Goal: Task Accomplishment & Management: Use online tool/utility

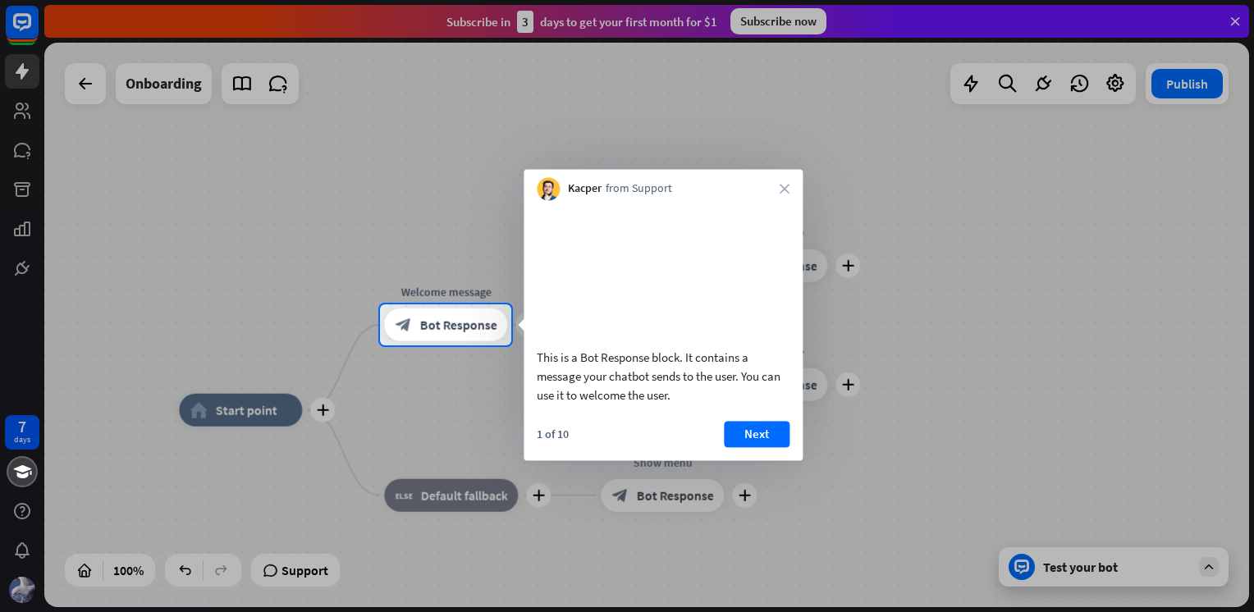
click at [751, 447] on button "Next" at bounding box center [757, 434] width 66 height 26
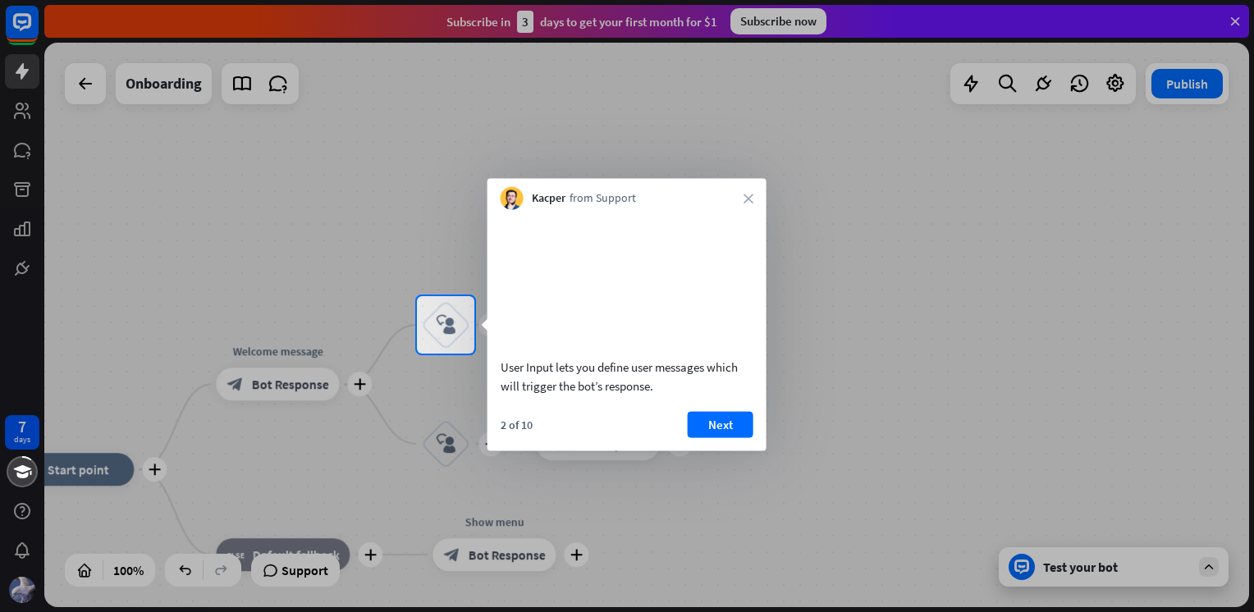
click at [715, 437] on button "Next" at bounding box center [721, 424] width 66 height 26
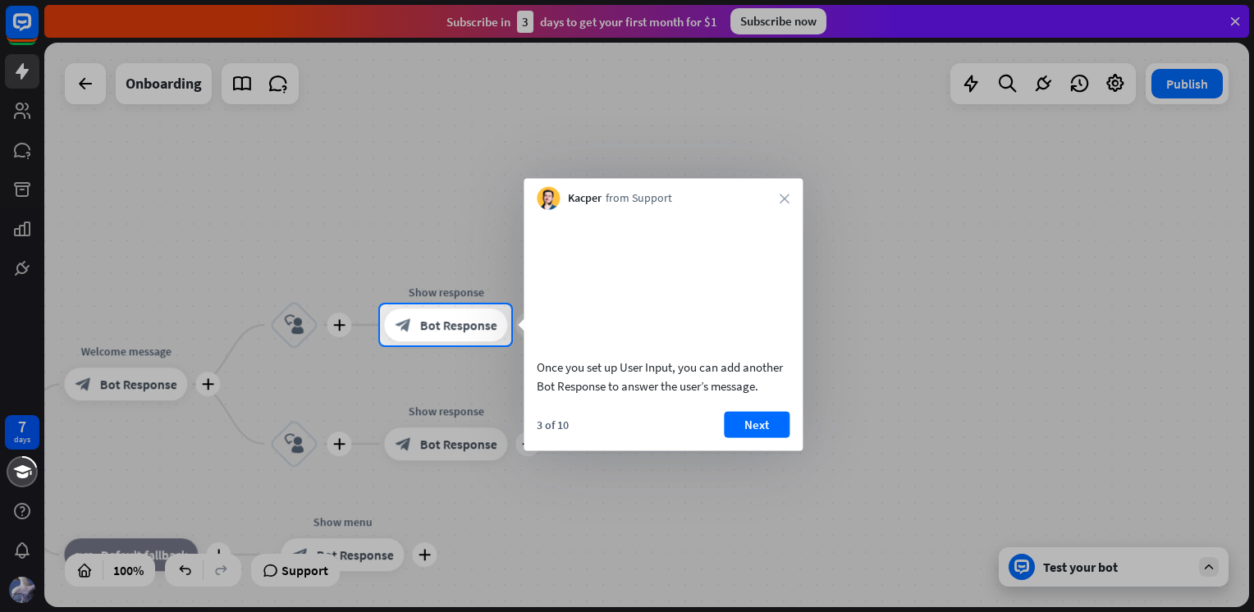
click at [734, 437] on button "Next" at bounding box center [757, 424] width 66 height 26
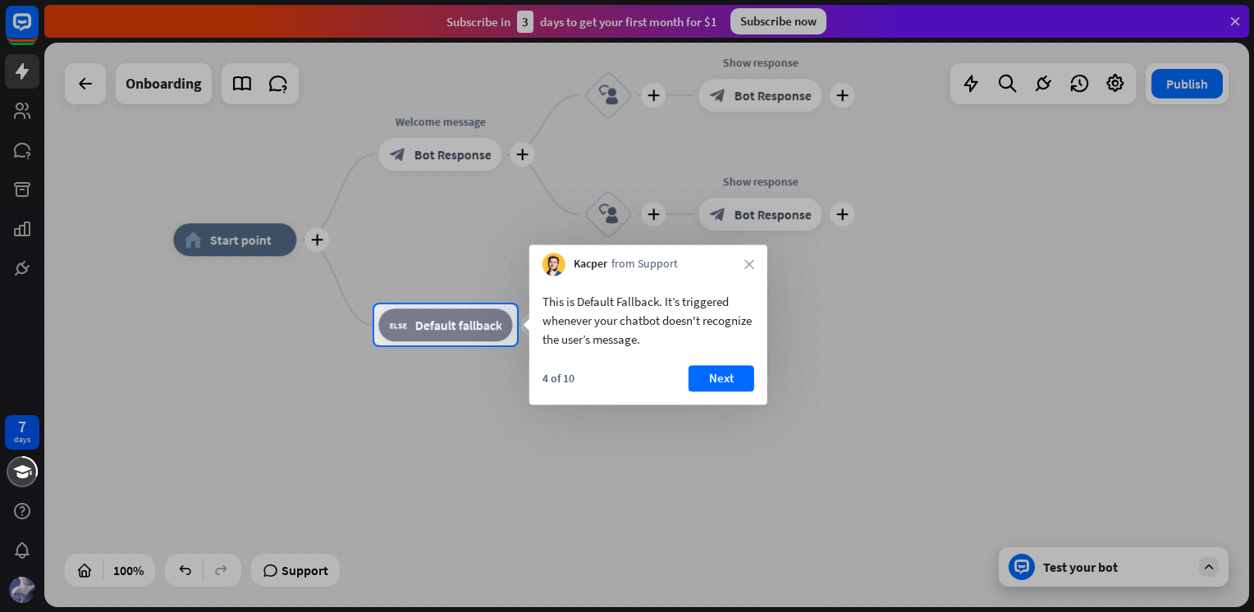
click at [719, 389] on button "Next" at bounding box center [721, 378] width 66 height 26
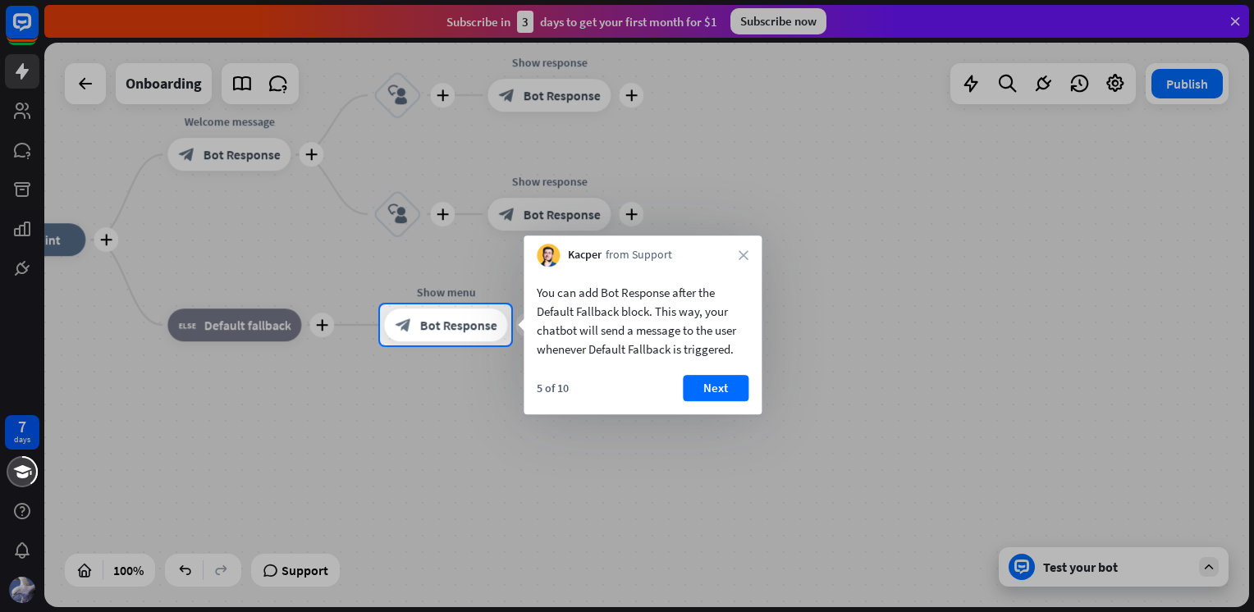
click at [715, 387] on button "Next" at bounding box center [716, 388] width 66 height 26
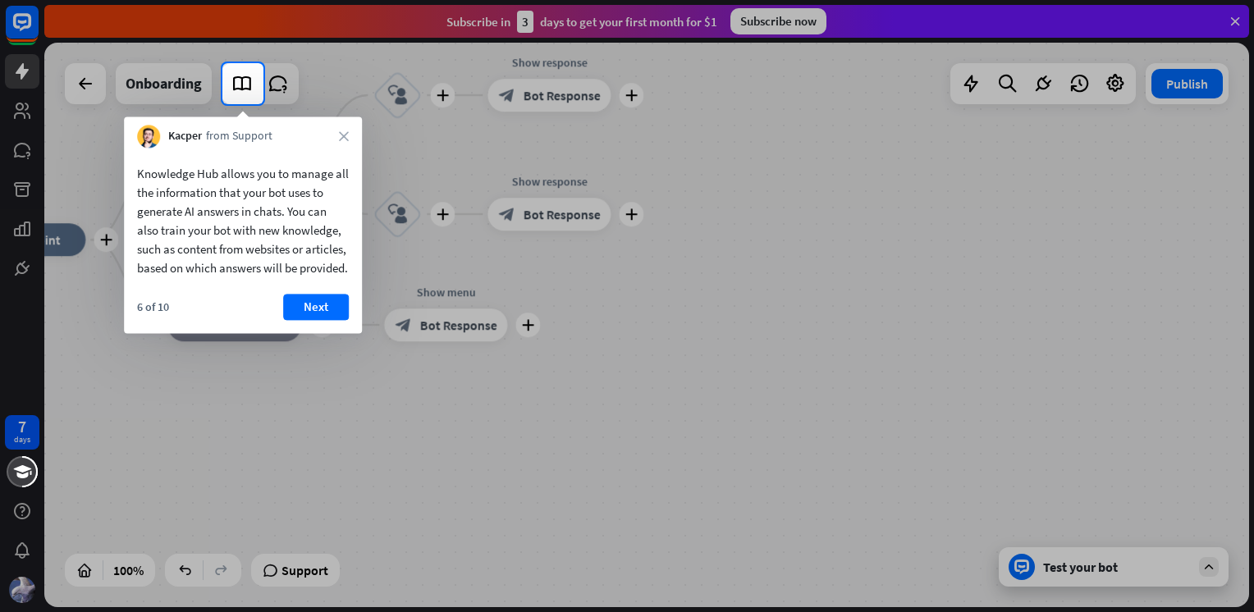
click at [317, 320] on button "Next" at bounding box center [316, 307] width 66 height 26
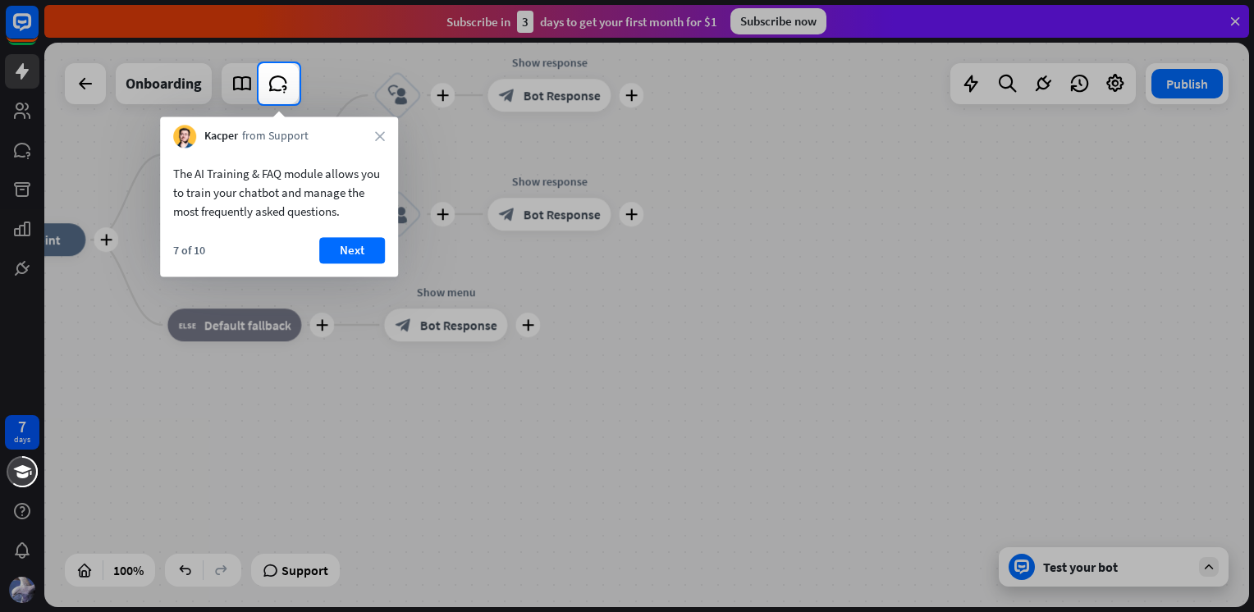
click at [354, 252] on button "Next" at bounding box center [352, 250] width 66 height 26
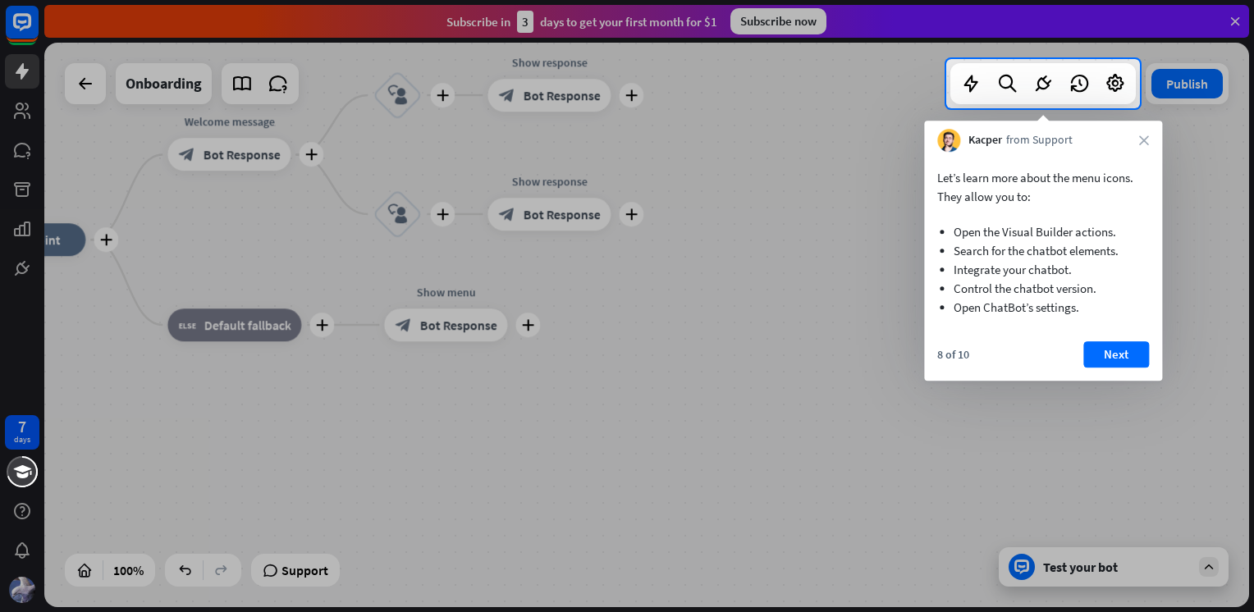
click at [1128, 353] on button "Next" at bounding box center [1116, 354] width 66 height 26
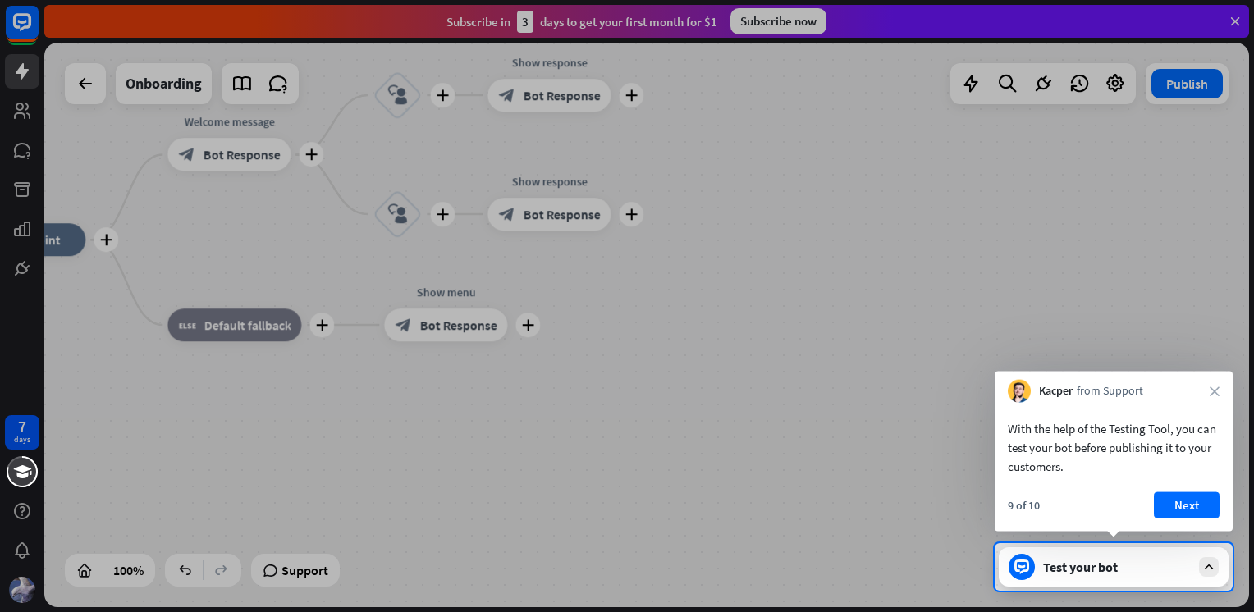
click at [1180, 506] on button "Next" at bounding box center [1187, 505] width 66 height 26
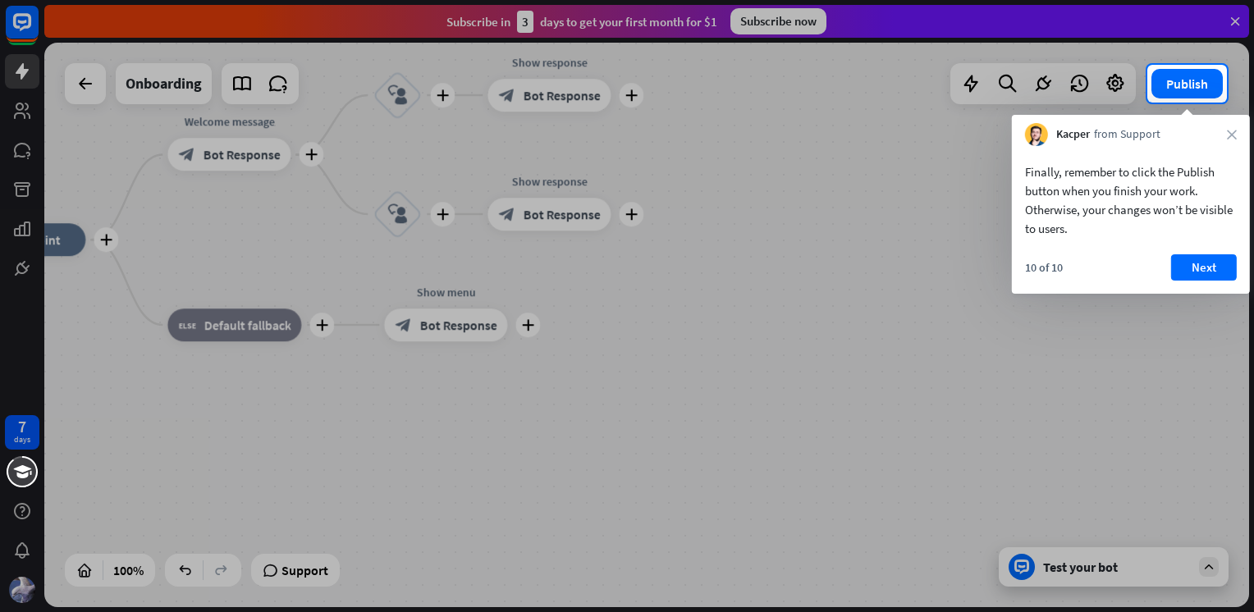
click at [1225, 269] on button "Next" at bounding box center [1204, 267] width 66 height 26
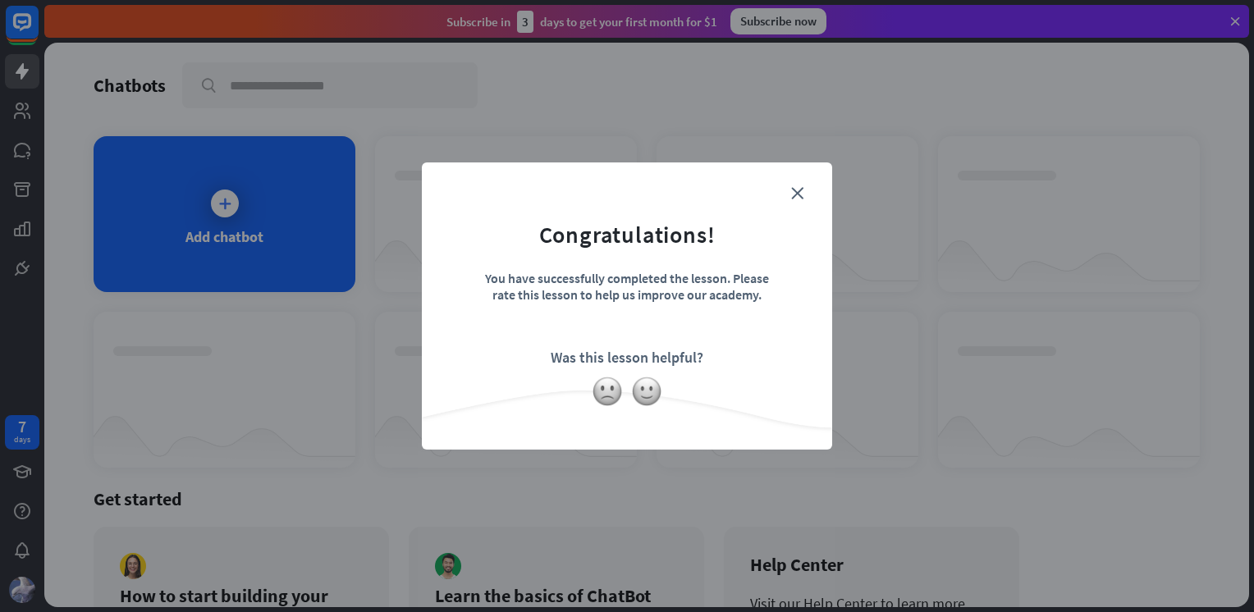
click at [796, 193] on icon "close" at bounding box center [797, 193] width 12 height 12
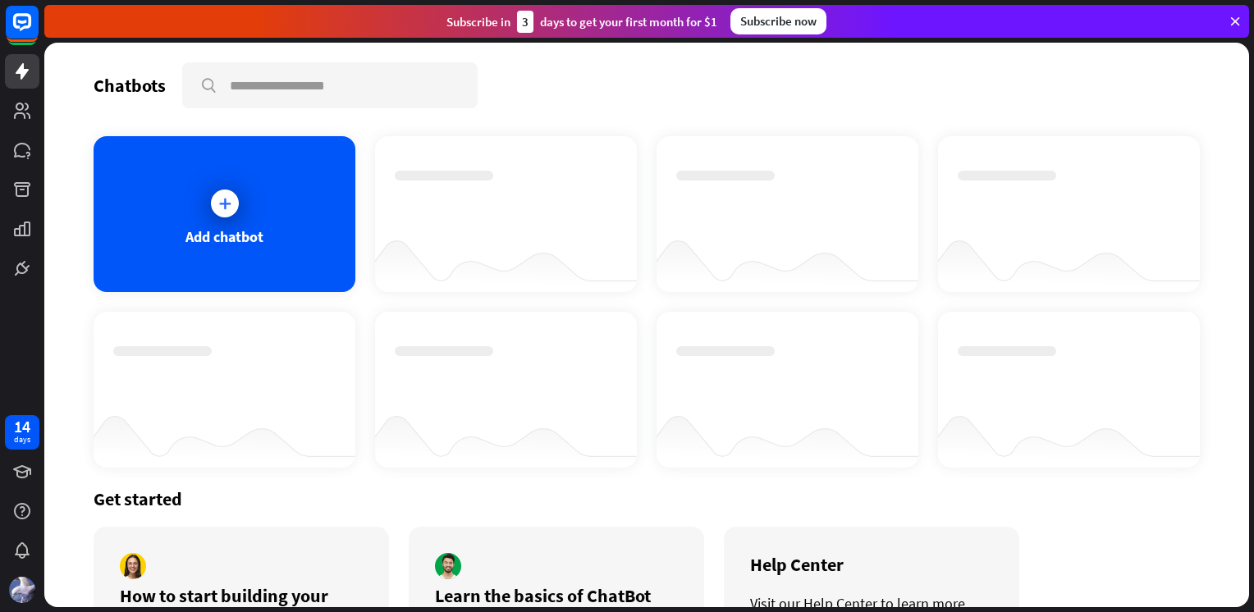
click at [1233, 19] on icon at bounding box center [1234, 21] width 15 height 15
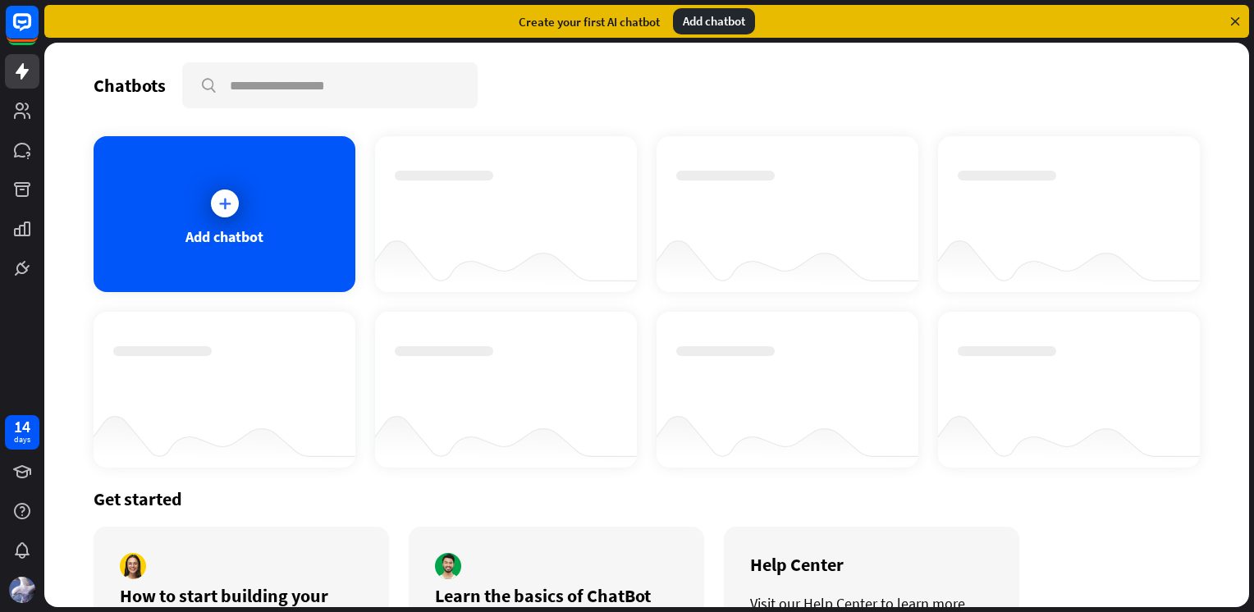
click at [262, 228] on div "Add chatbot" at bounding box center [224, 236] width 78 height 19
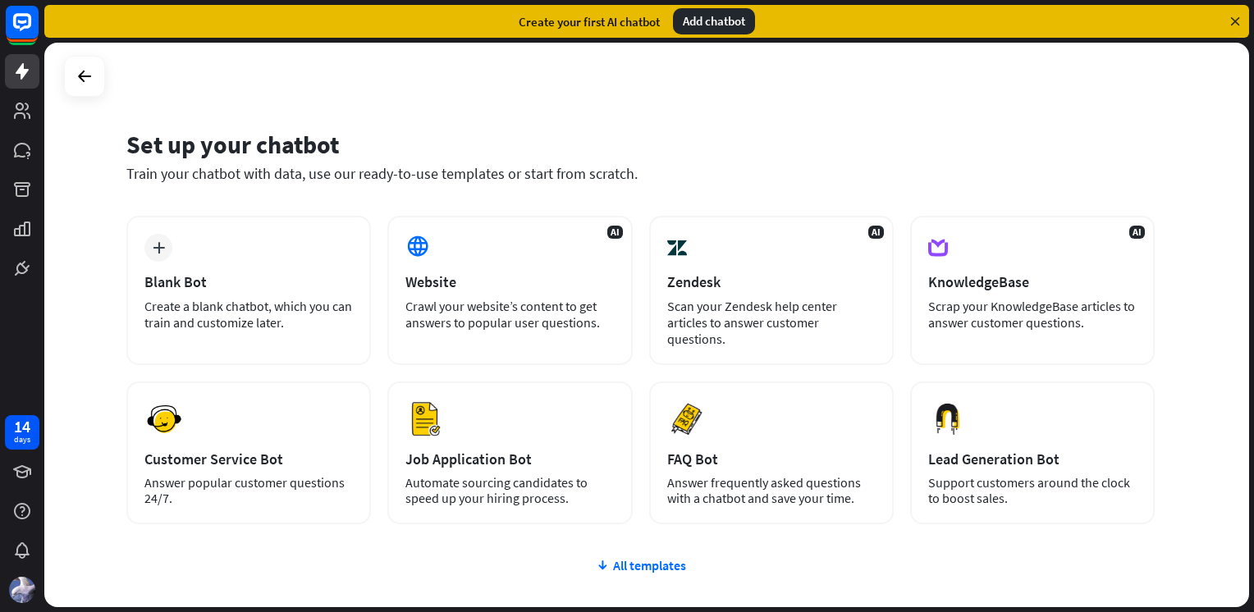
click at [1236, 19] on icon at bounding box center [1234, 21] width 15 height 15
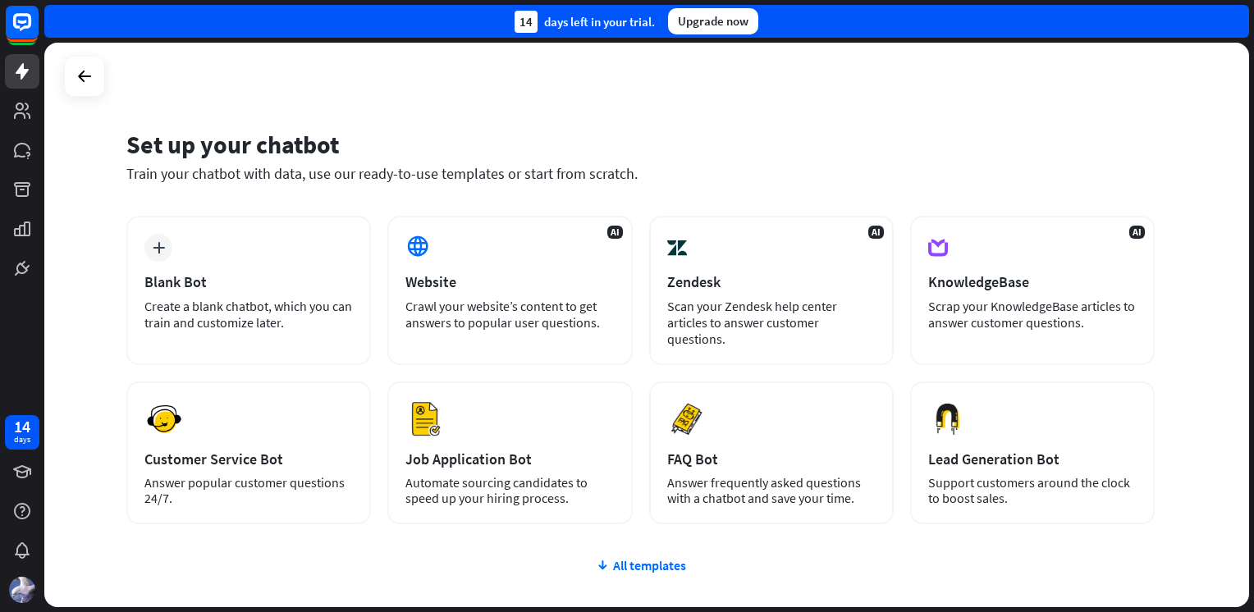
click at [500, 313] on div "Crawl your website’s content to get answers to popular user questions." at bounding box center [509, 314] width 208 height 33
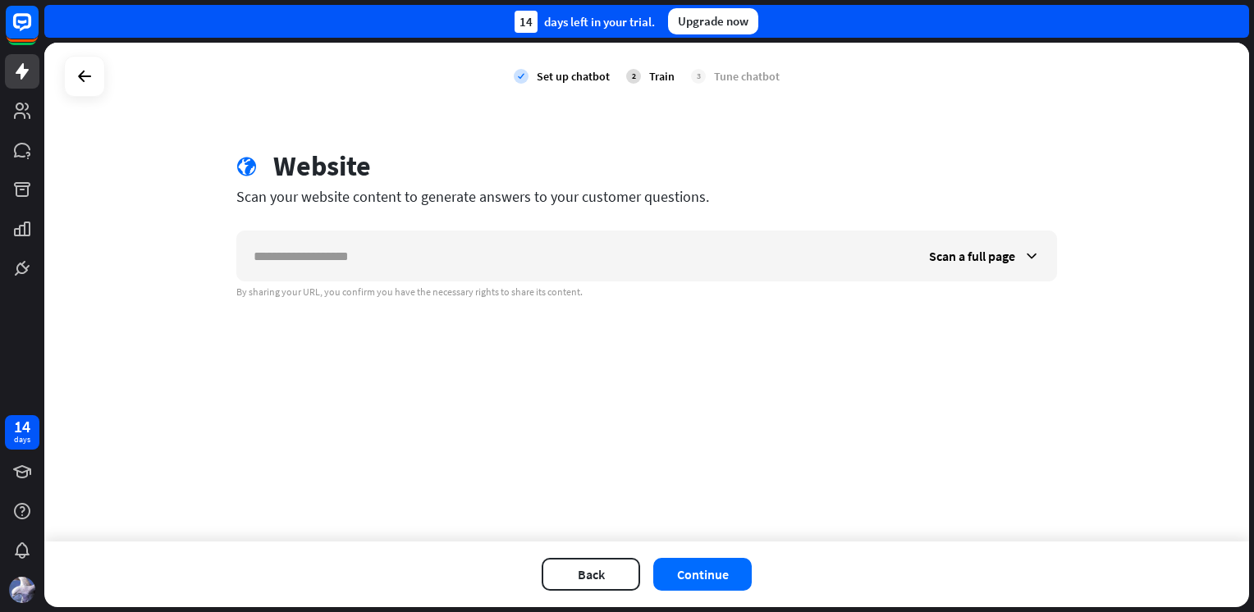
click at [428, 371] on div "check Set up chatbot 2 Train 3 Tune chatbot globe Website Scan your website con…" at bounding box center [646, 292] width 1204 height 499
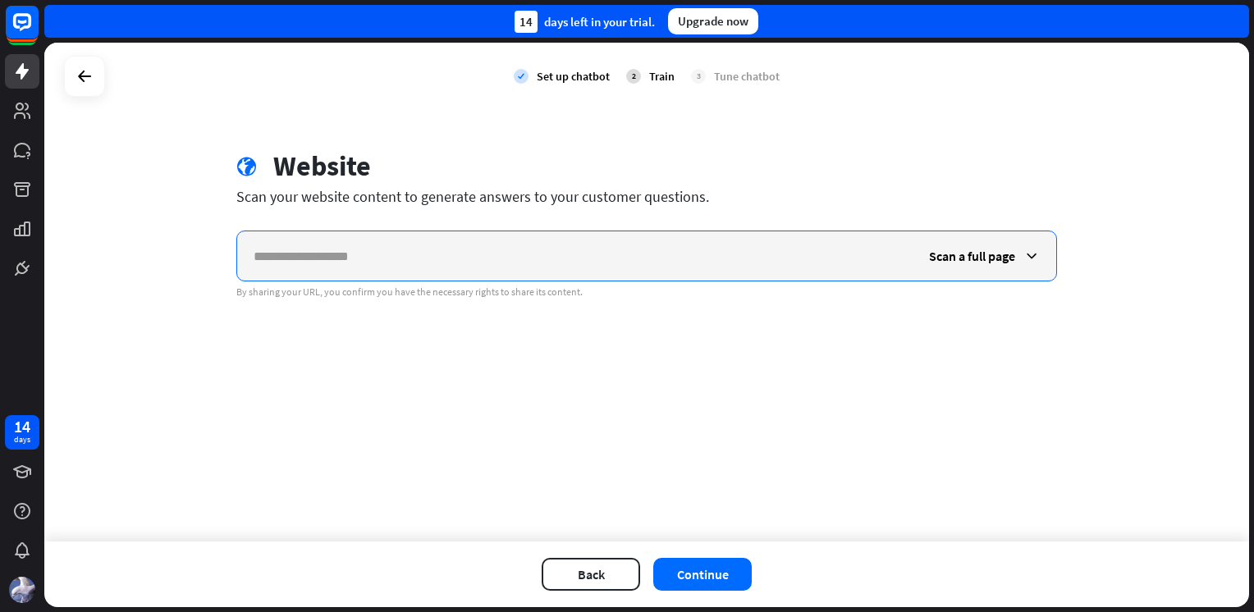
click at [414, 255] on input "text" at bounding box center [574, 255] width 675 height 49
paste input "******"
type input "******"
paste input "**********"
type input "**********"
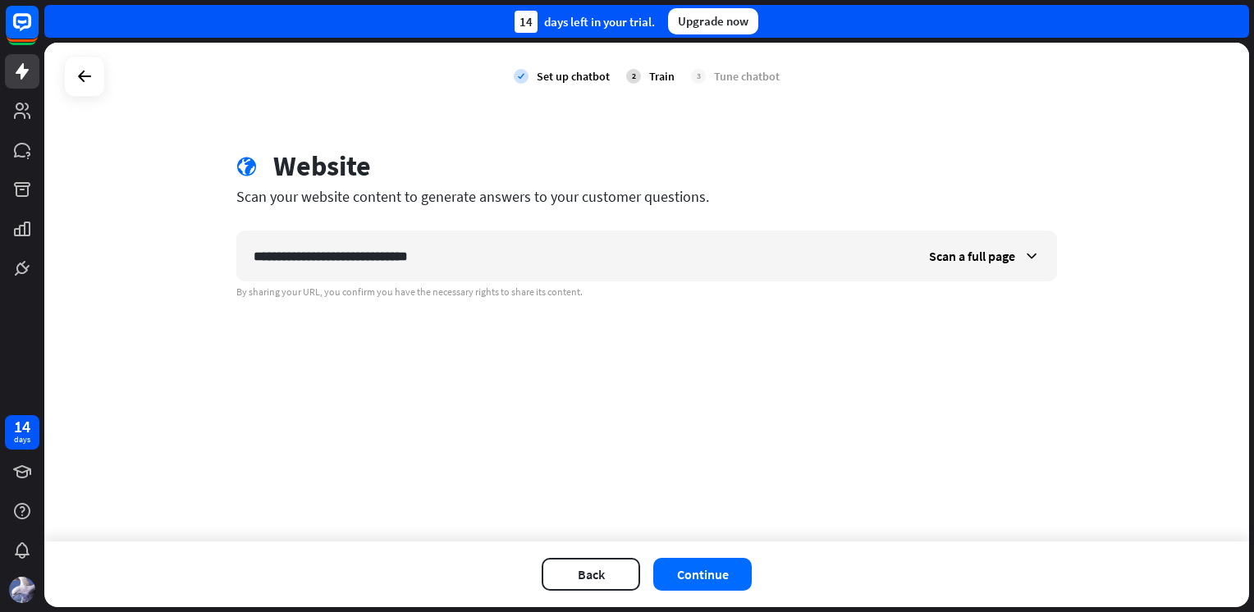
click at [969, 260] on span "Scan a full page" at bounding box center [972, 256] width 86 height 16
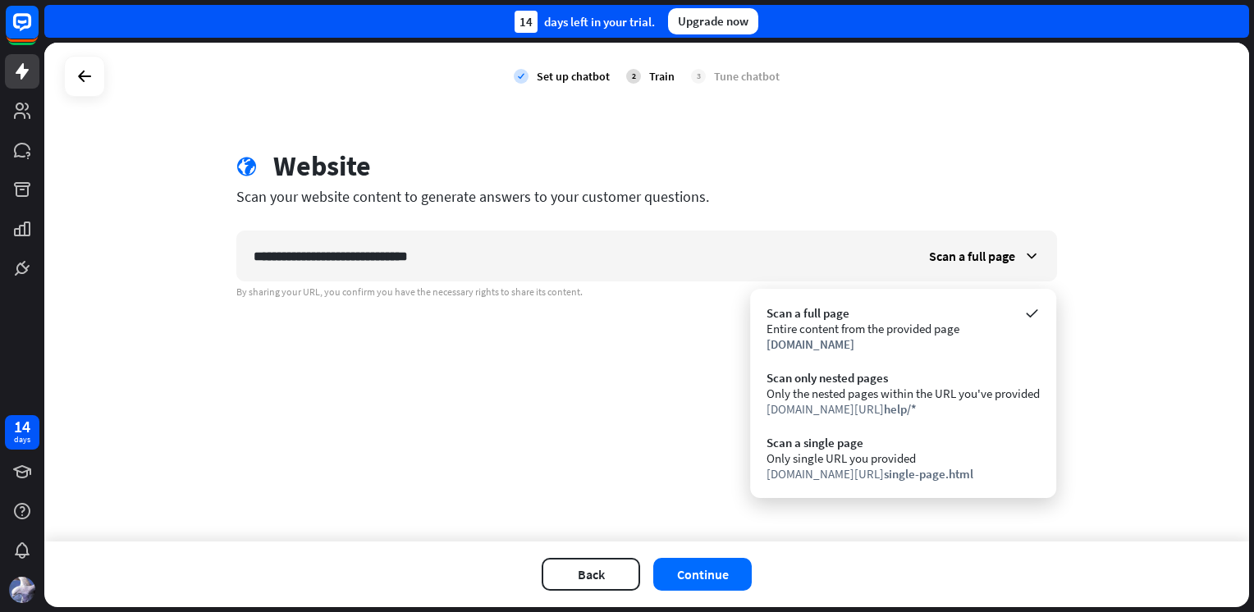
click at [953, 479] on div "[DOMAIN_NAME][URL] single-page.html" at bounding box center [902, 474] width 273 height 16
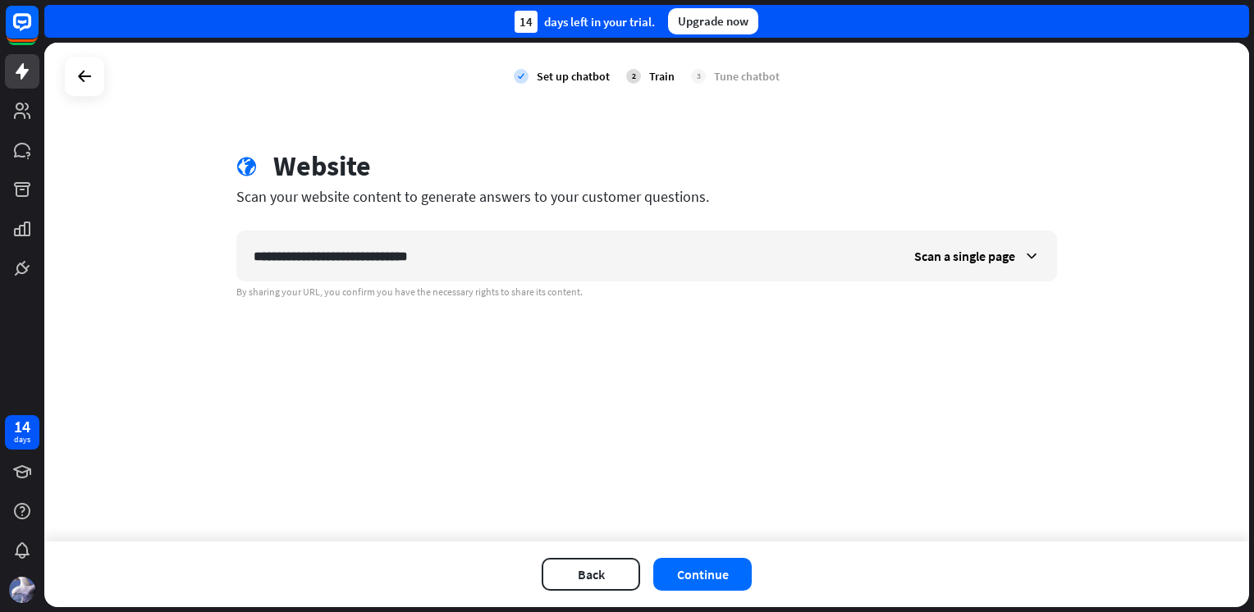
click at [952, 264] on div "Scan a single page" at bounding box center [977, 255] width 158 height 49
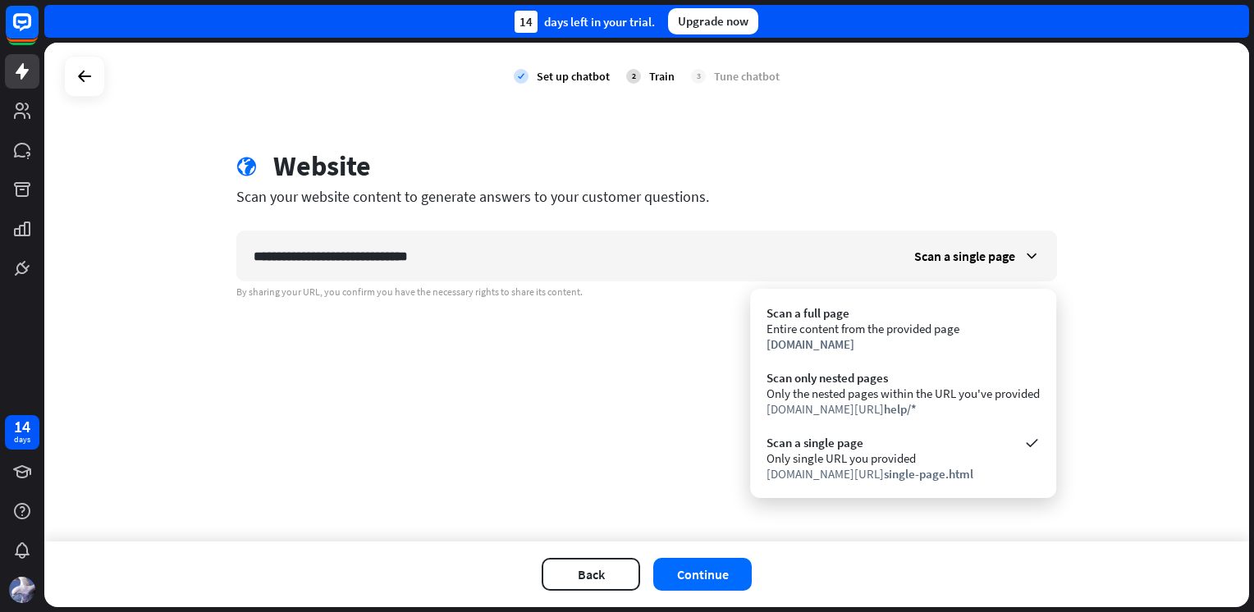
click at [906, 455] on div "Only single URL you provided" at bounding box center [902, 458] width 273 height 16
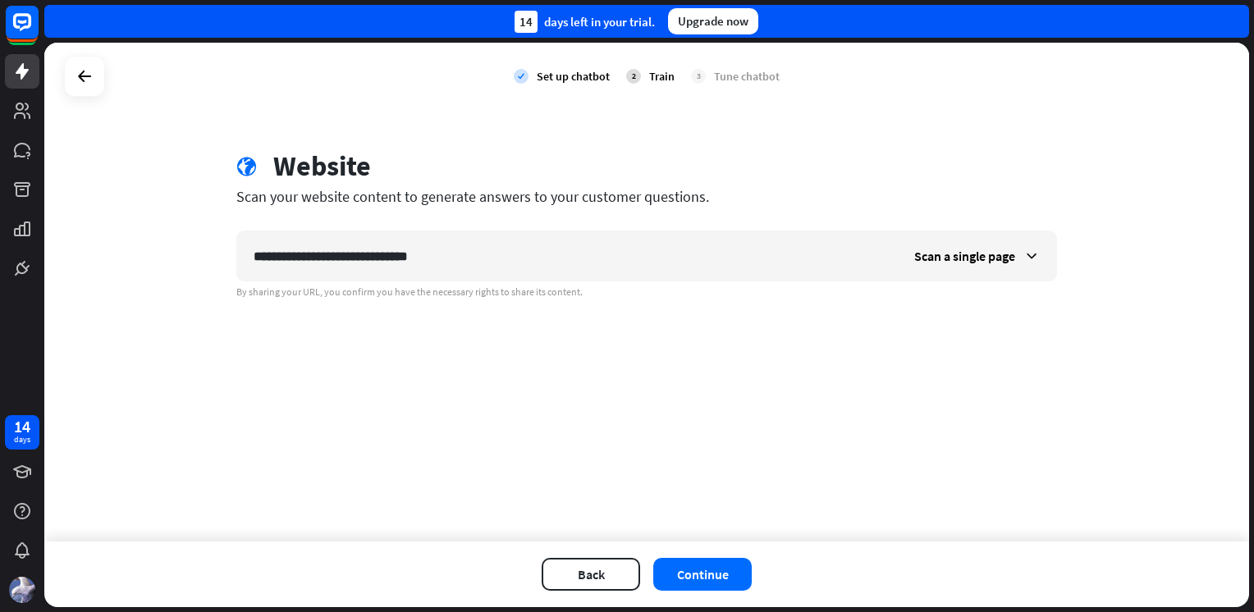
click at [707, 570] on button "Continue" at bounding box center [702, 574] width 98 height 33
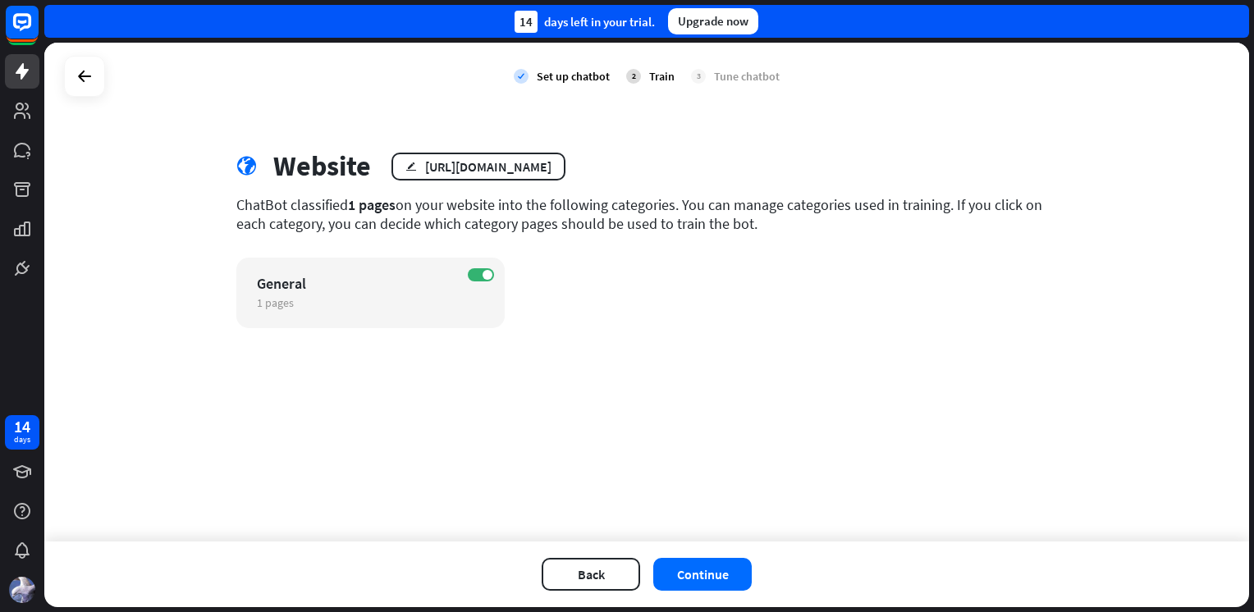
click at [291, 304] on span "1 pages" at bounding box center [275, 302] width 37 height 15
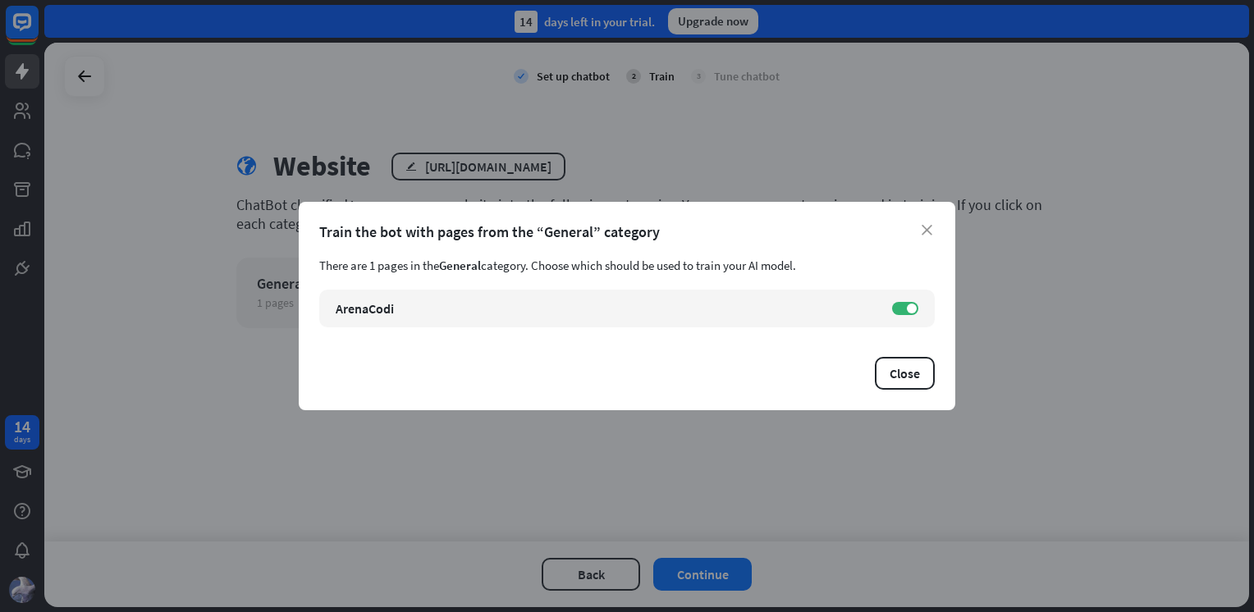
click at [929, 234] on icon "close" at bounding box center [926, 230] width 11 height 11
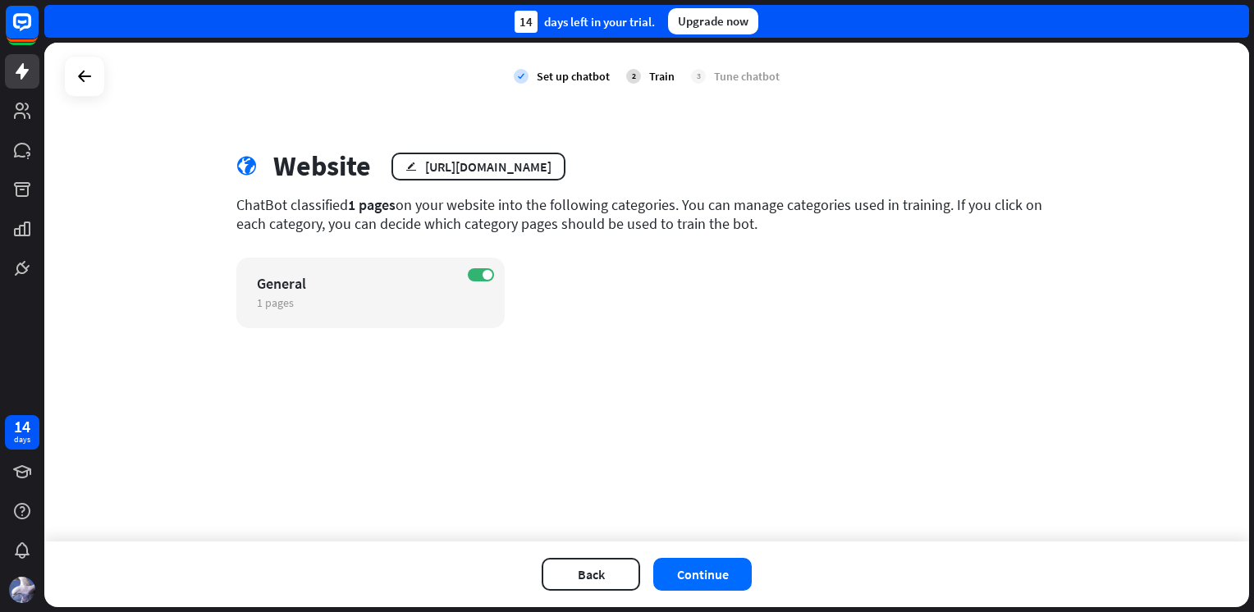
click at [476, 274] on label "ON" at bounding box center [481, 274] width 26 height 13
click at [477, 277] on span at bounding box center [474, 275] width 10 height 10
click at [702, 574] on button "Continue" at bounding box center [702, 574] width 98 height 33
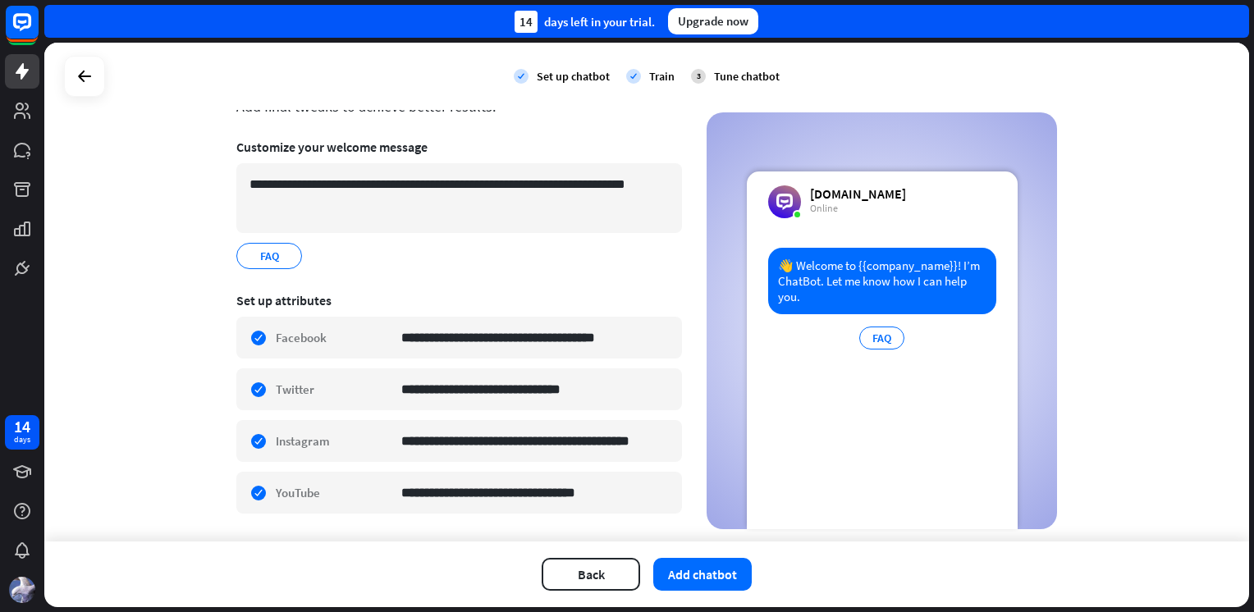
scroll to position [52, 0]
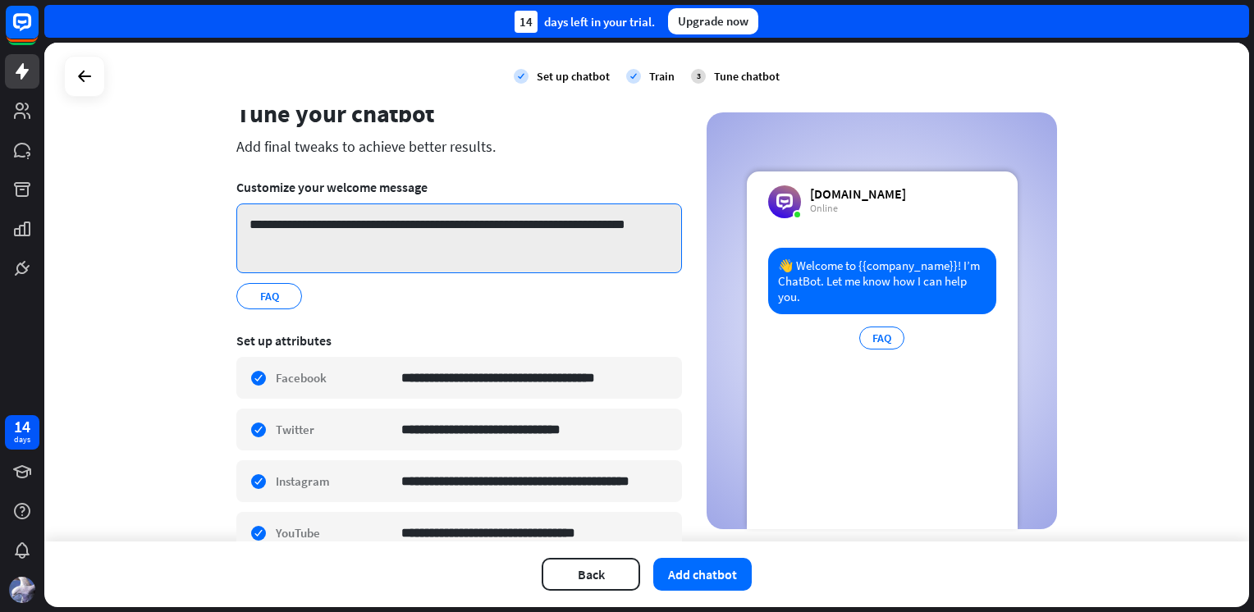
click at [351, 220] on textarea "**********" at bounding box center [459, 238] width 446 height 70
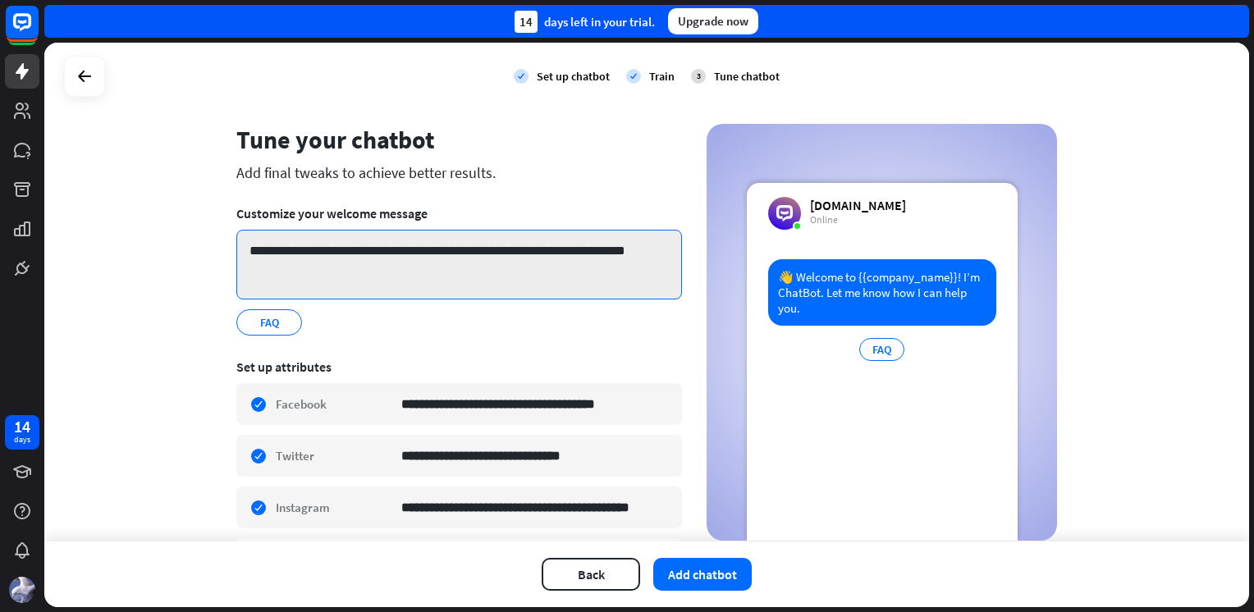
scroll to position [0, 0]
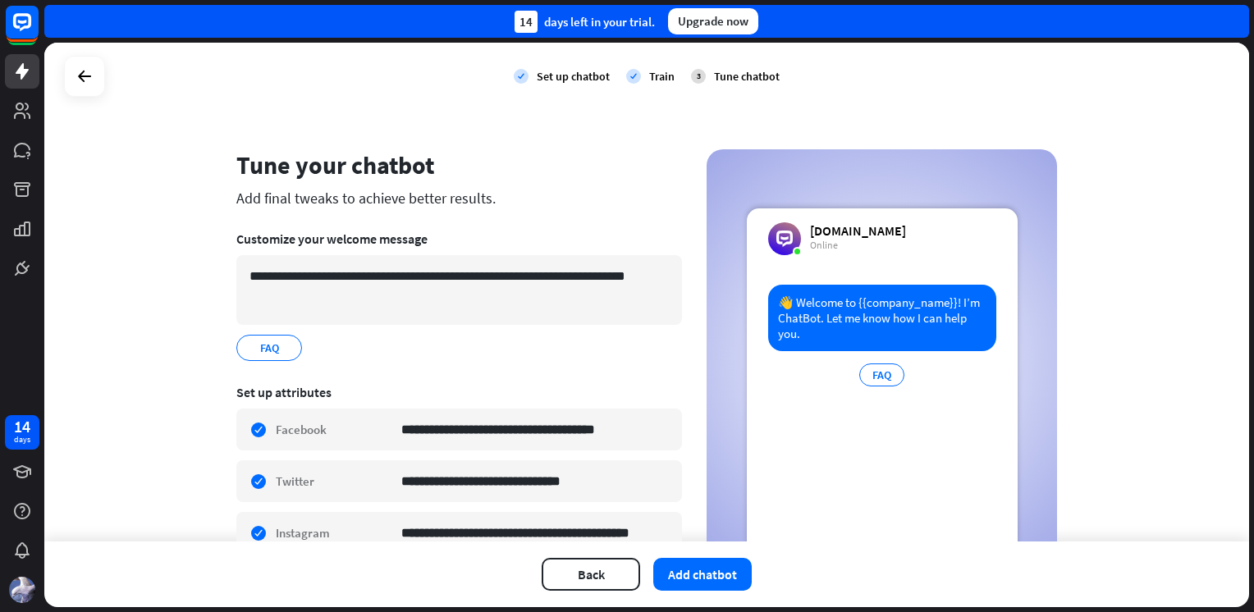
click at [360, 196] on div "Add final tweaks to achieve better results." at bounding box center [459, 198] width 446 height 19
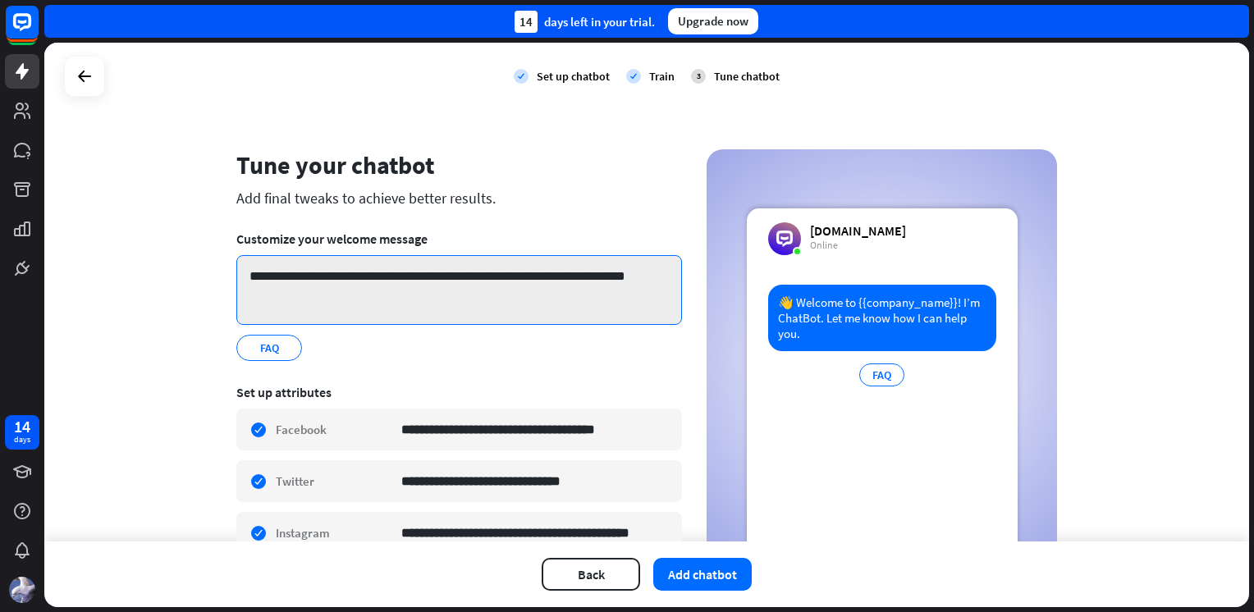
click at [391, 274] on textarea "**********" at bounding box center [459, 290] width 446 height 70
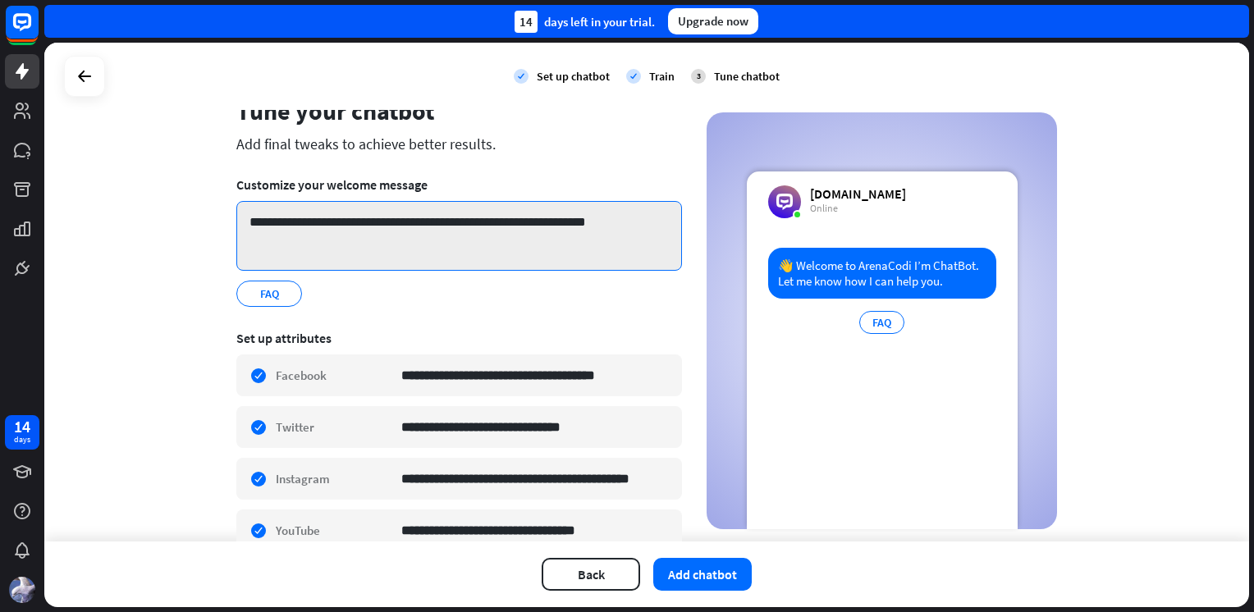
scroll to position [134, 0]
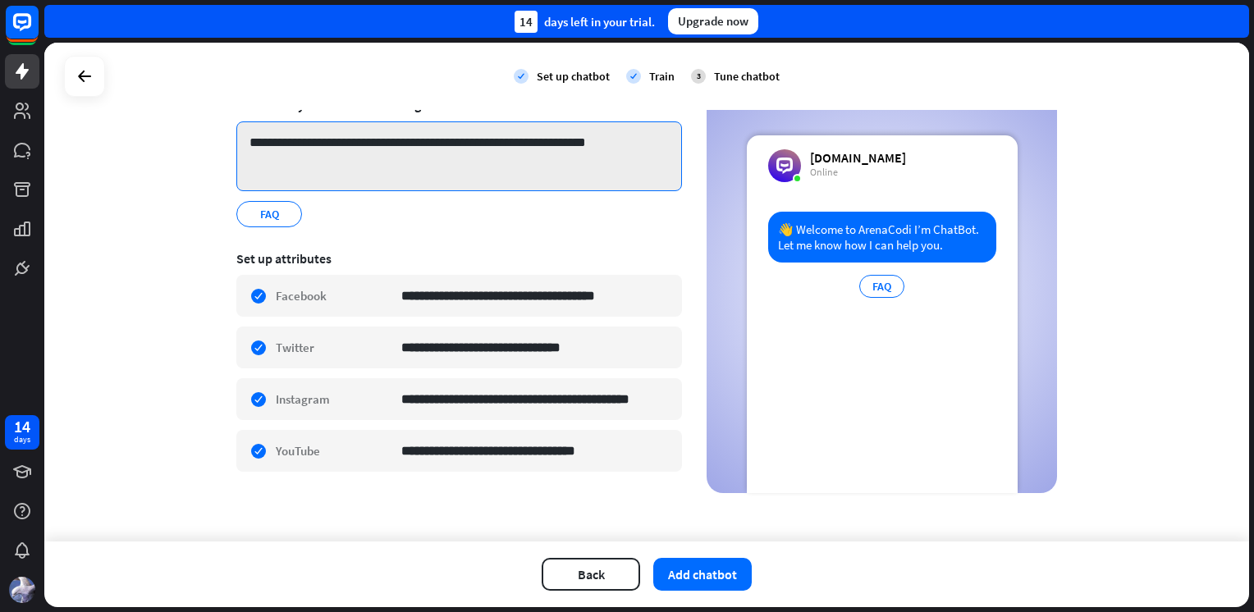
type textarea "**********"
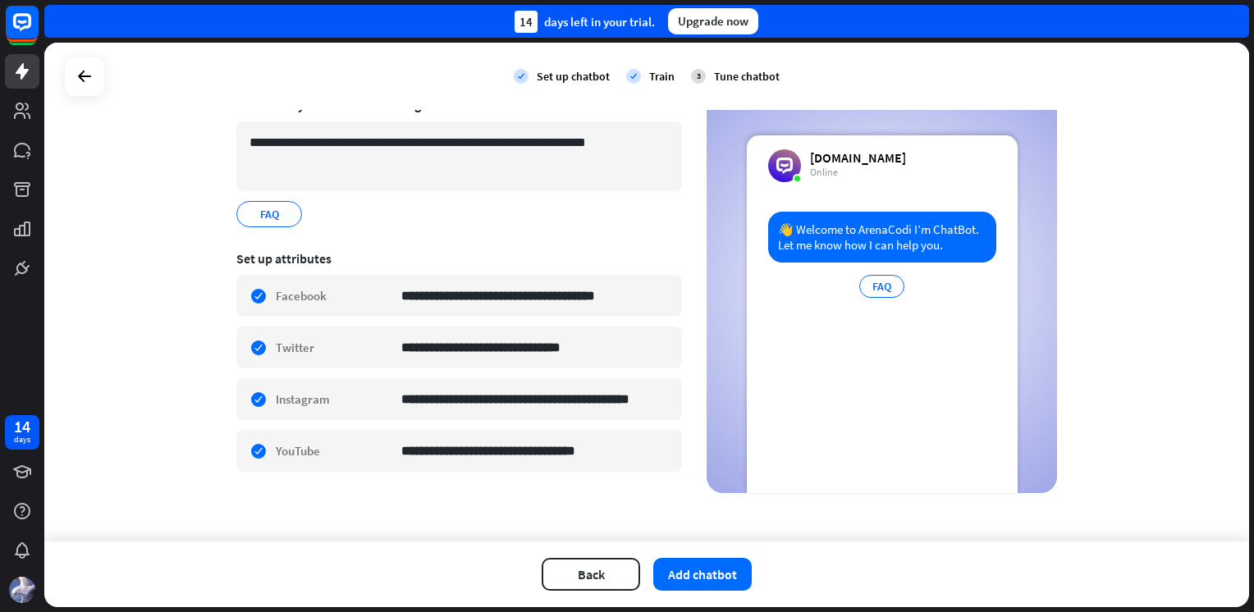
click at [264, 213] on span "FAQ" at bounding box center [269, 214] width 22 height 18
click at [281, 214] on icon "edit" at bounding box center [287, 214] width 13 height 12
click at [284, 214] on icon "edit" at bounding box center [287, 214] width 13 height 12
click at [326, 214] on div "FAQ.. *** edit" at bounding box center [459, 214] width 446 height 26
click at [277, 389] on div "**********" at bounding box center [459, 399] width 446 height 42
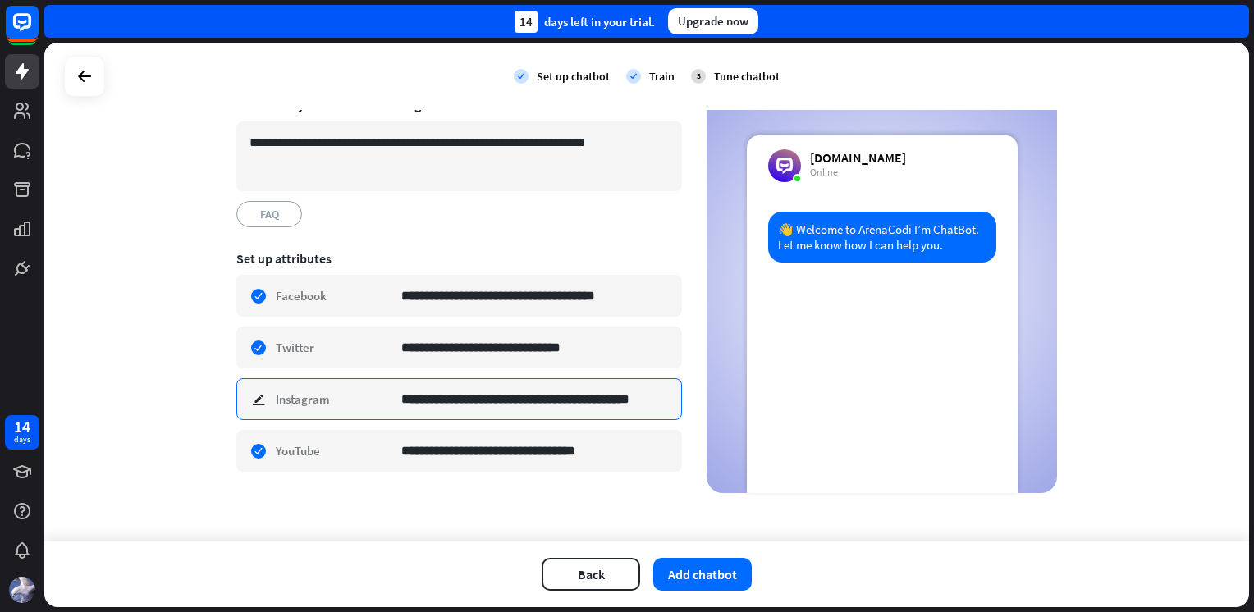
scroll to position [0, 1]
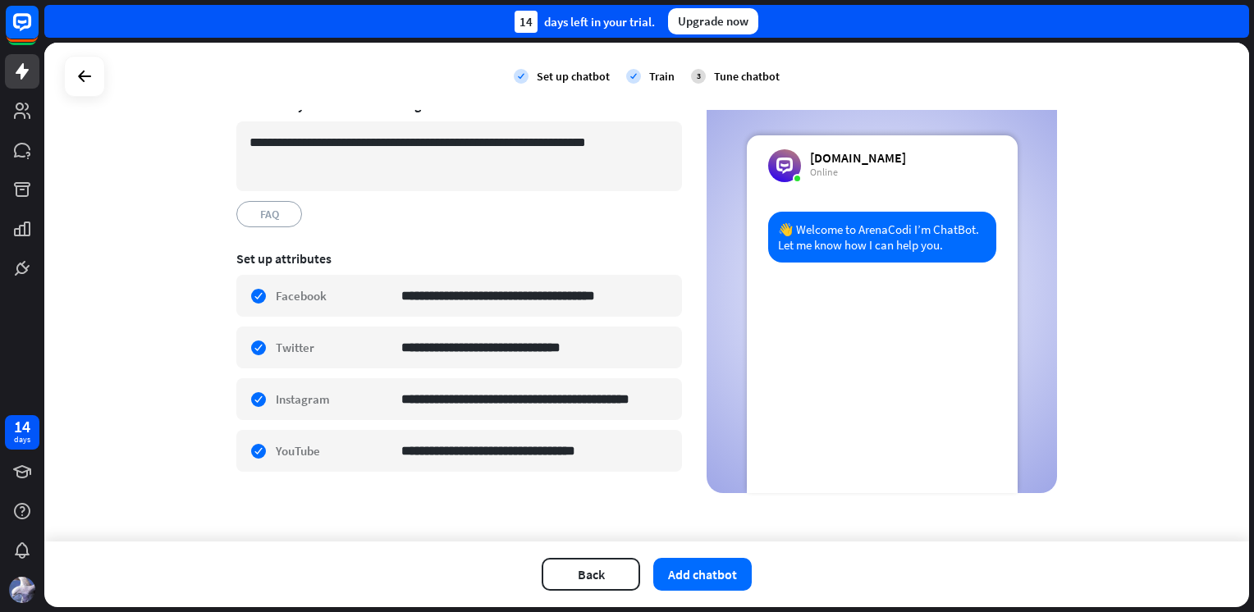
click at [253, 395] on div "**********" at bounding box center [459, 399] width 446 height 42
click at [245, 287] on div "**********" at bounding box center [459, 296] width 446 height 42
click at [264, 213] on span "FAQ" at bounding box center [269, 214] width 22 height 18
click at [878, 281] on div "FAQ" at bounding box center [881, 286] width 45 height 23
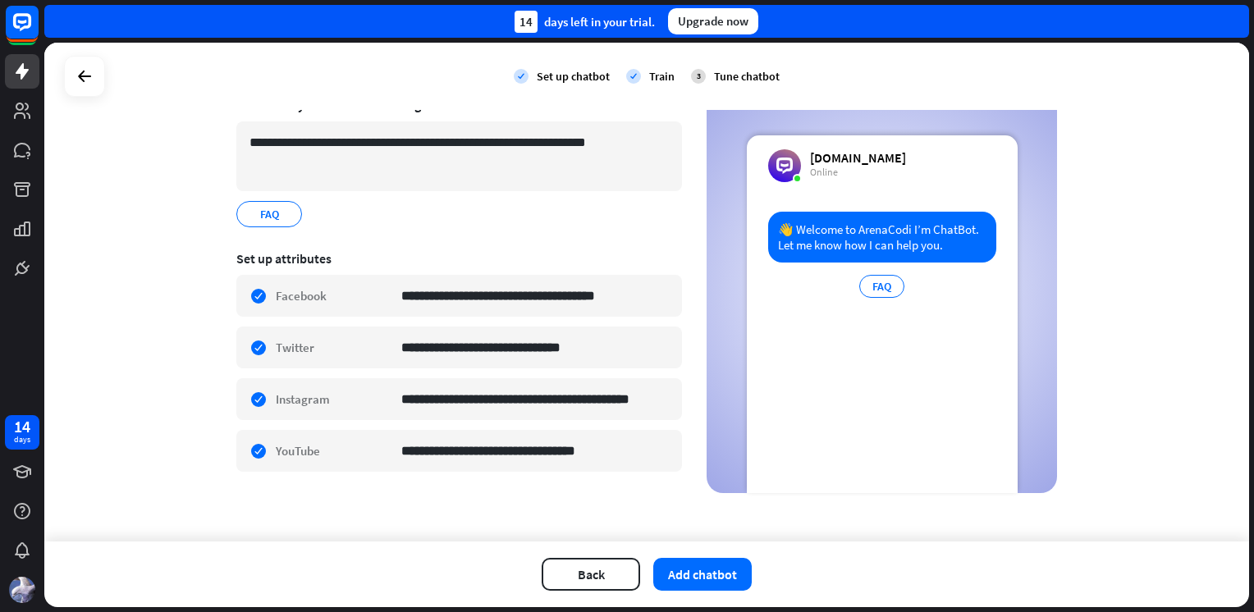
click at [877, 283] on div "FAQ" at bounding box center [881, 286] width 45 height 23
click at [478, 243] on section "**********" at bounding box center [459, 366] width 446 height 254
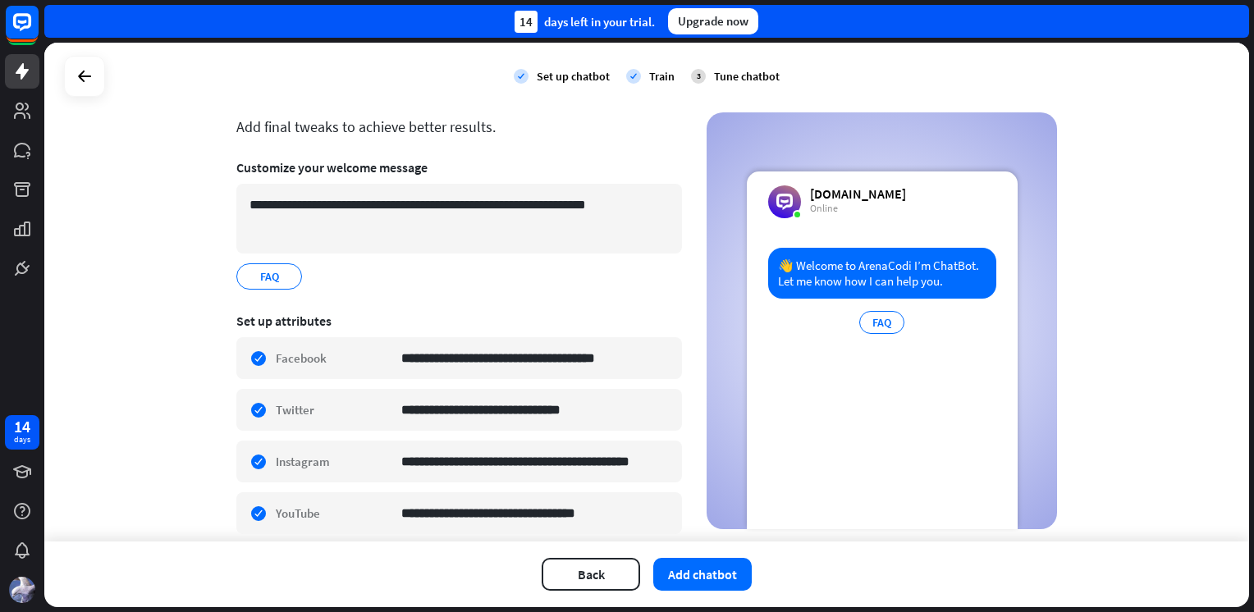
scroll to position [134, 0]
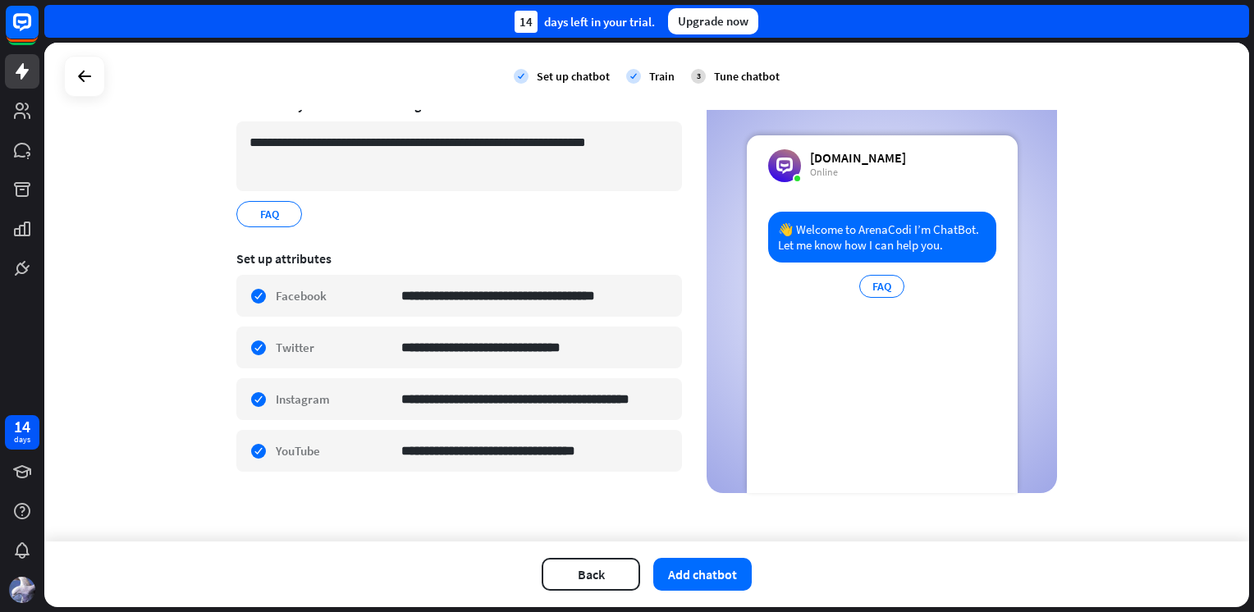
click at [694, 581] on button "Add chatbot" at bounding box center [702, 574] width 98 height 33
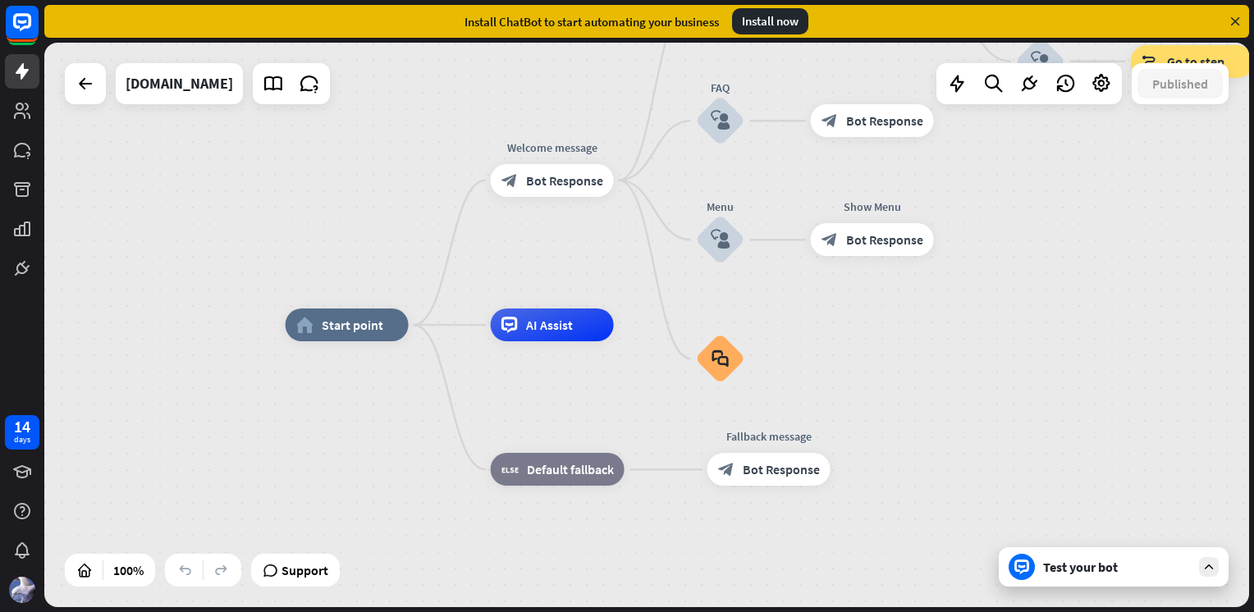
click at [1100, 575] on div "Test your bot" at bounding box center [1117, 567] width 148 height 16
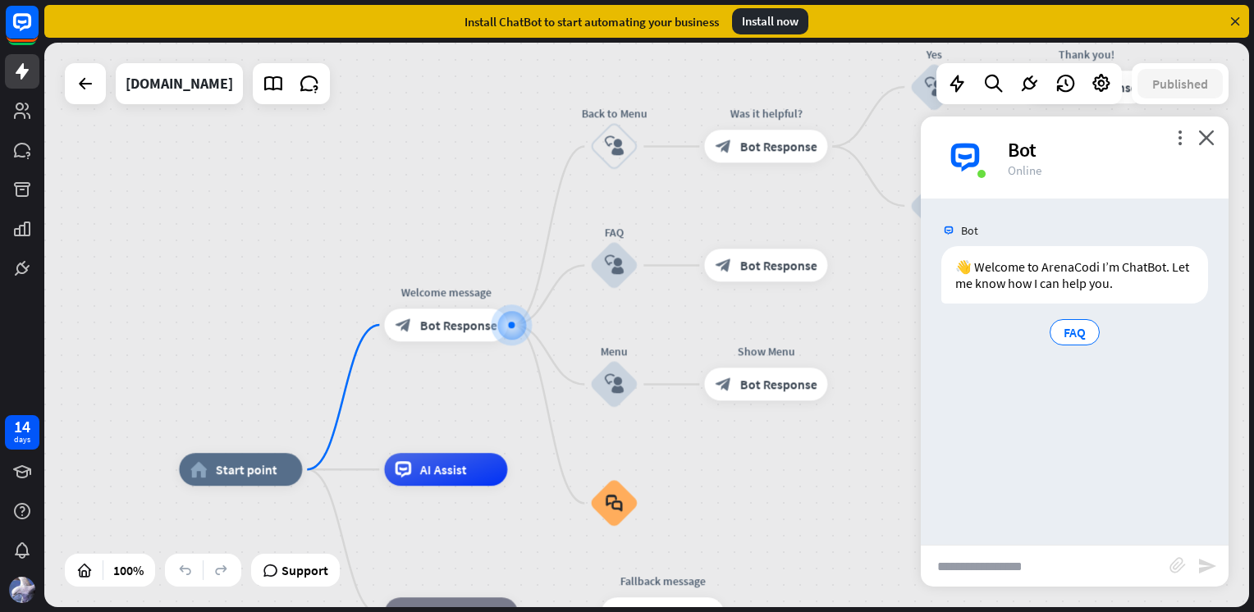
click at [1086, 561] on input "text" at bounding box center [1045, 566] width 249 height 41
type input "*"
type input "********"
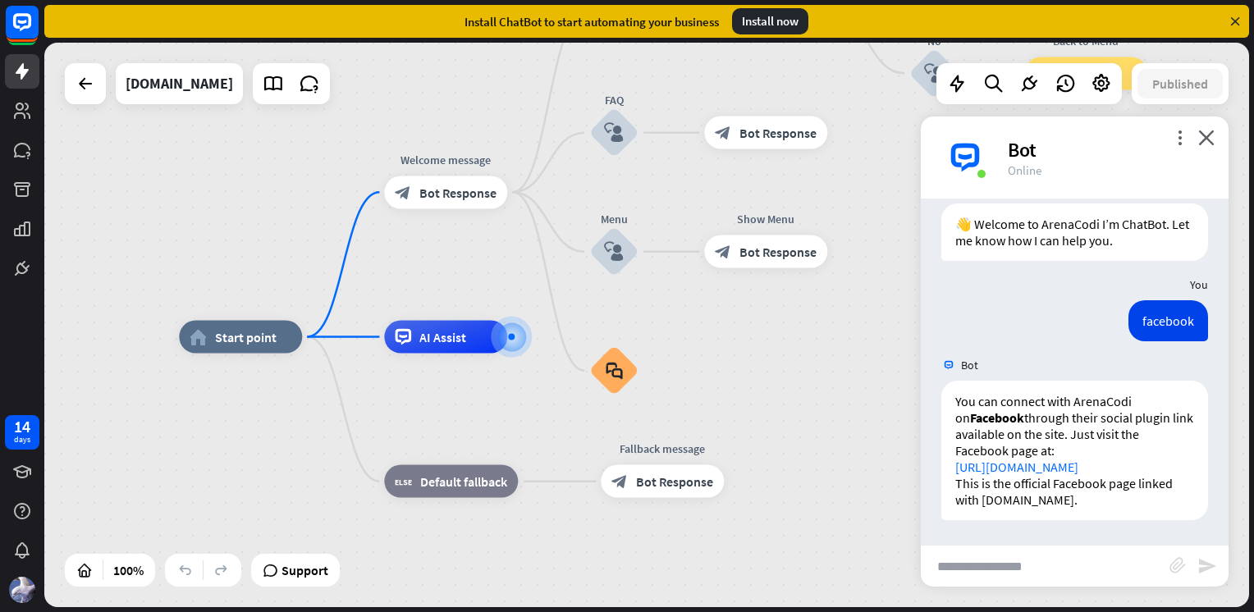
scroll to position [58, 0]
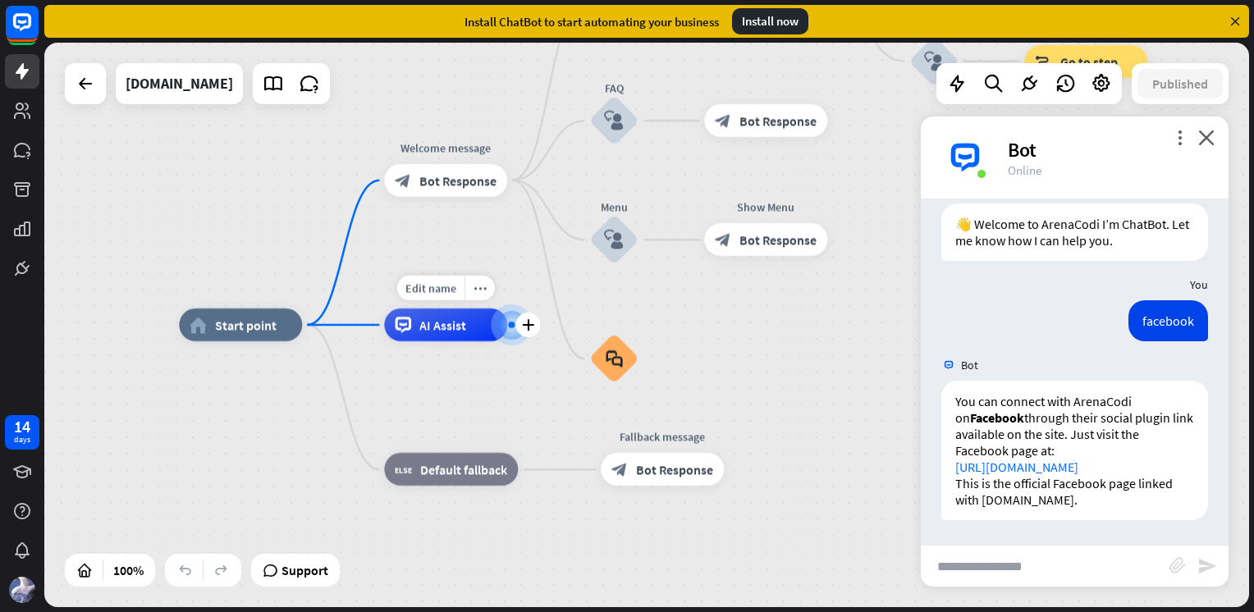
click at [520, 325] on div "plus" at bounding box center [527, 325] width 25 height 25
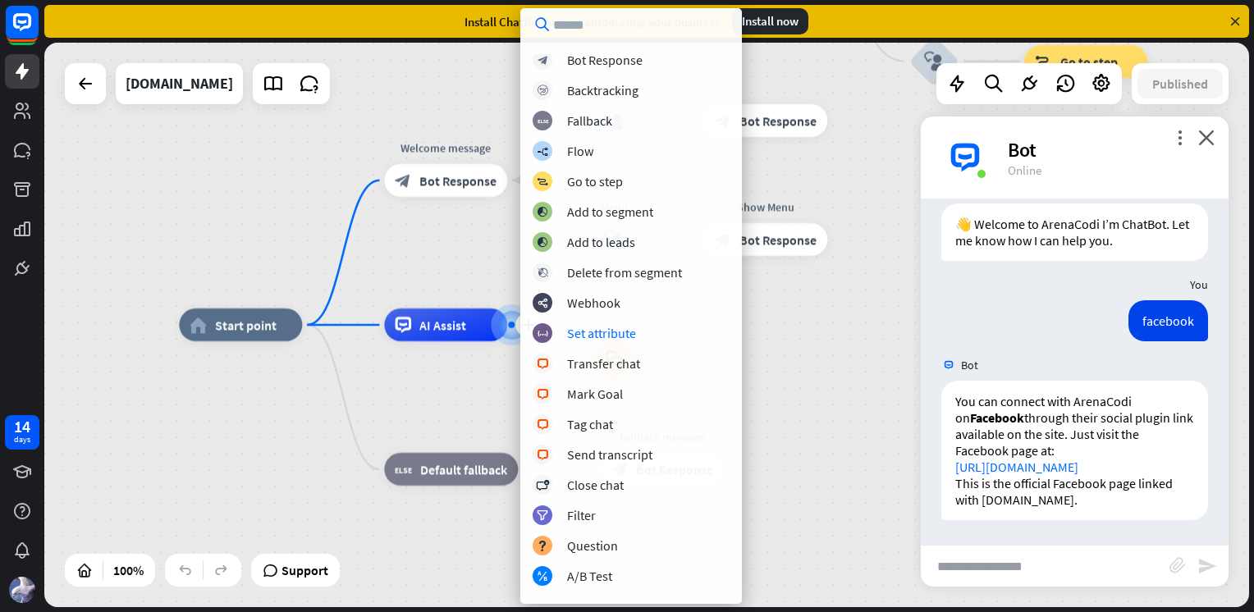
scroll to position [0, 0]
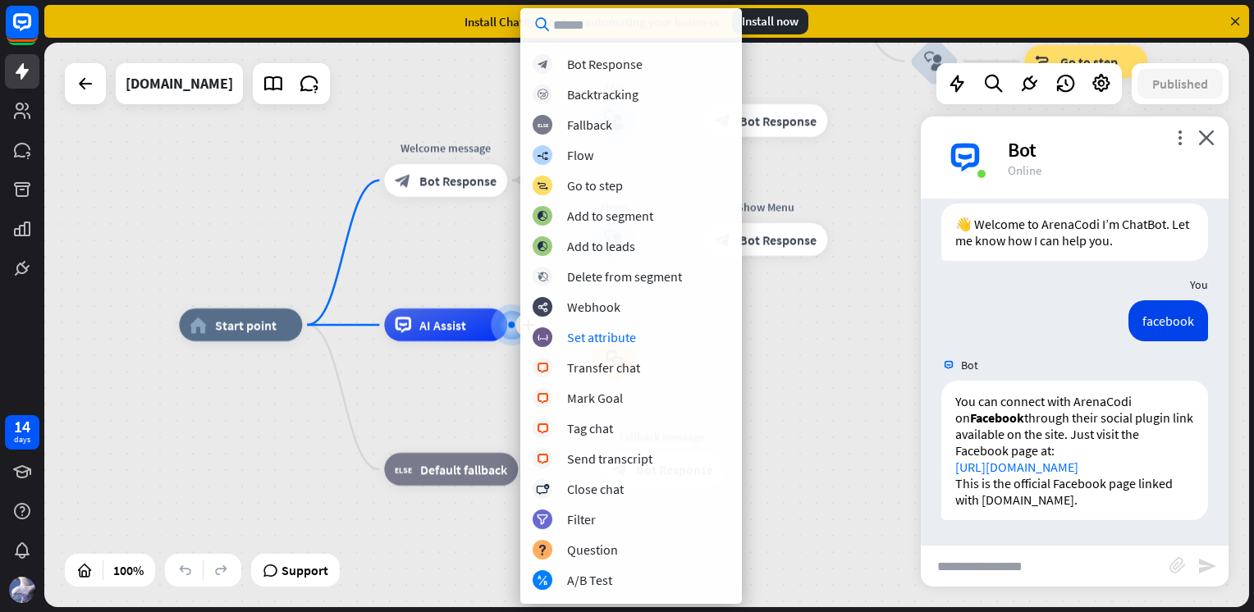
click at [453, 379] on div "home_2 Start point Welcome message block_bot_response Bot Response Back to Menu…" at bounding box center [781, 607] width 1204 height 565
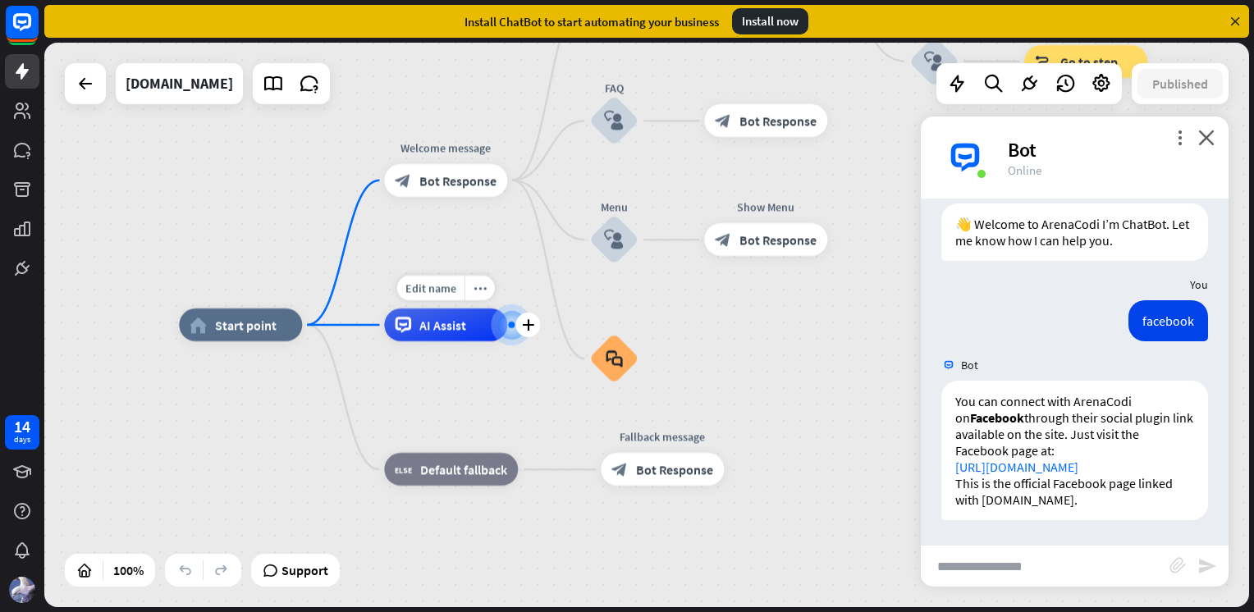
click at [441, 330] on span "AI Assist" at bounding box center [442, 325] width 47 height 16
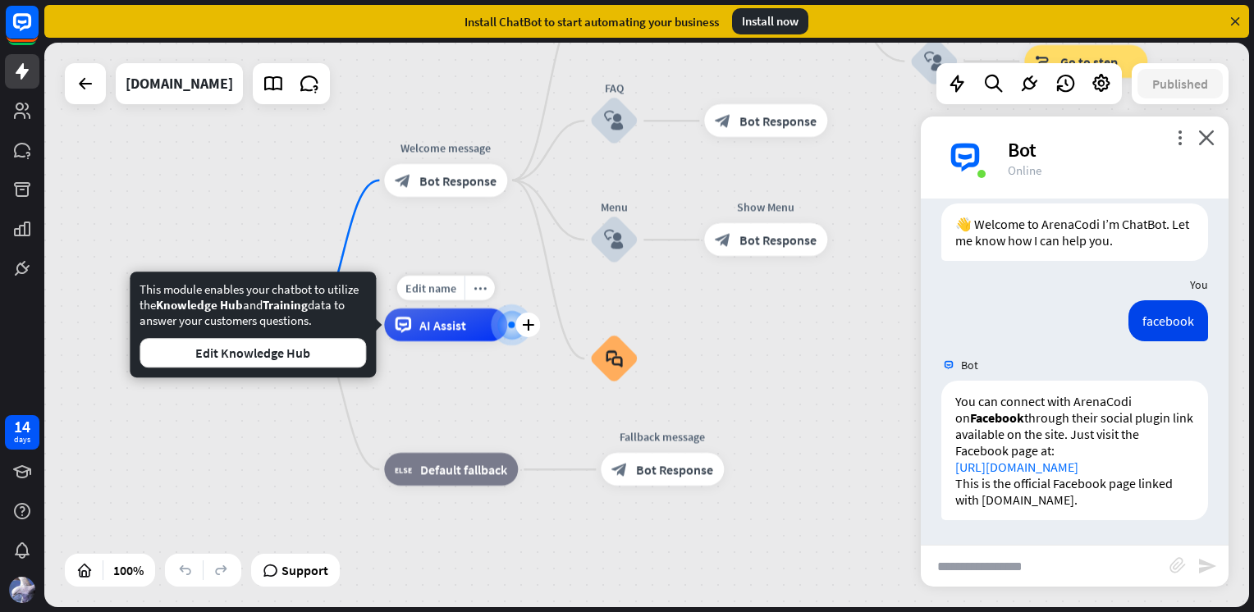
click at [443, 294] on span "Edit name" at bounding box center [430, 288] width 51 height 15
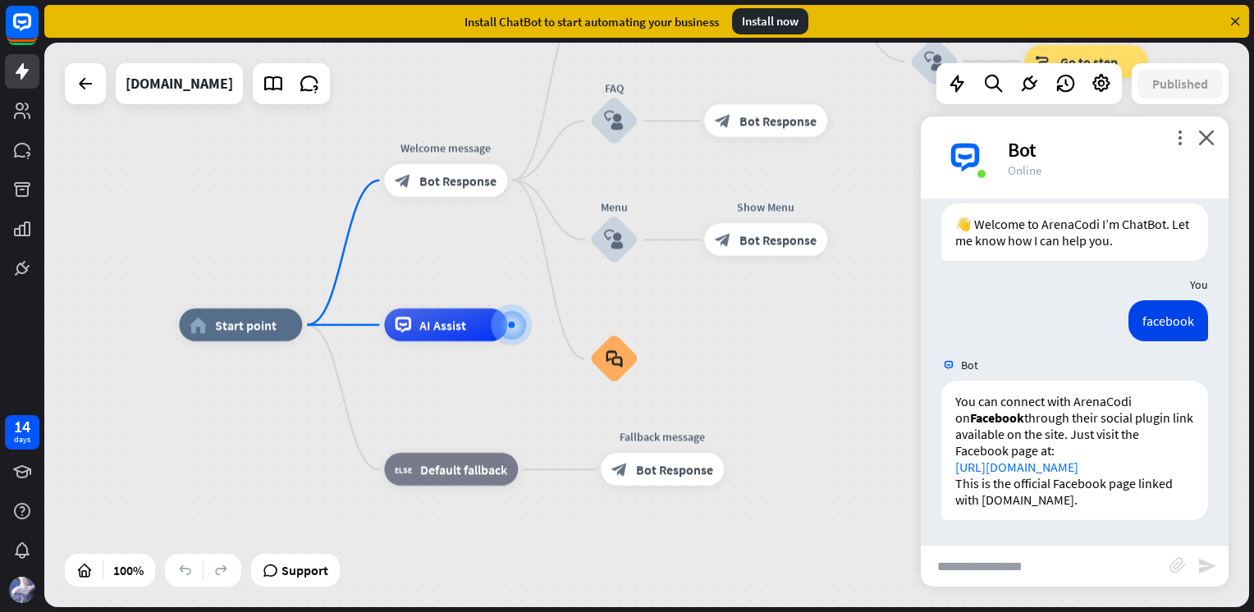
click at [486, 382] on div "home_2 Start point Welcome message block_bot_response Bot Response Back to Menu…" at bounding box center [781, 607] width 1204 height 565
click at [440, 187] on span "Bot Response" at bounding box center [457, 180] width 77 height 16
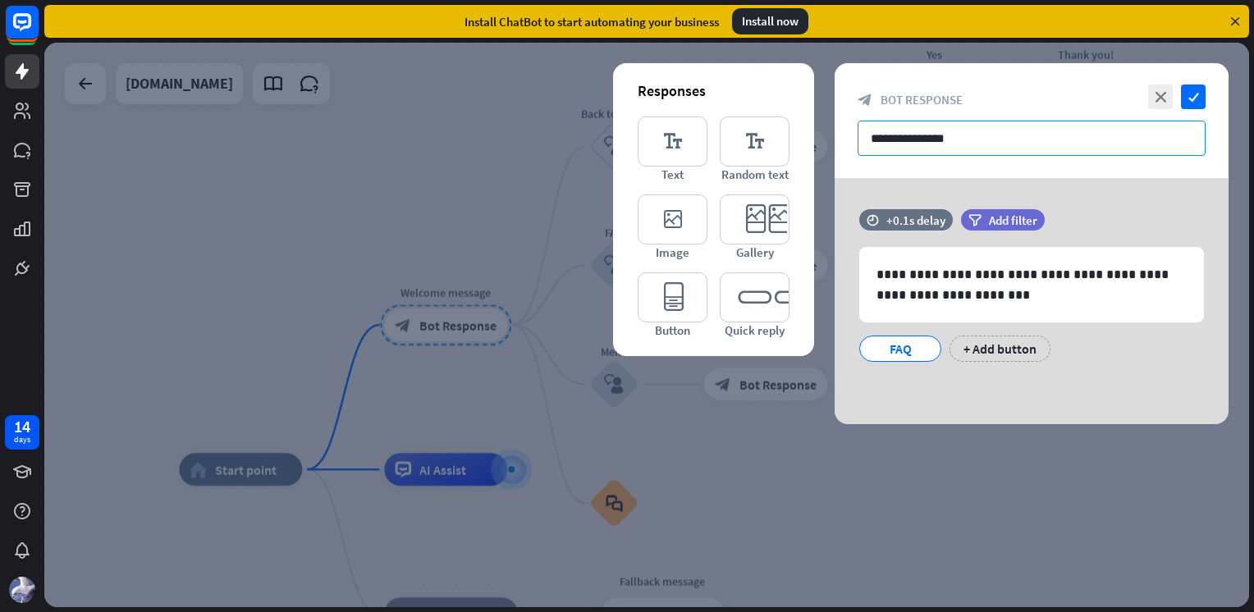
click at [997, 150] on input "**********" at bounding box center [1031, 138] width 348 height 35
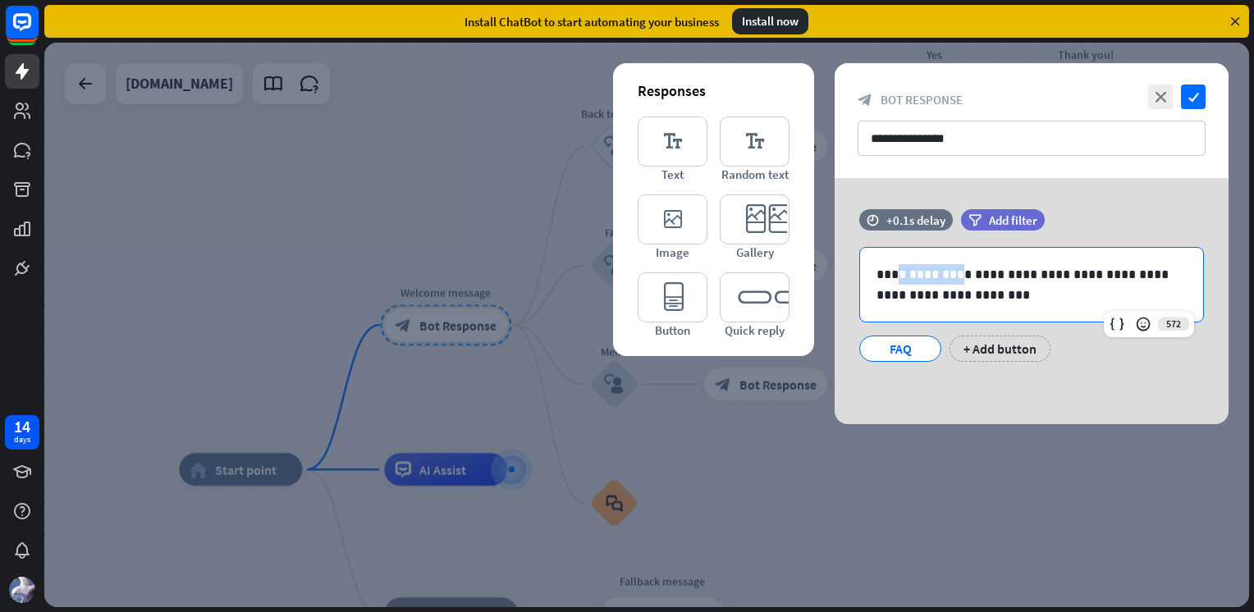
drag, startPoint x: 958, startPoint y: 277, endPoint x: 898, endPoint y: 277, distance: 59.9
click at [898, 277] on p "**********" at bounding box center [1031, 284] width 310 height 41
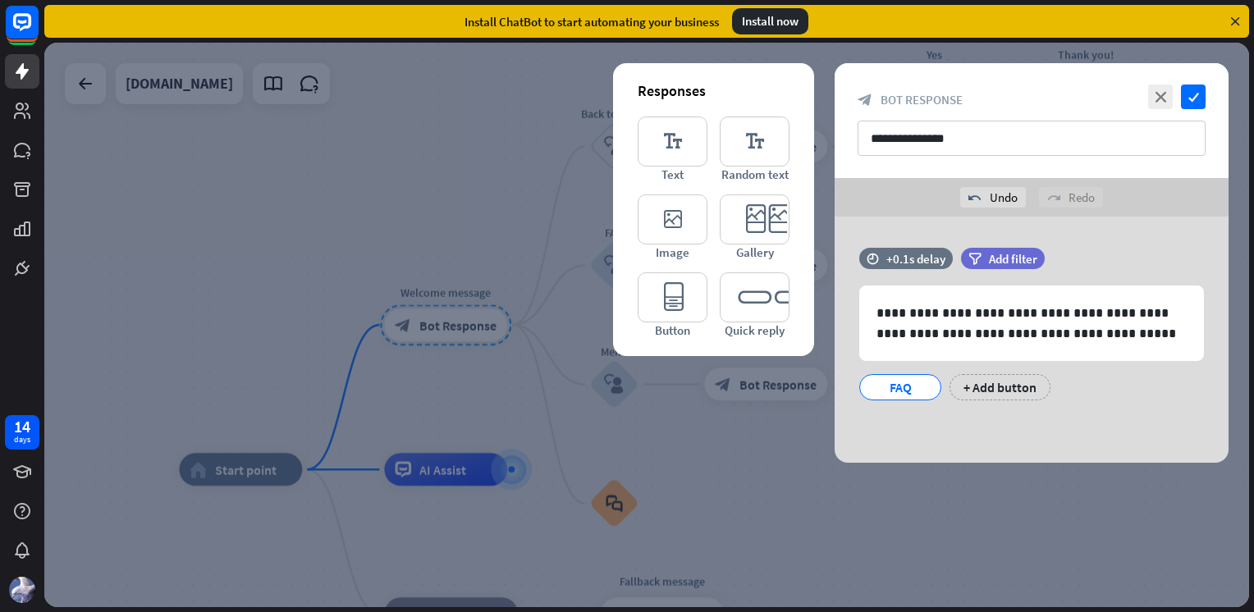
click at [988, 386] on div "+ Add button" at bounding box center [999, 387] width 101 height 26
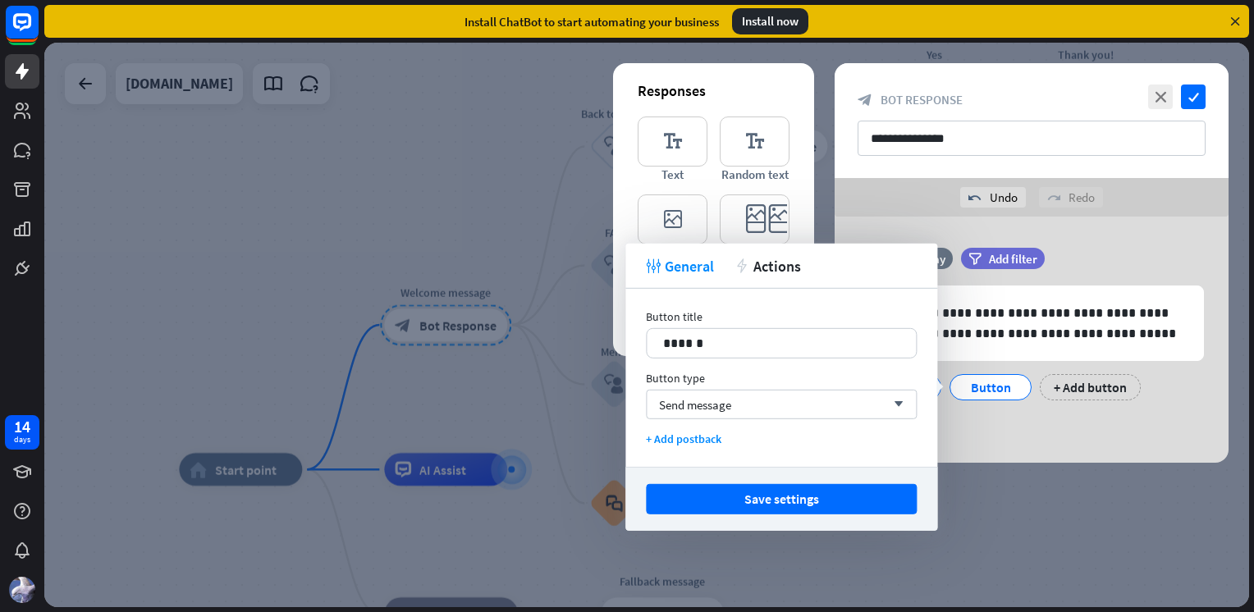
drag, startPoint x: 811, startPoint y: 270, endPoint x: 693, endPoint y: 270, distance: 117.3
click at [696, 270] on div "tweak General action Actions" at bounding box center [781, 266] width 312 height 45
click at [771, 405] on div "Send message arrow_down" at bounding box center [781, 405] width 271 height 30
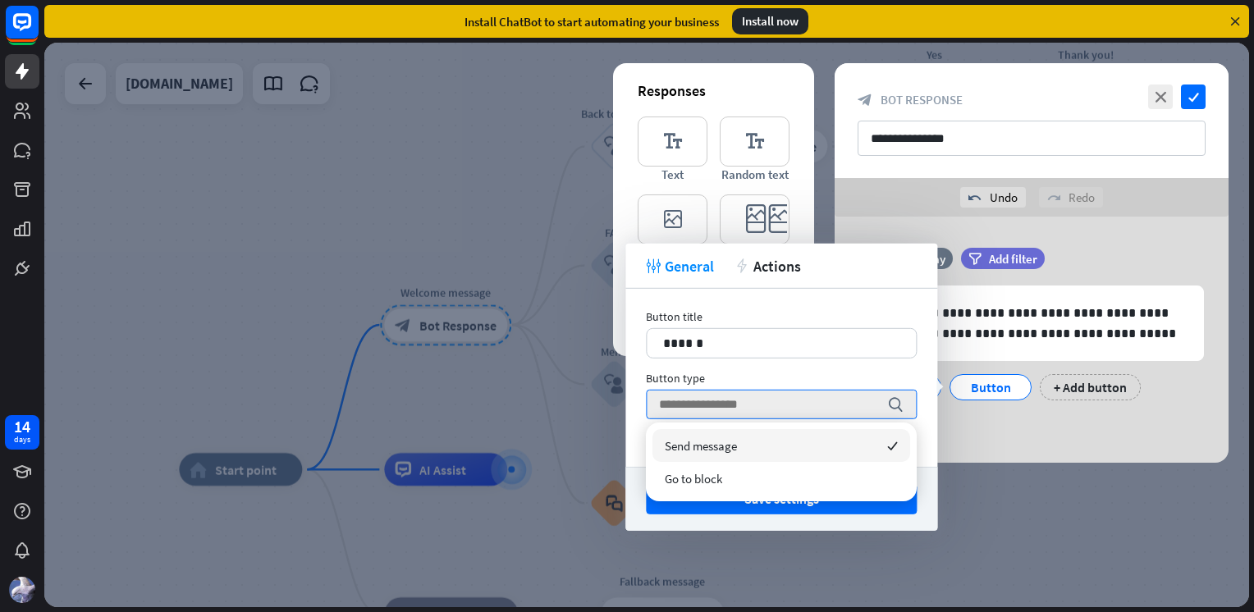
click at [756, 448] on div "Send message checked" at bounding box center [781, 445] width 258 height 33
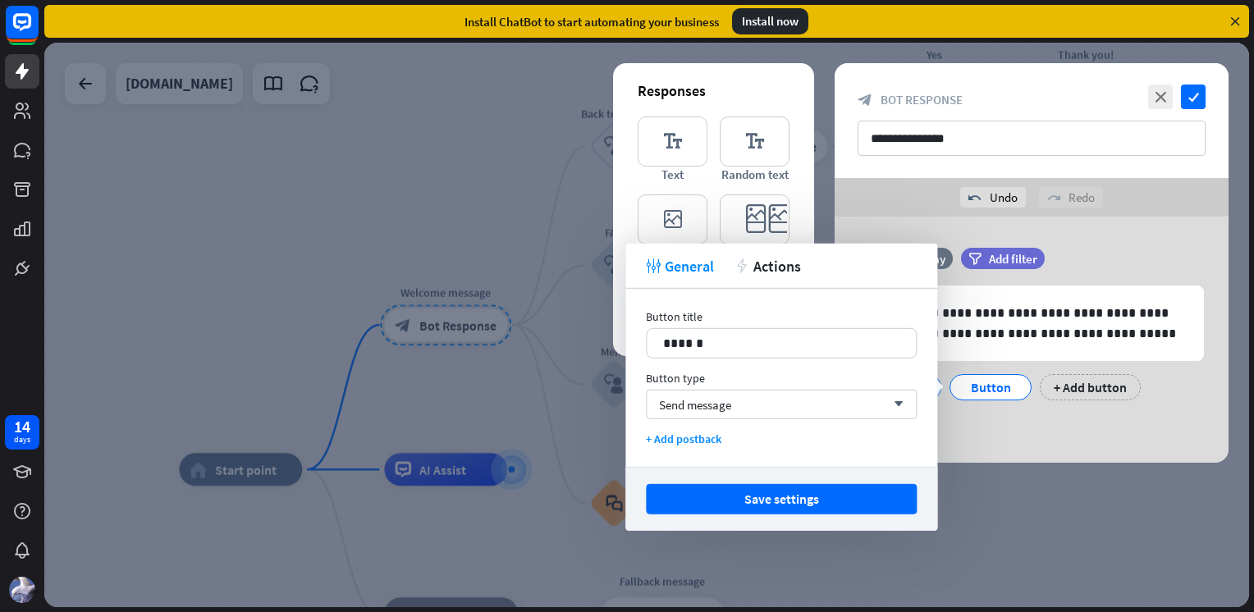
click at [739, 350] on p "******" at bounding box center [781, 343] width 236 height 21
click at [761, 276] on div "tweak General action Actions" at bounding box center [781, 266] width 312 height 45
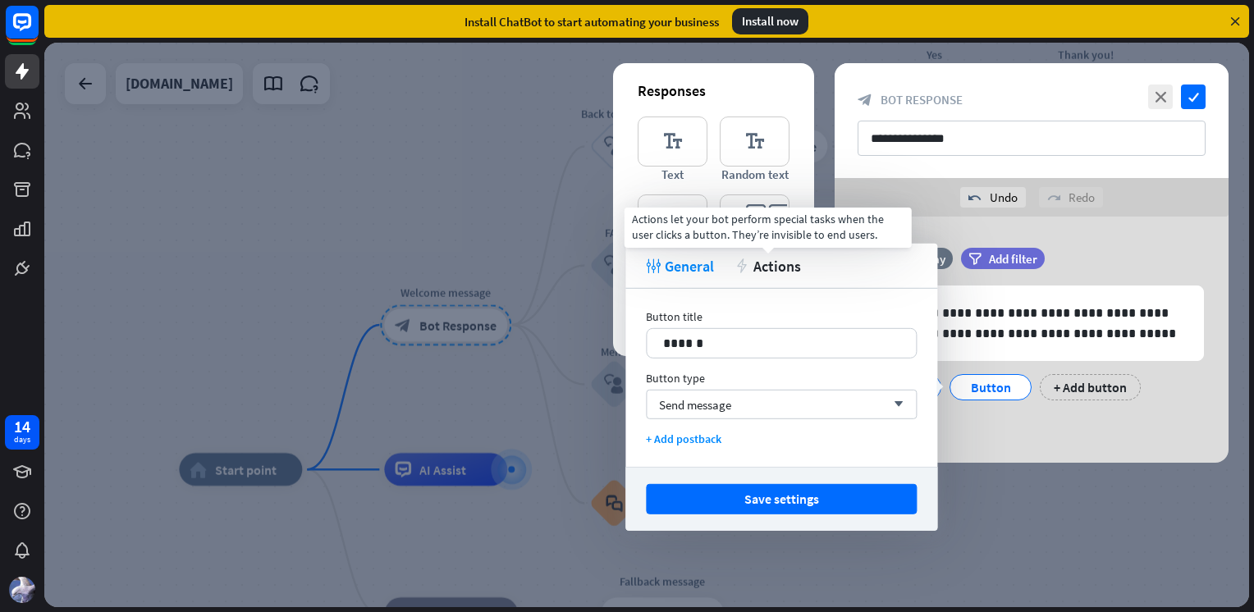
click at [767, 267] on span "Actions" at bounding box center [777, 265] width 48 height 19
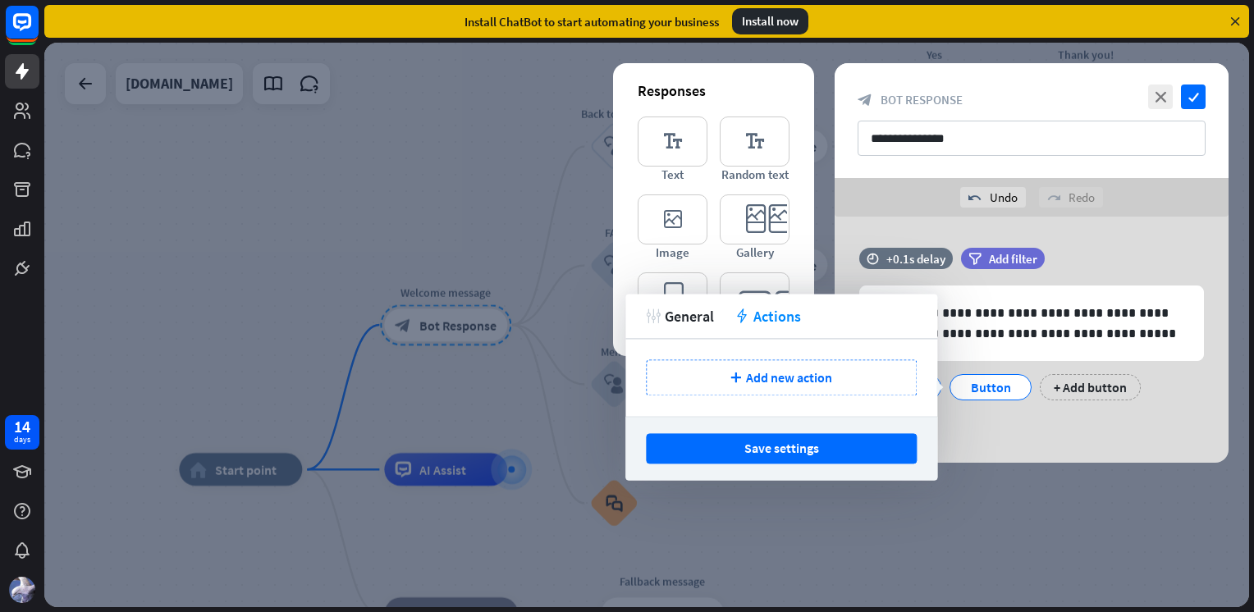
click at [769, 382] on span "Add new action" at bounding box center [789, 377] width 86 height 16
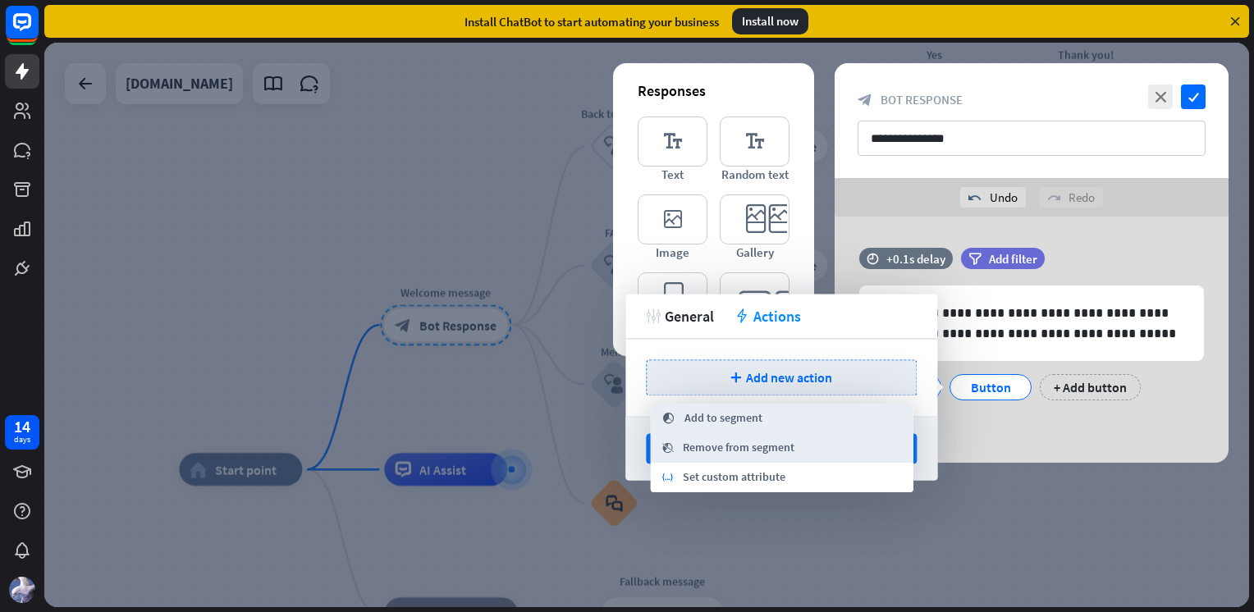
click at [756, 484] on span "Set custom attribute" at bounding box center [734, 477] width 103 height 16
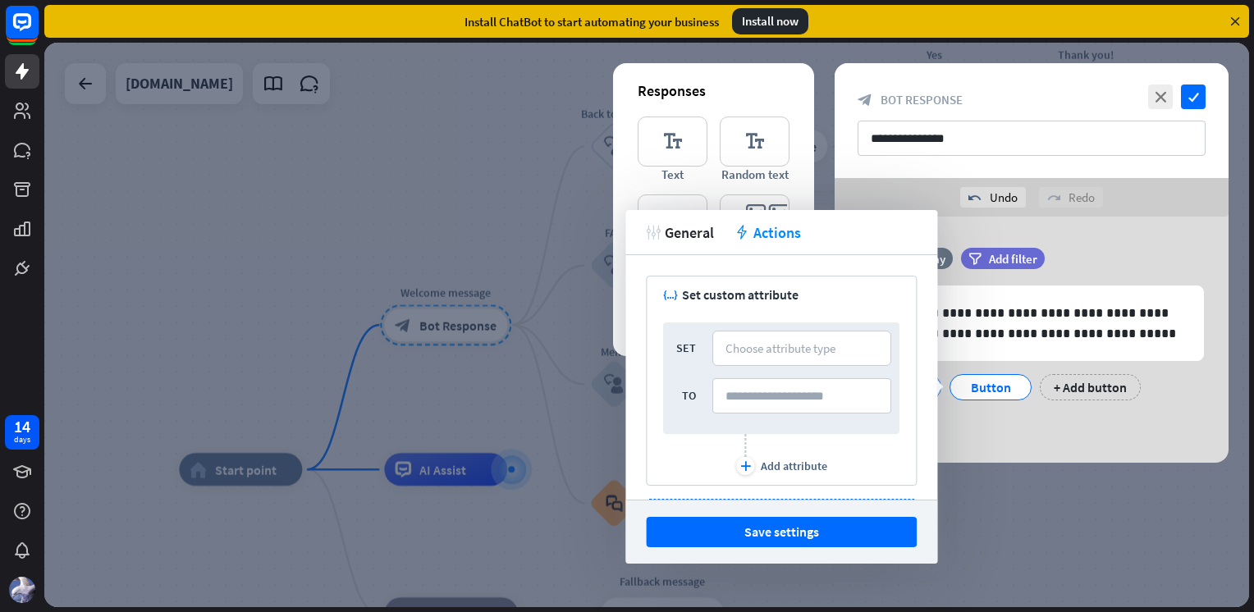
click at [763, 344] on div "Choose attribute type" at bounding box center [780, 349] width 110 height 16
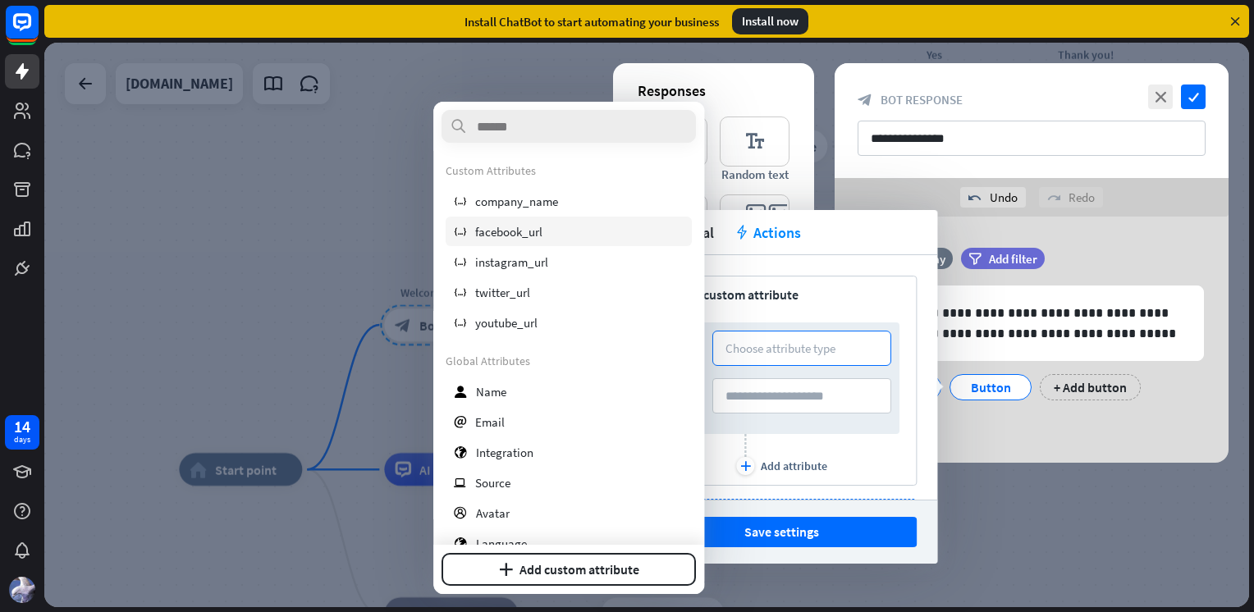
click at [520, 232] on span "facebook_url" at bounding box center [508, 232] width 67 height 16
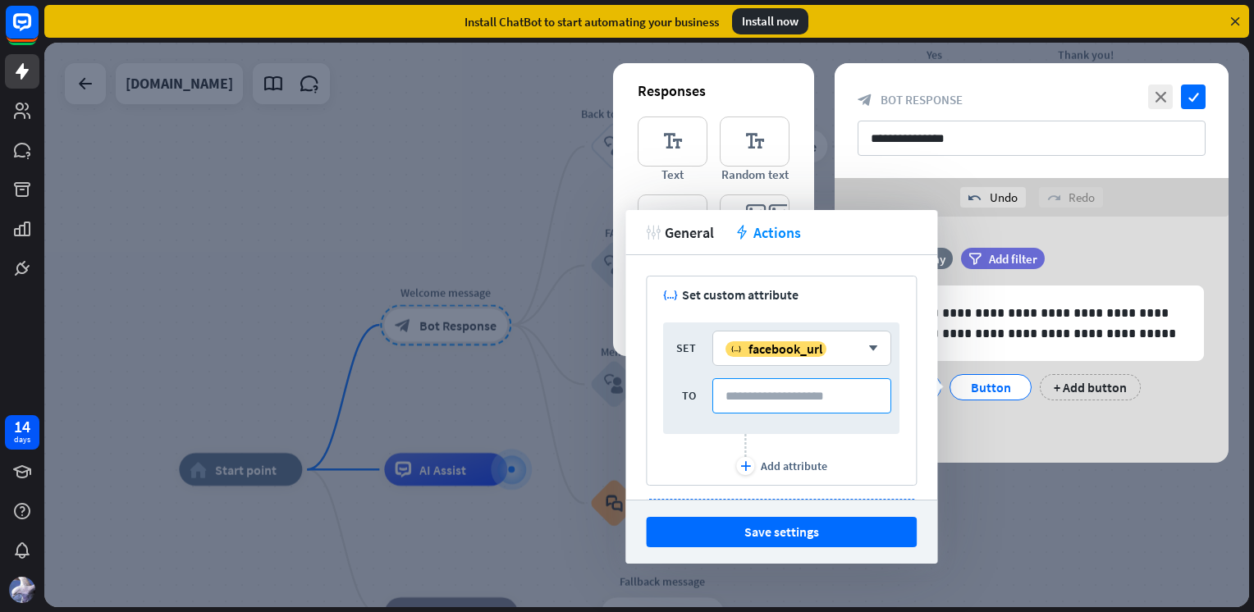
click at [761, 401] on input at bounding box center [801, 395] width 179 height 35
type input "**********"
click at [804, 530] on button "Save settings" at bounding box center [781, 532] width 271 height 30
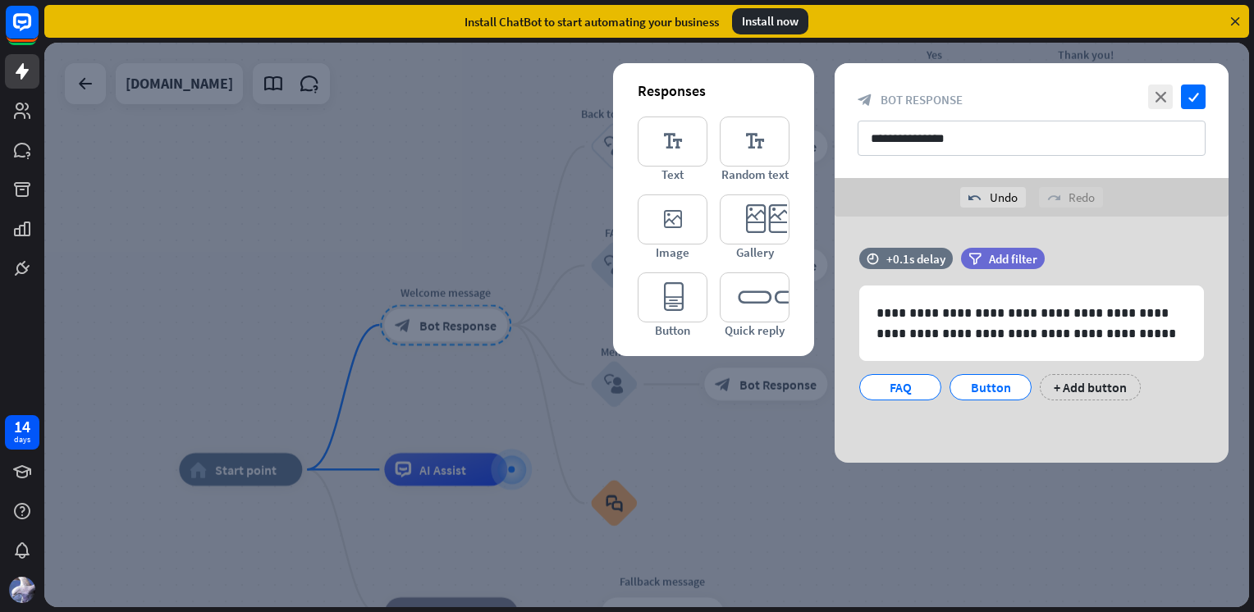
click at [974, 392] on div "Button" at bounding box center [990, 387] width 54 height 25
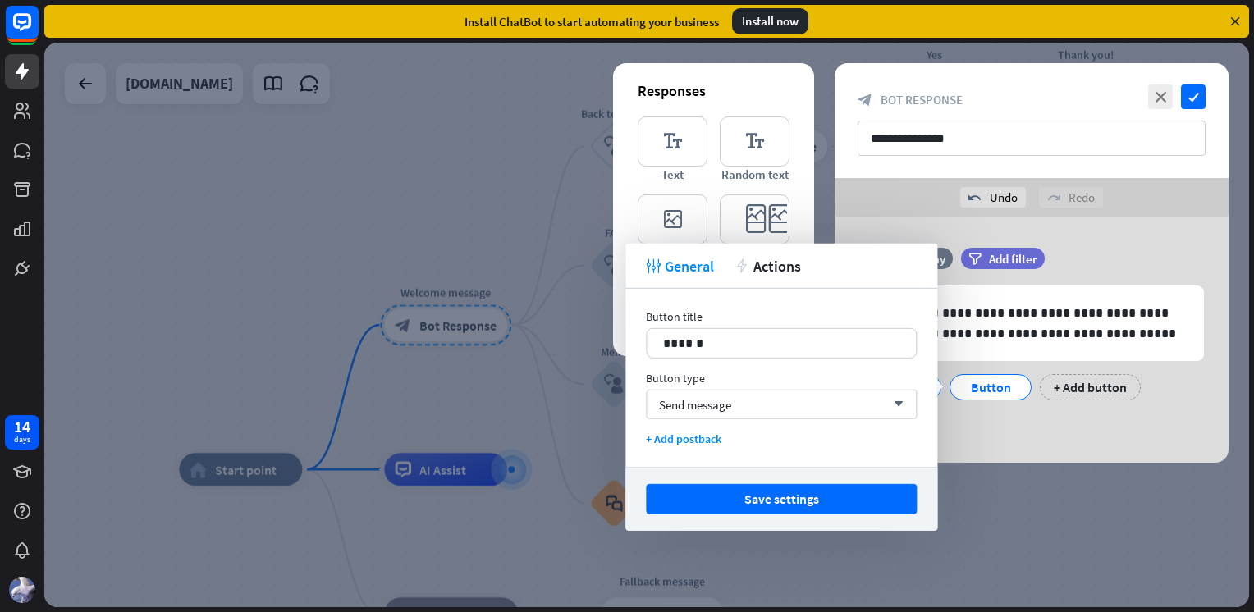
click at [722, 340] on p "******" at bounding box center [781, 343] width 236 height 21
click at [741, 404] on div "Send message arrow_down" at bounding box center [781, 405] width 271 height 30
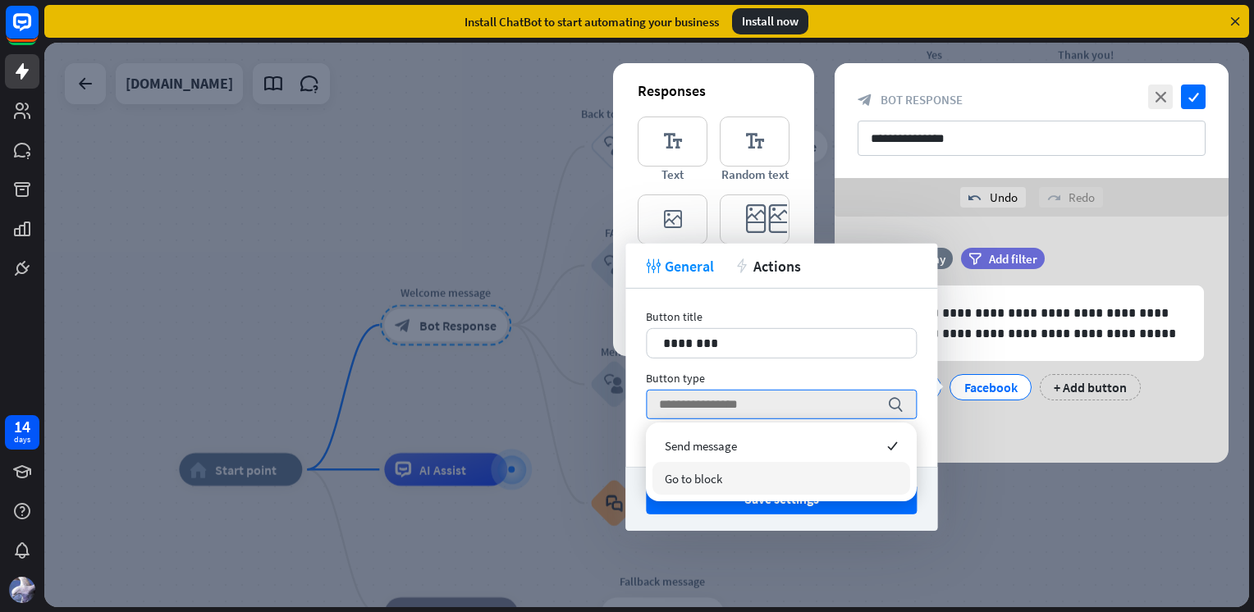
click at [741, 476] on div "Go to block" at bounding box center [781, 478] width 258 height 33
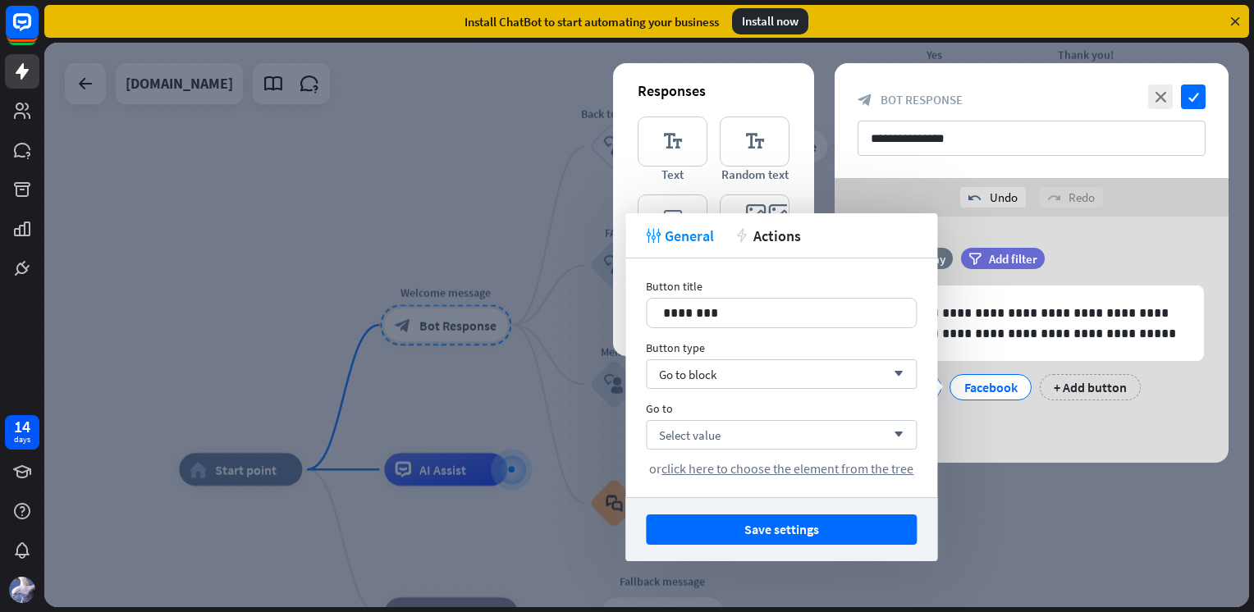
click at [744, 441] on div "Select value arrow_down" at bounding box center [781, 435] width 271 height 30
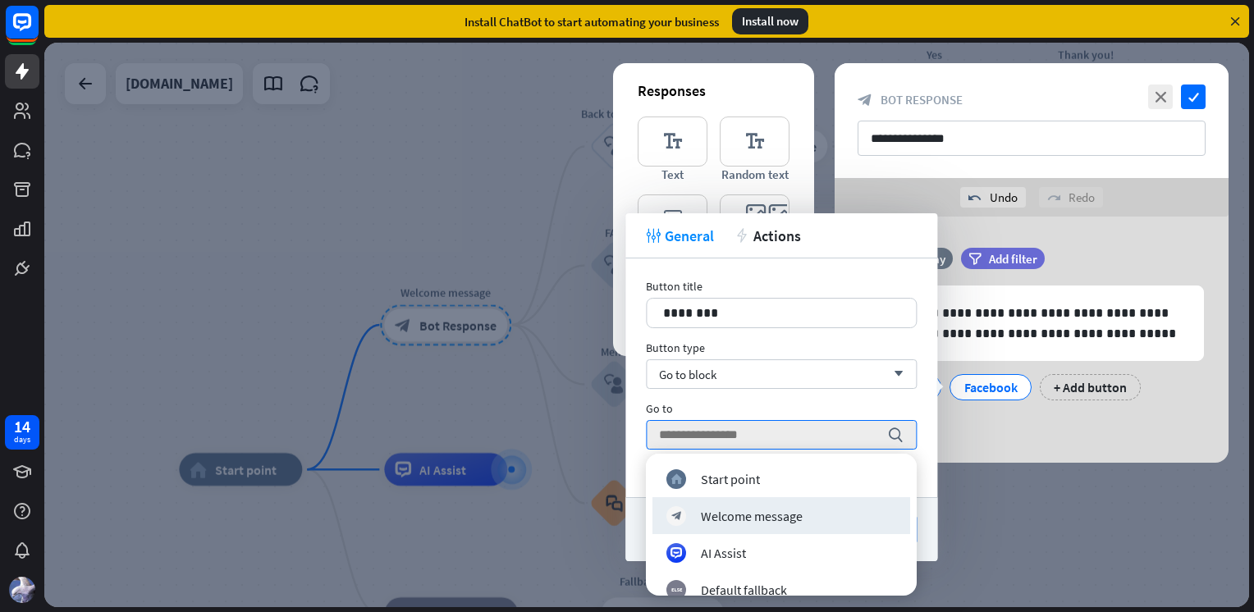
scroll to position [82, 0]
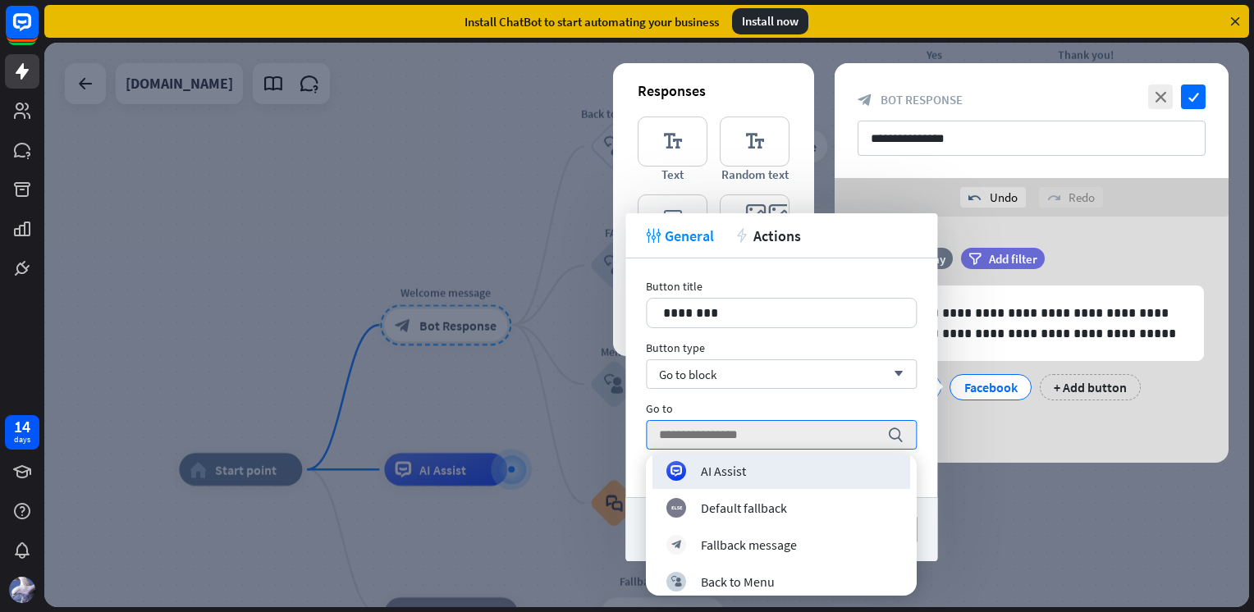
click at [742, 474] on div "AI Assist" at bounding box center [723, 470] width 45 height 16
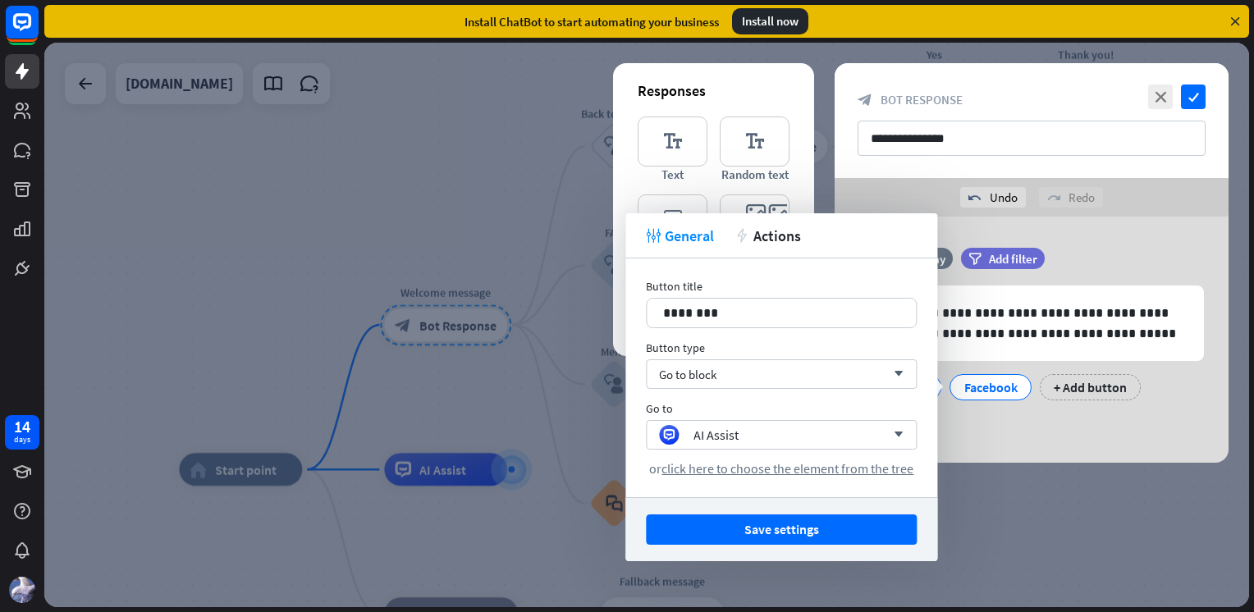
click at [790, 533] on button "Save settings" at bounding box center [781, 529] width 271 height 30
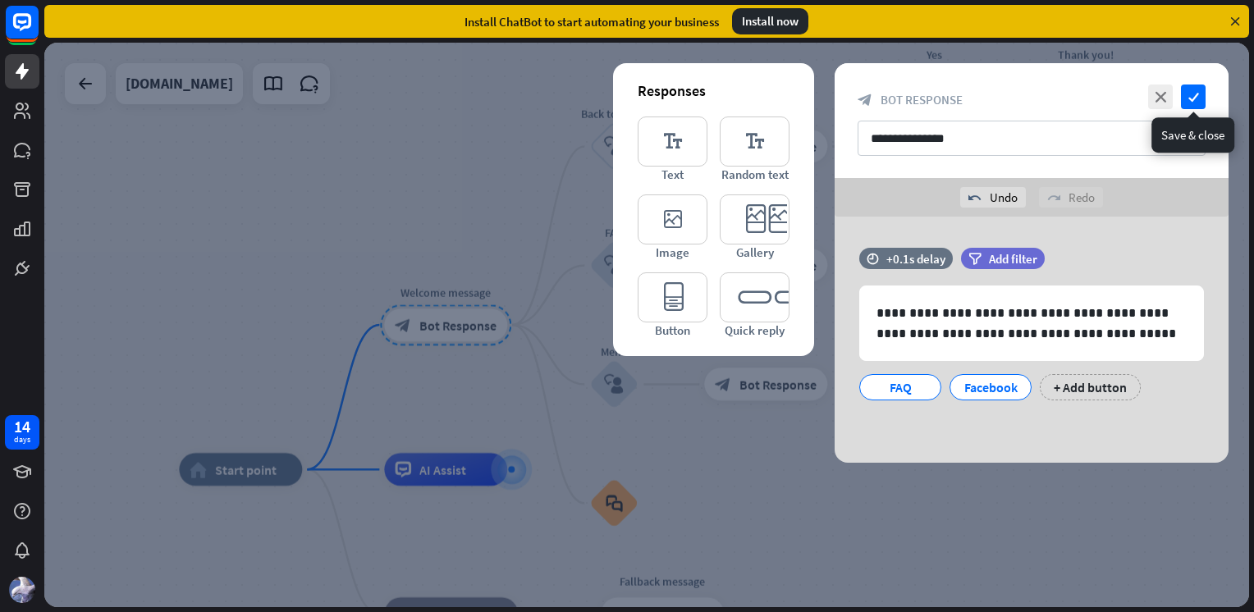
click at [1191, 104] on icon "check" at bounding box center [1193, 97] width 25 height 25
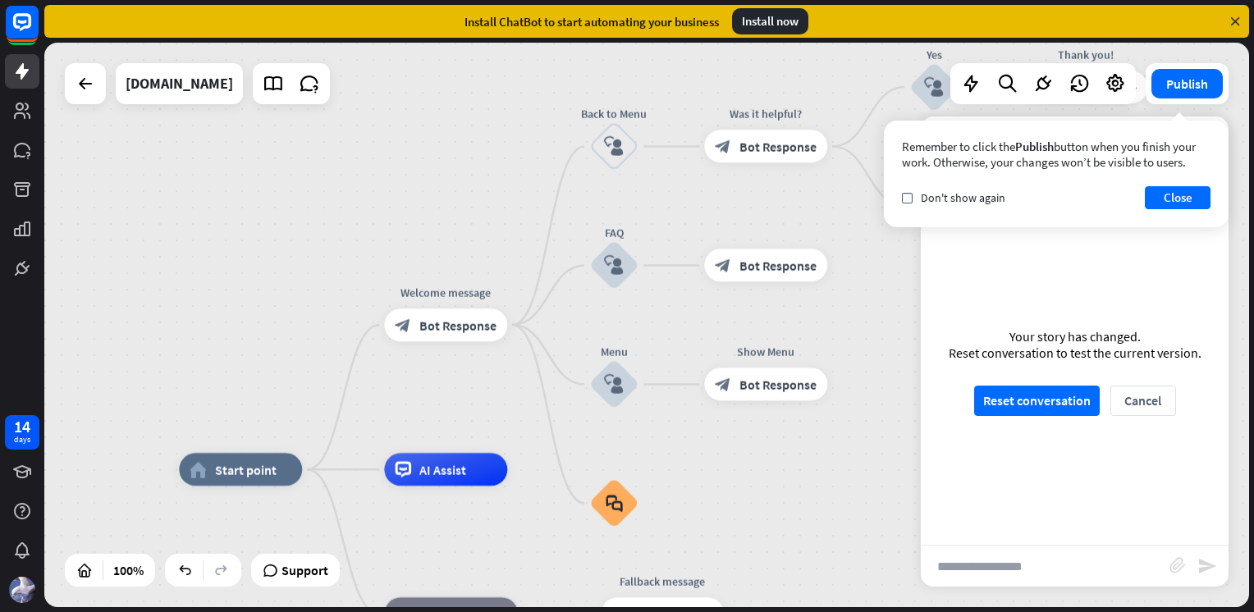
click at [1040, 405] on button "Reset conversation" at bounding box center [1037, 401] width 126 height 30
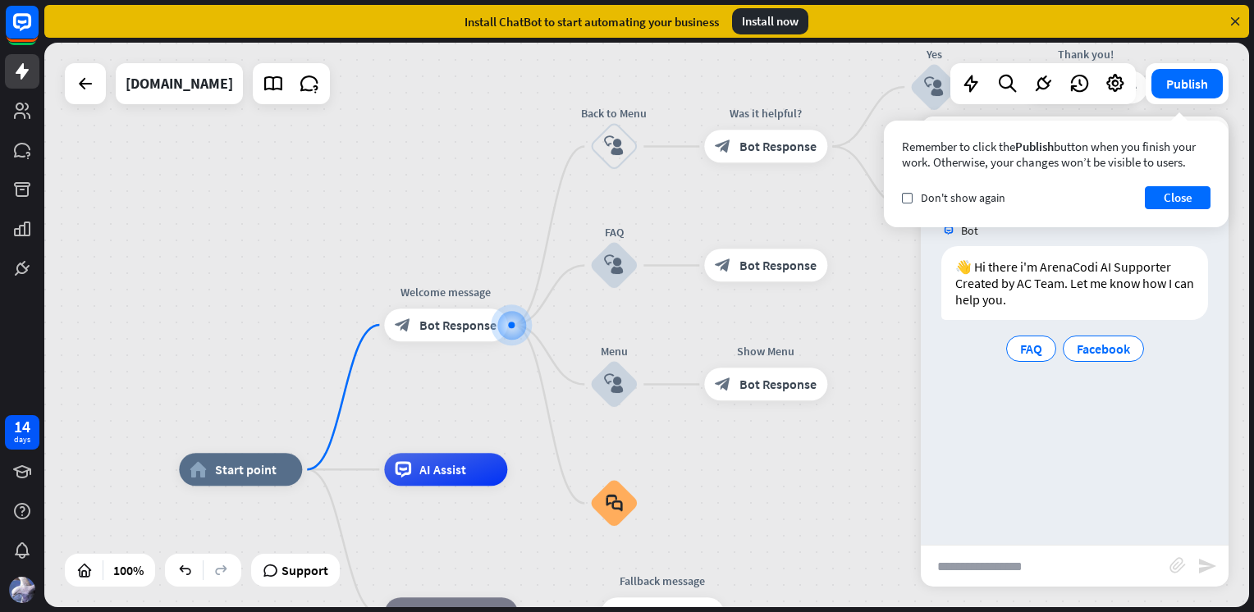
click at [1168, 199] on button "Close" at bounding box center [1178, 197] width 66 height 23
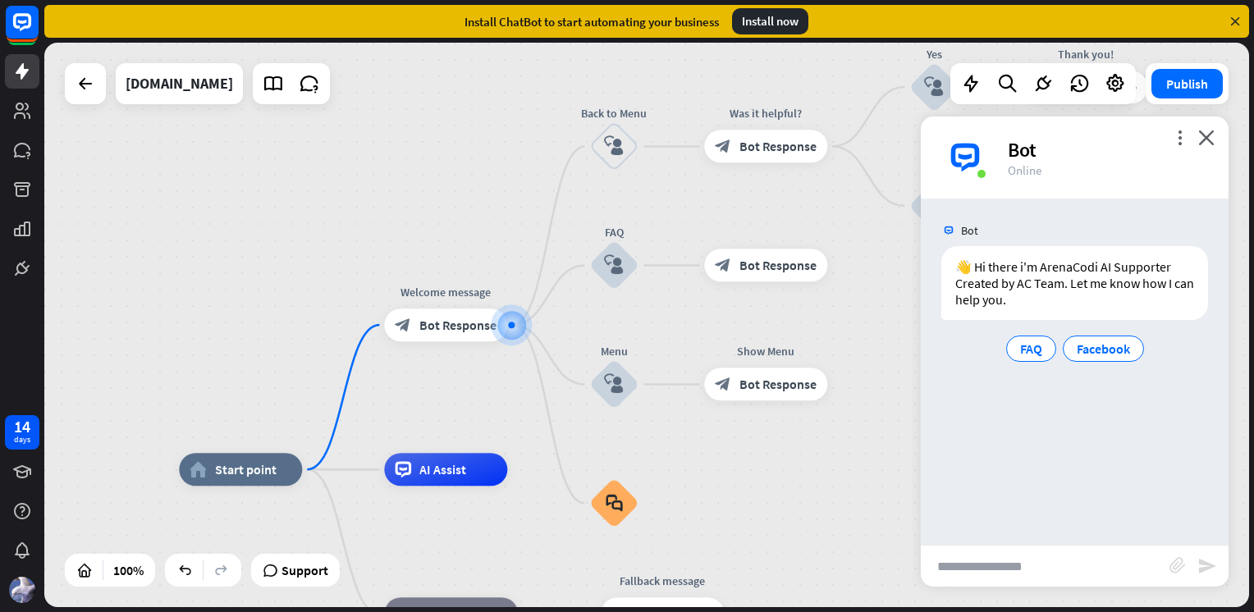
click at [1086, 342] on span "Facebook" at bounding box center [1102, 349] width 53 height 16
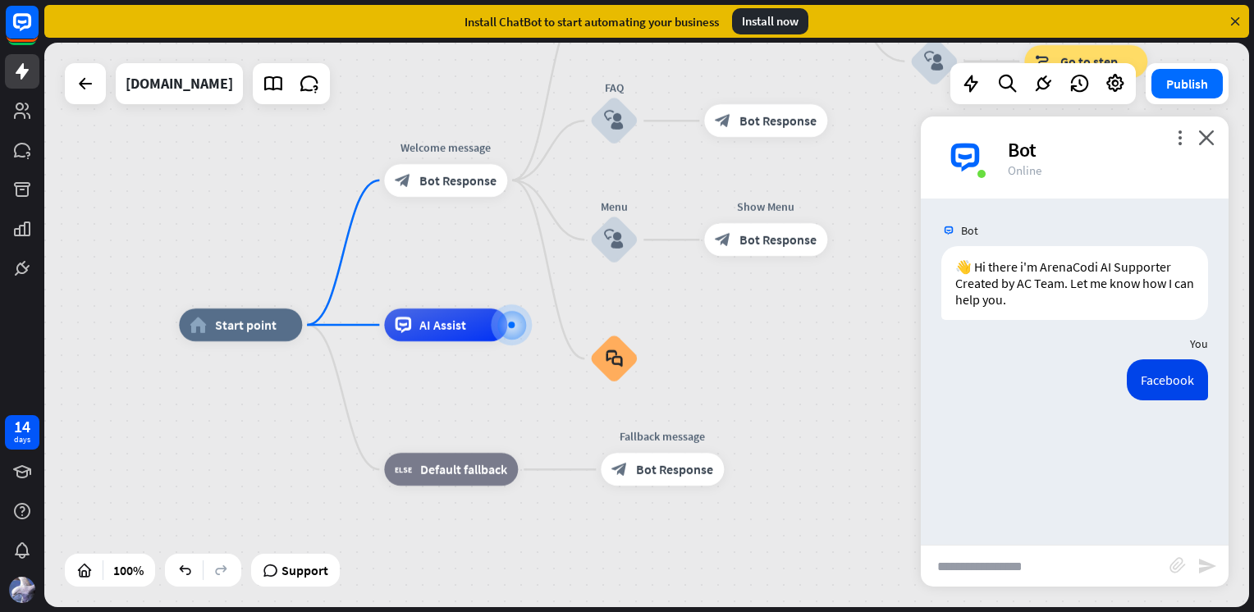
click at [1019, 566] on input "text" at bounding box center [1045, 566] width 249 height 41
type input "**"
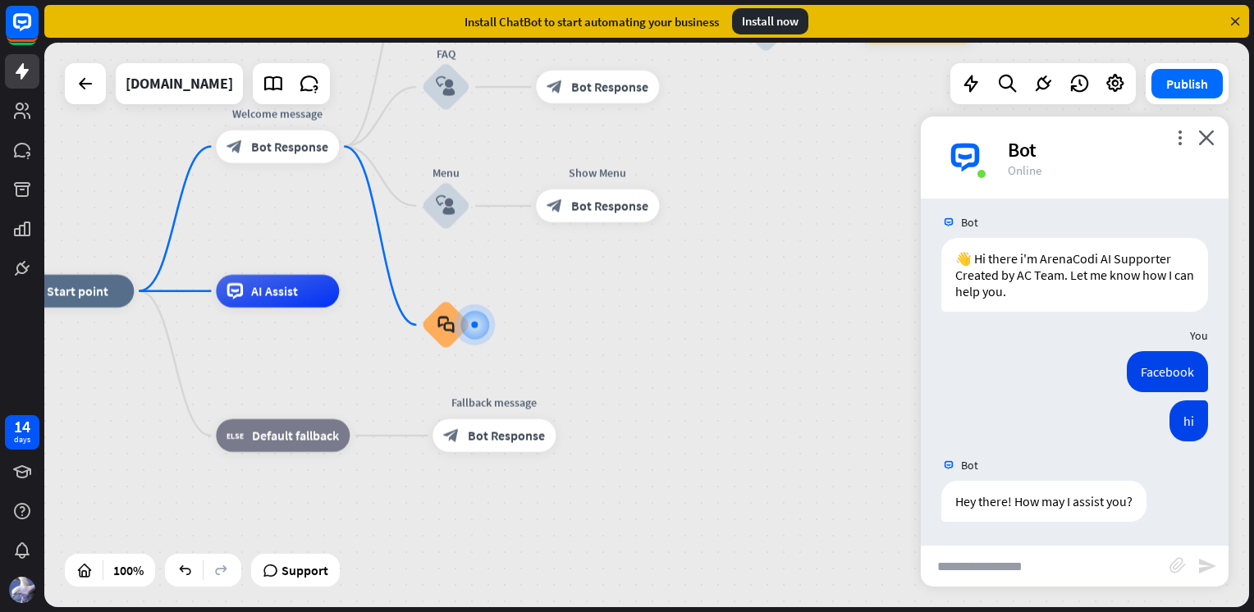
scroll to position [9, 0]
click at [1041, 464] on span "Show JSON" at bounding box center [1051, 463] width 60 height 16
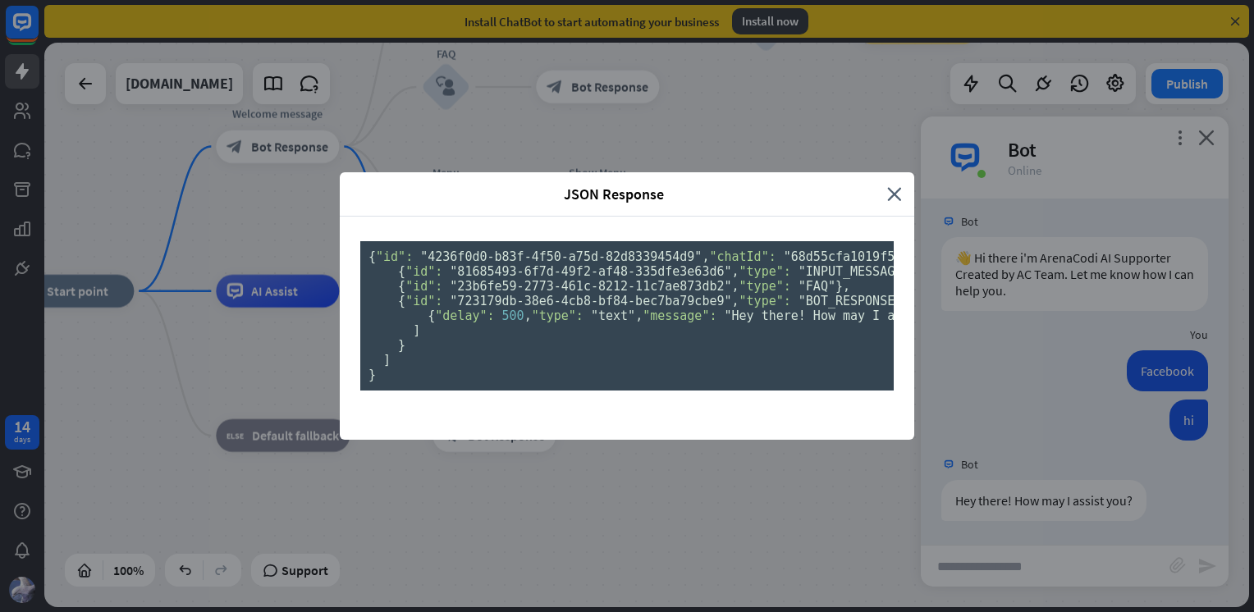
scroll to position [0, 0]
click at [887, 185] on icon "close" at bounding box center [894, 194] width 15 height 19
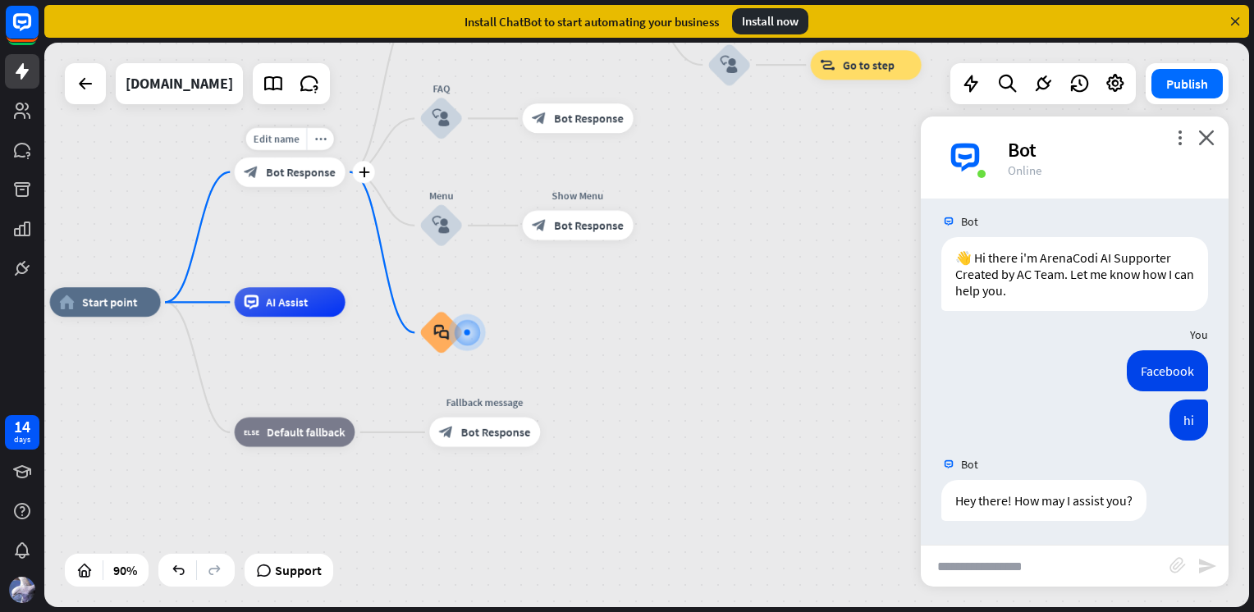
click at [305, 182] on div "block_bot_response Bot Response" at bounding box center [290, 173] width 111 height 30
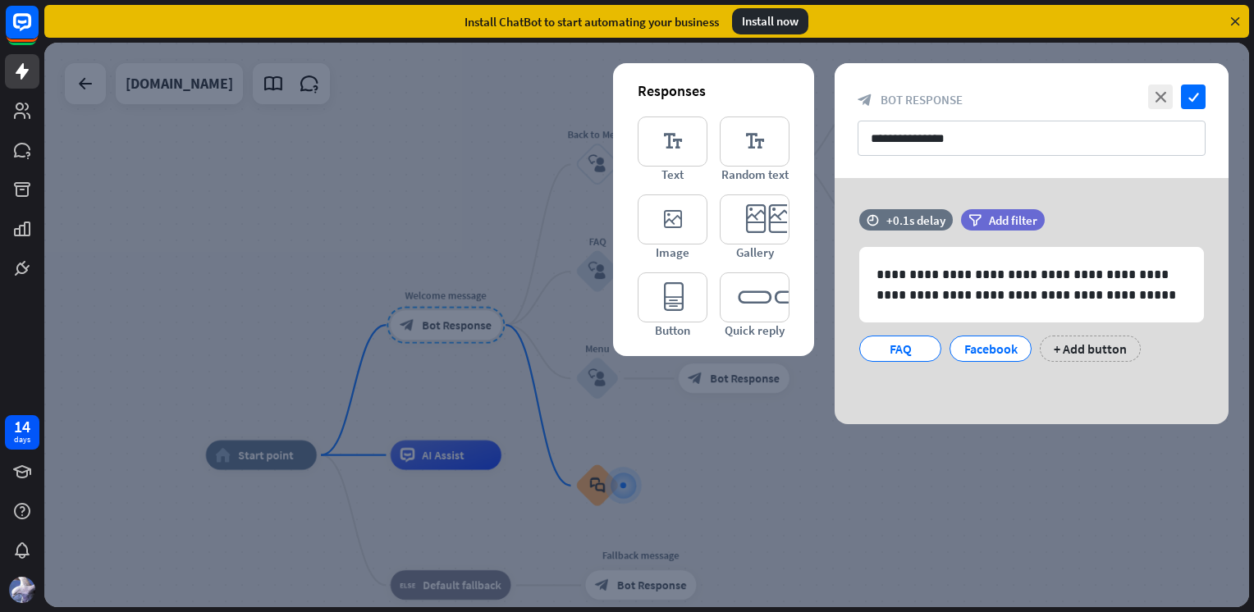
click at [743, 212] on icon "editor_card" at bounding box center [755, 219] width 70 height 50
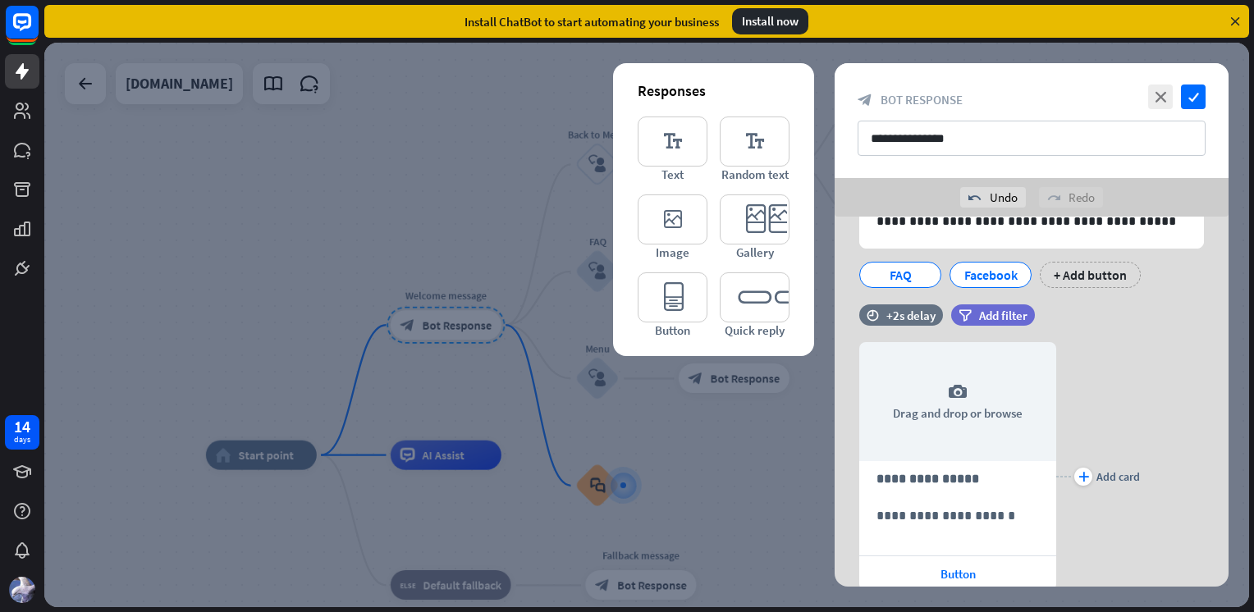
scroll to position [200, 0]
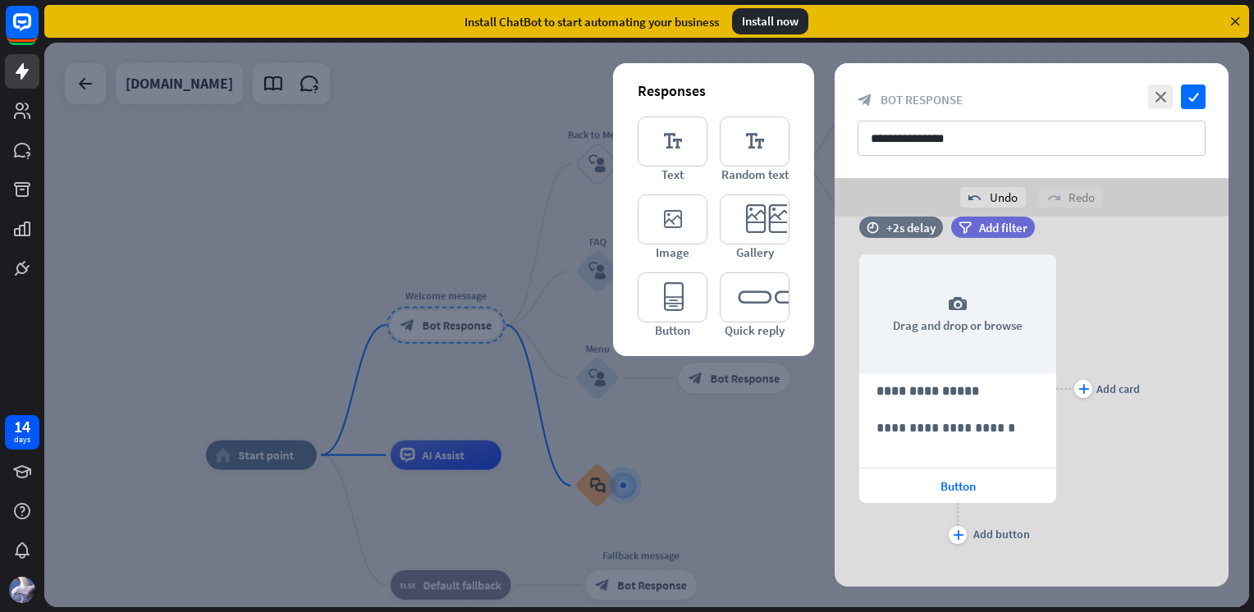
click at [969, 331] on div "camera Drag and drop or browse" at bounding box center [957, 313] width 197 height 119
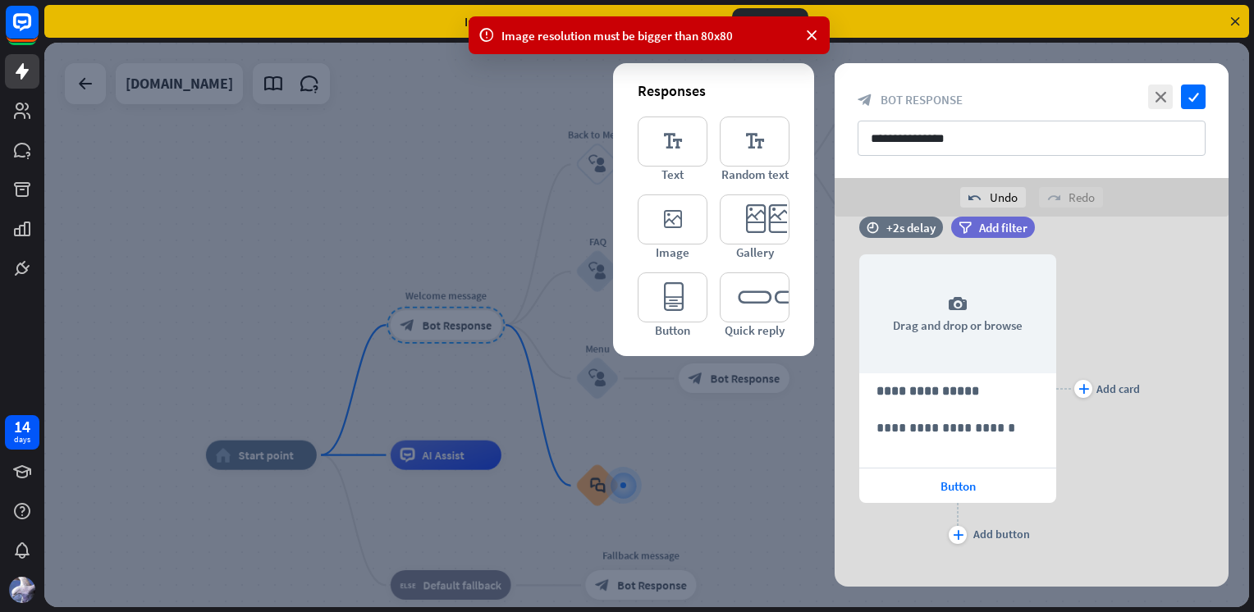
click at [898, 322] on div "camera Drag and drop or browse" at bounding box center [957, 313] width 197 height 119
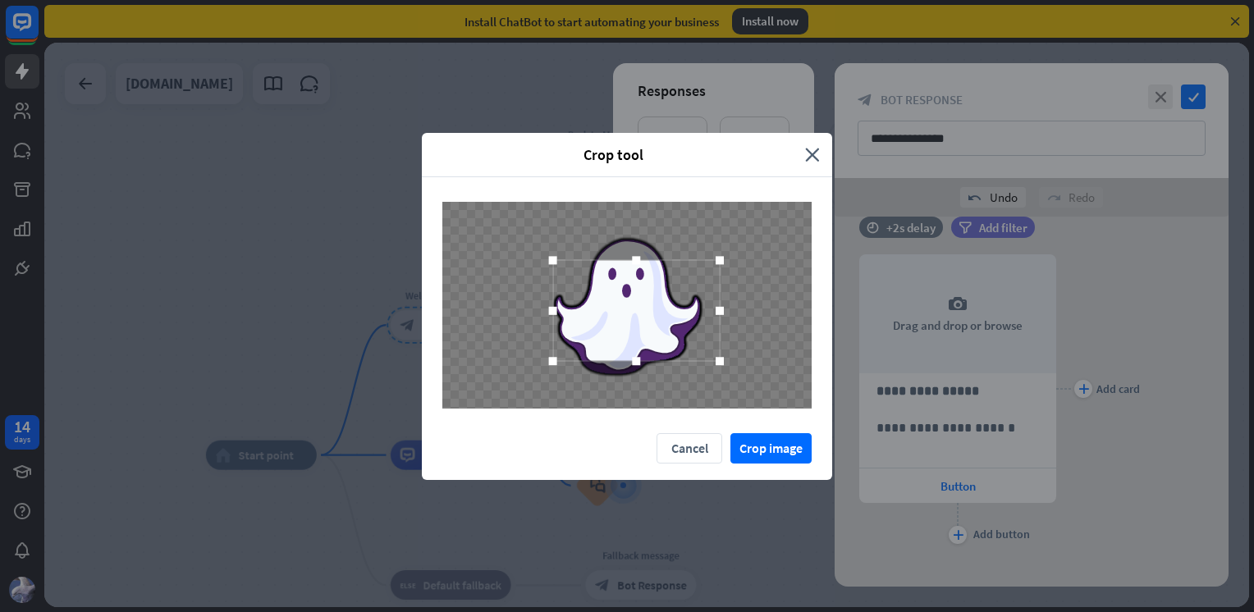
drag, startPoint x: 701, startPoint y: 351, endPoint x: 808, endPoint y: 453, distance: 148.0
click at [809, 455] on div "Crop tool close Cancel Crop image" at bounding box center [627, 306] width 410 height 347
drag, startPoint x: 720, startPoint y: 261, endPoint x: 781, endPoint y: 176, distance: 104.7
click at [781, 176] on div "Crop tool close Cancel Crop image" at bounding box center [627, 306] width 410 height 347
drag, startPoint x: 553, startPoint y: 263, endPoint x: 533, endPoint y: 231, distance: 38.0
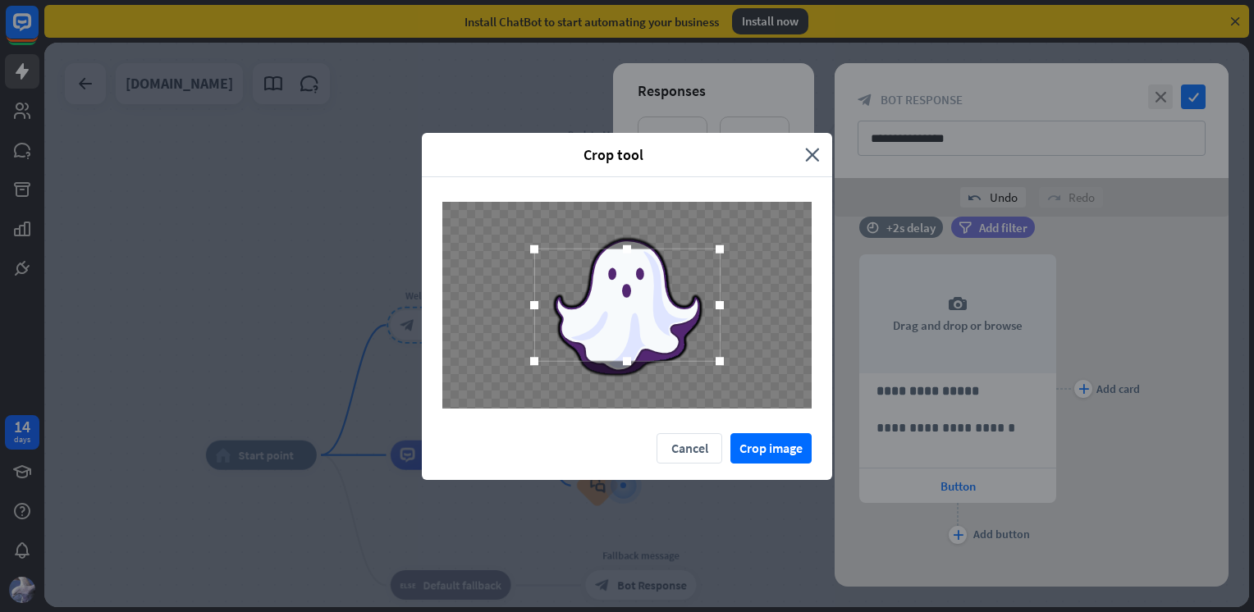
click at [505, 205] on div at bounding box center [626, 305] width 369 height 207
drag, startPoint x: 627, startPoint y: 362, endPoint x: 638, endPoint y: 407, distance: 46.4
click at [633, 428] on div at bounding box center [627, 305] width 410 height 256
drag, startPoint x: 722, startPoint y: 244, endPoint x: 803, endPoint y: 170, distance: 109.8
click at [804, 170] on div "Crop tool close Cancel Crop image" at bounding box center [627, 306] width 410 height 347
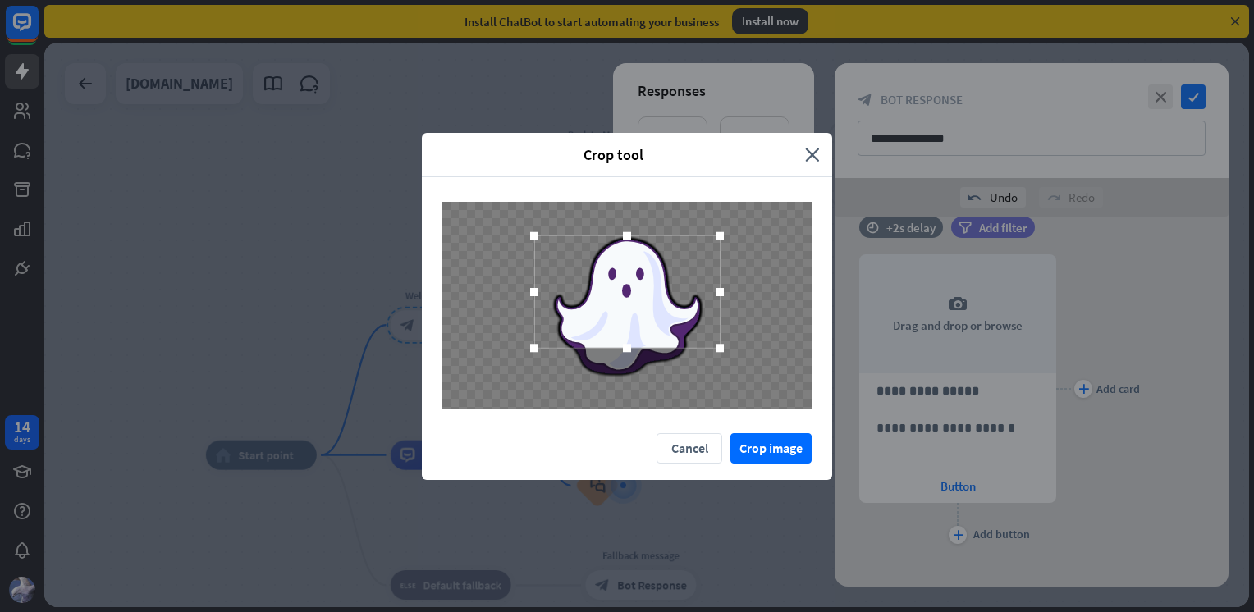
drag, startPoint x: 639, startPoint y: 327, endPoint x: 640, endPoint y: 317, distance: 10.7
click at [640, 317] on div at bounding box center [626, 291] width 185 height 112
click at [775, 445] on button "Crop image" at bounding box center [770, 448] width 81 height 30
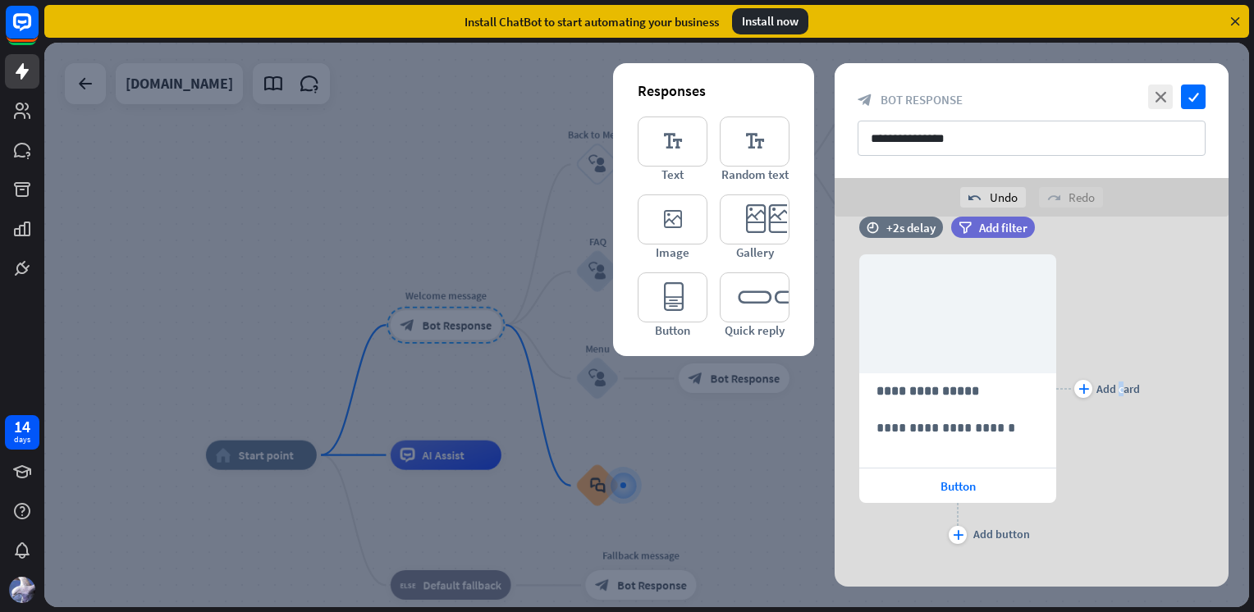
click at [1118, 487] on div "plus Add card" at bounding box center [1098, 389] width 84 height 318
drag, startPoint x: 1118, startPoint y: 487, endPoint x: 1103, endPoint y: 518, distance: 34.1
click at [1104, 518] on div "plus Add card" at bounding box center [1098, 389] width 84 height 318
click at [1195, 97] on icon "check" at bounding box center [1193, 97] width 25 height 25
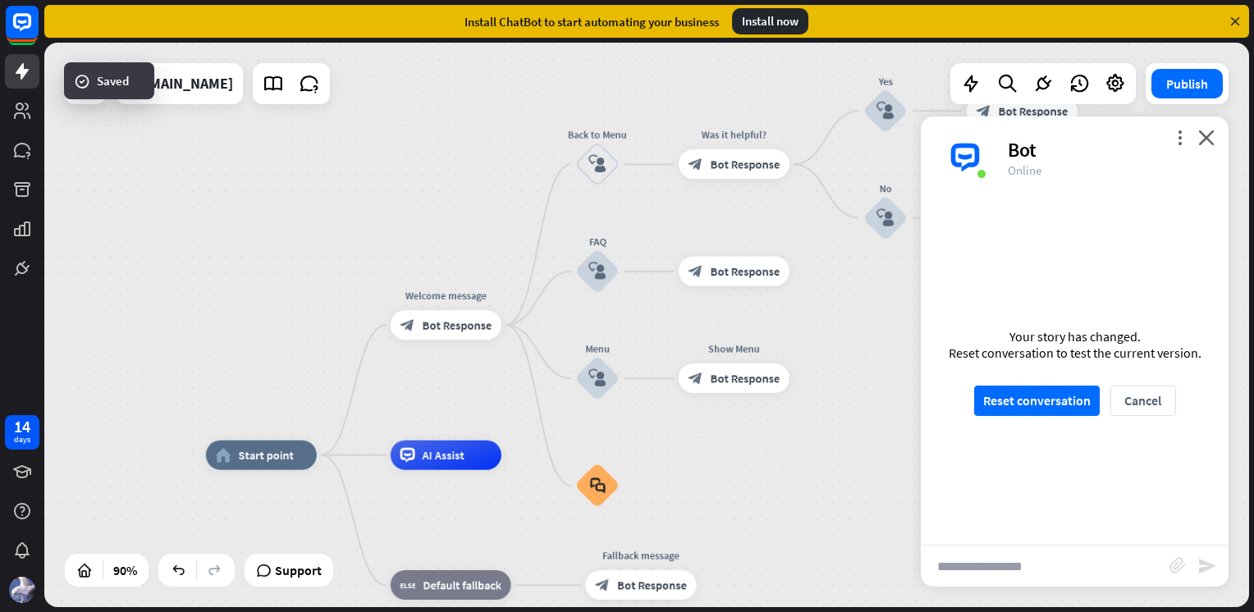
click at [1062, 405] on button "Reset conversation" at bounding box center [1037, 401] width 126 height 30
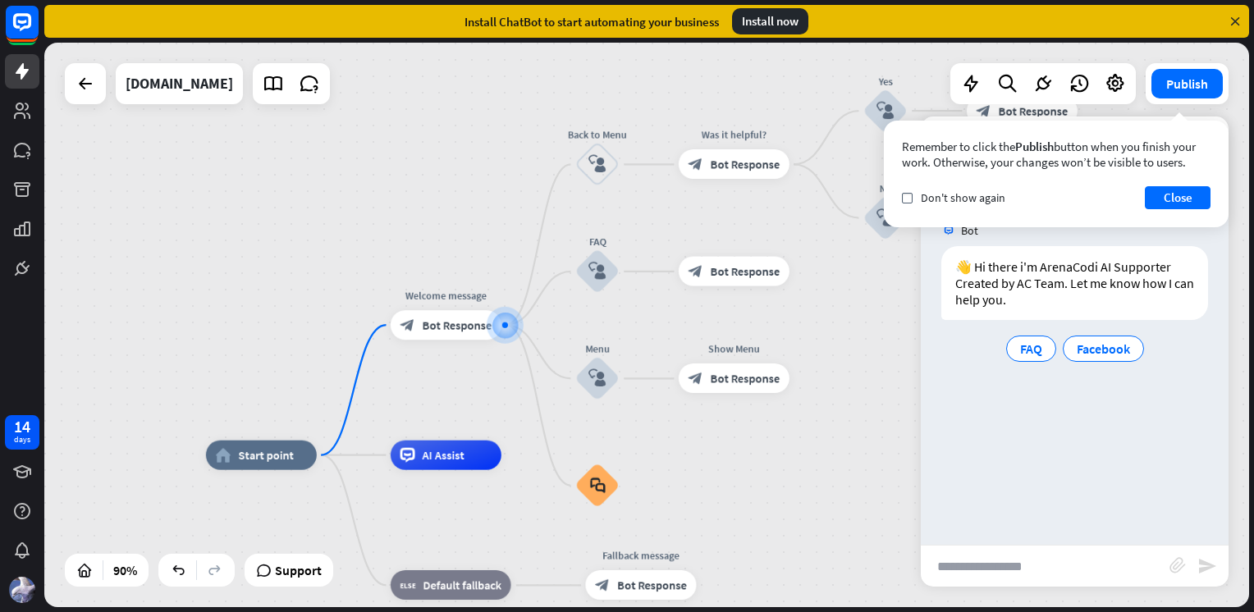
click at [1177, 199] on button "Close" at bounding box center [1178, 197] width 66 height 23
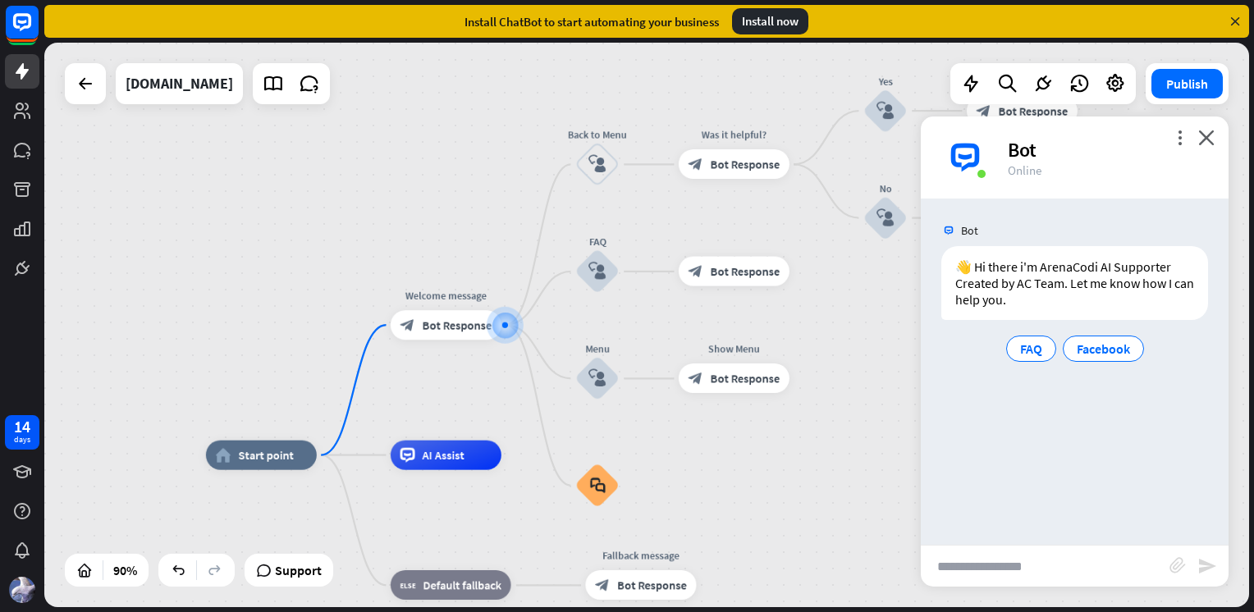
click at [1110, 343] on span "Facebook" at bounding box center [1102, 349] width 53 height 16
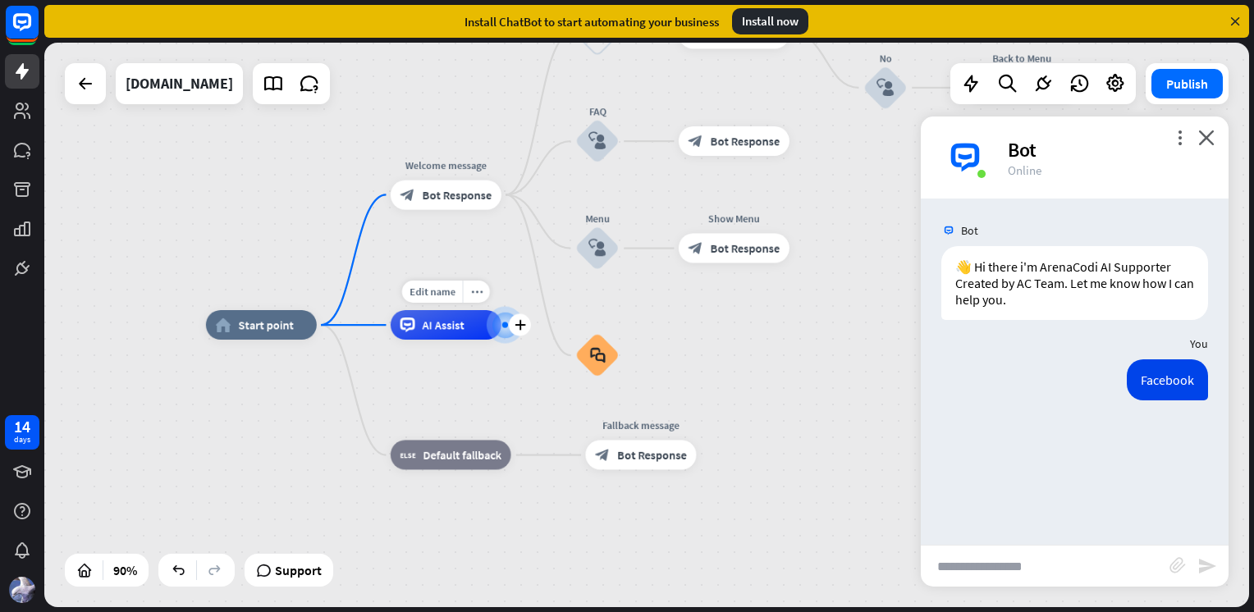
click at [457, 331] on span "AI Assist" at bounding box center [444, 325] width 42 height 15
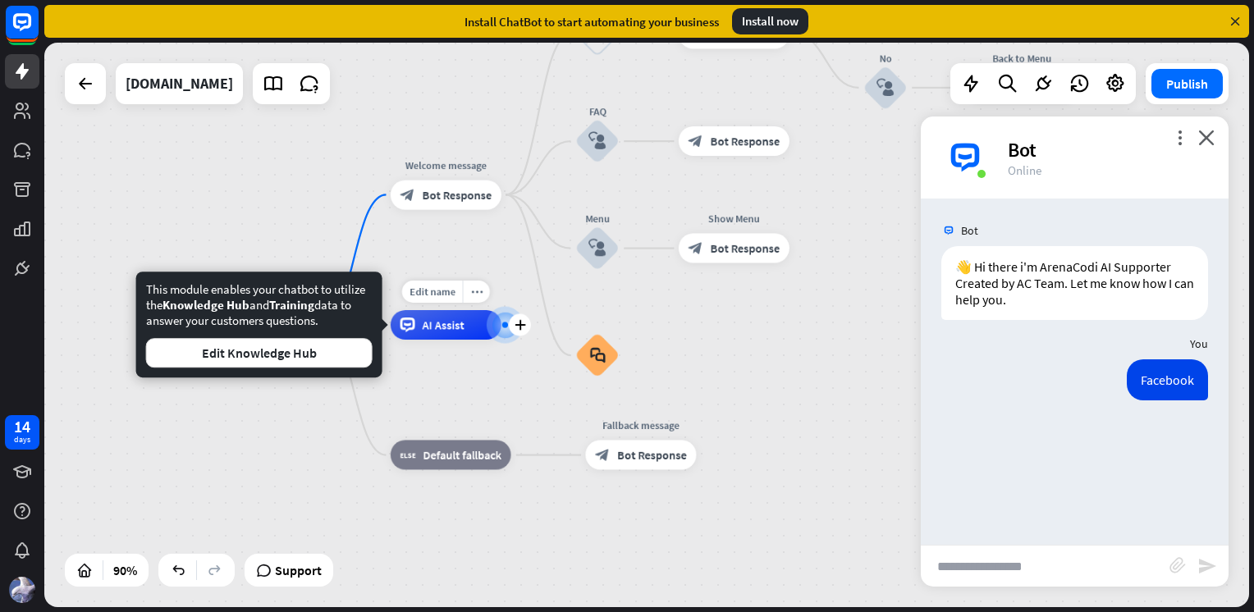
click at [456, 326] on span "AI Assist" at bounding box center [444, 325] width 42 height 15
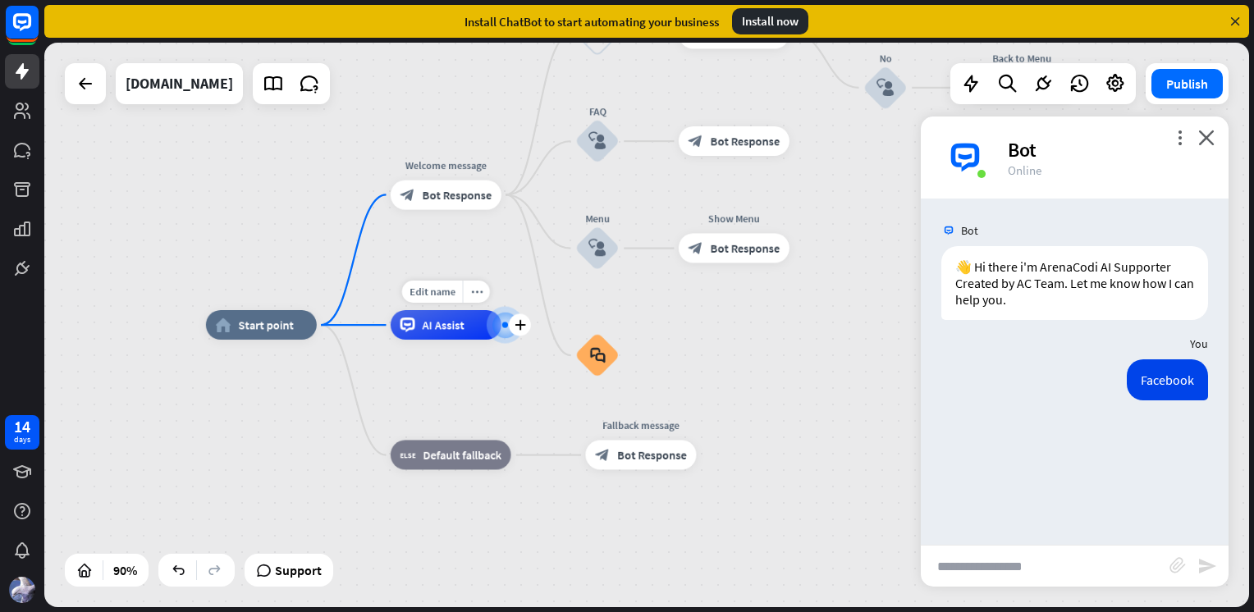
click at [455, 325] on span "AI Assist" at bounding box center [444, 325] width 42 height 15
click at [514, 327] on div "plus" at bounding box center [520, 325] width 22 height 22
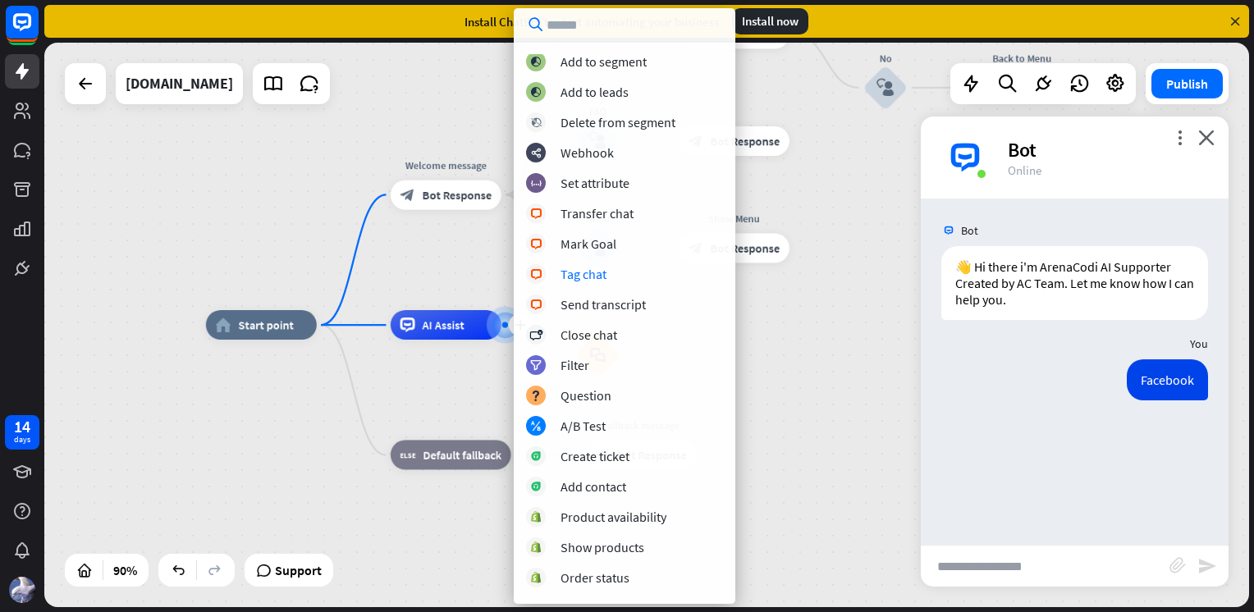
scroll to position [164, 0]
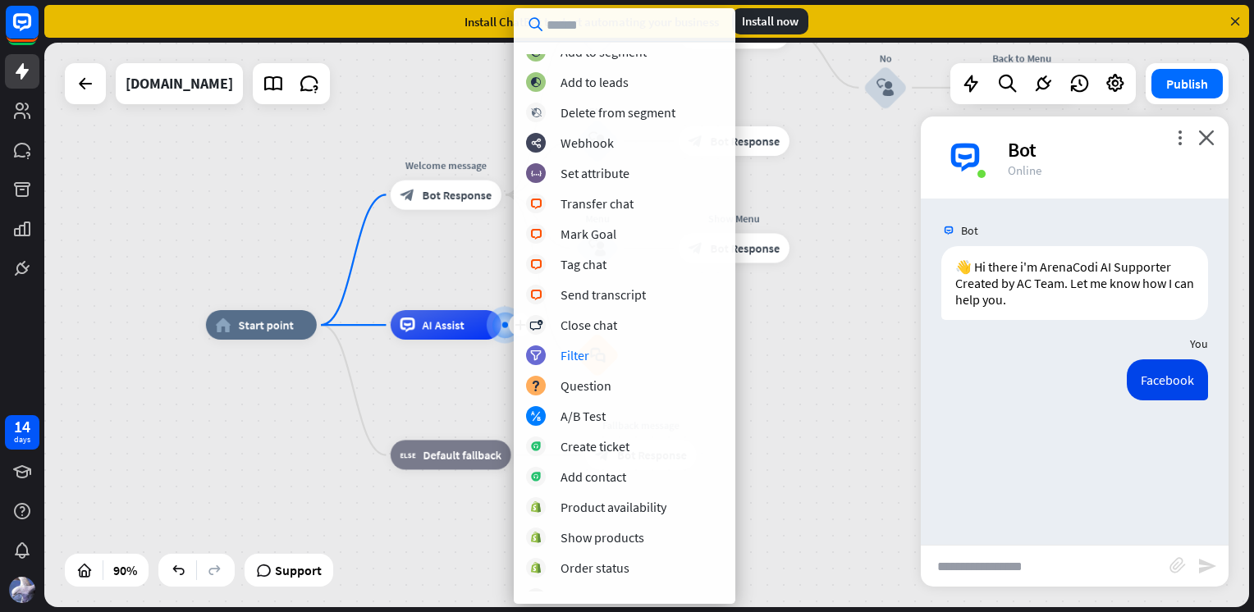
click at [770, 377] on div "home_2 Start point Welcome message block_bot_response Bot Response Back to Menu…" at bounding box center [748, 579] width 1084 height 508
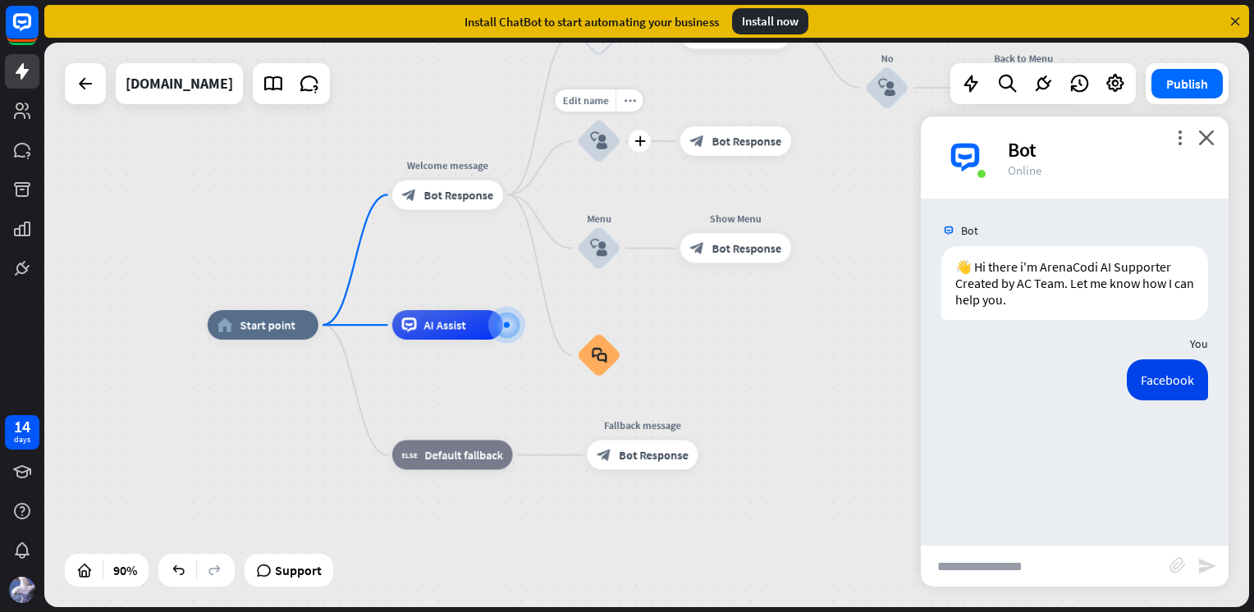
click at [602, 143] on icon "block_user_input" at bounding box center [599, 141] width 18 height 18
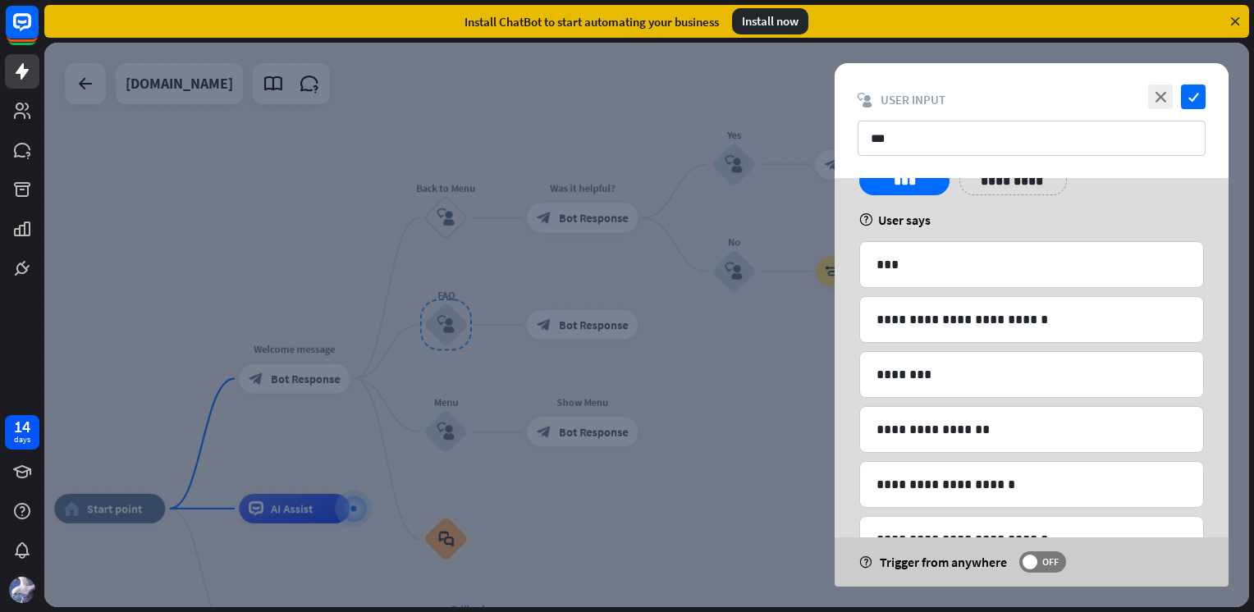
scroll to position [164, 0]
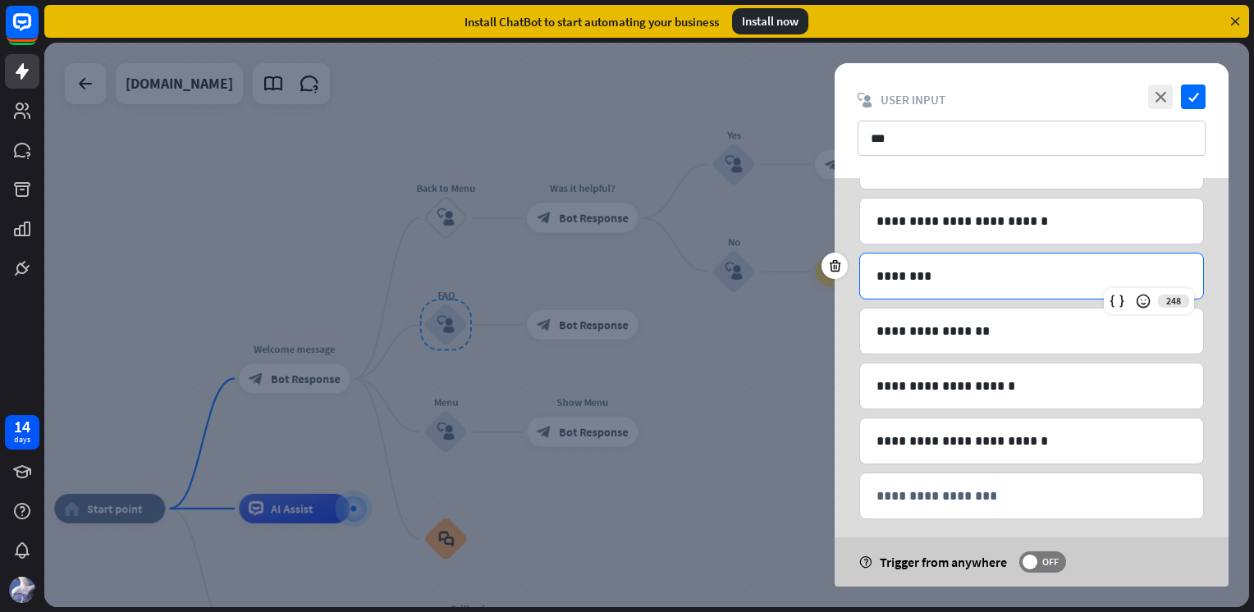
click at [925, 277] on p "********" at bounding box center [1031, 276] width 310 height 21
click at [939, 326] on p "**********" at bounding box center [1031, 331] width 310 height 21
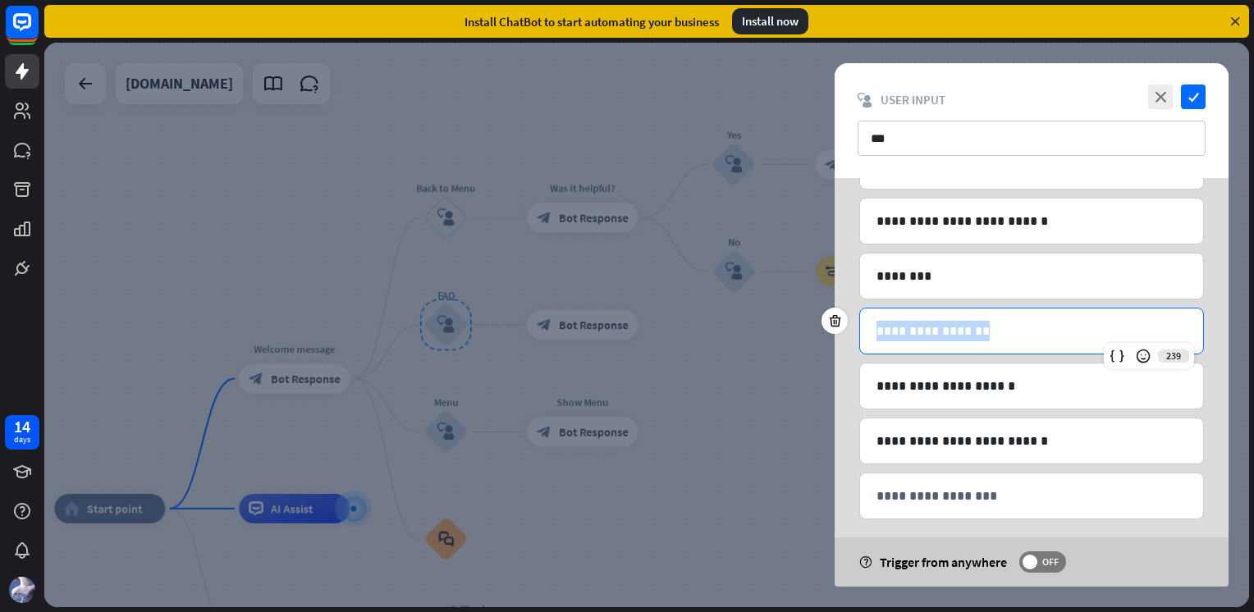
click at [939, 326] on p "**********" at bounding box center [1031, 331] width 310 height 21
click at [980, 332] on p "**********" at bounding box center [1031, 331] width 310 height 21
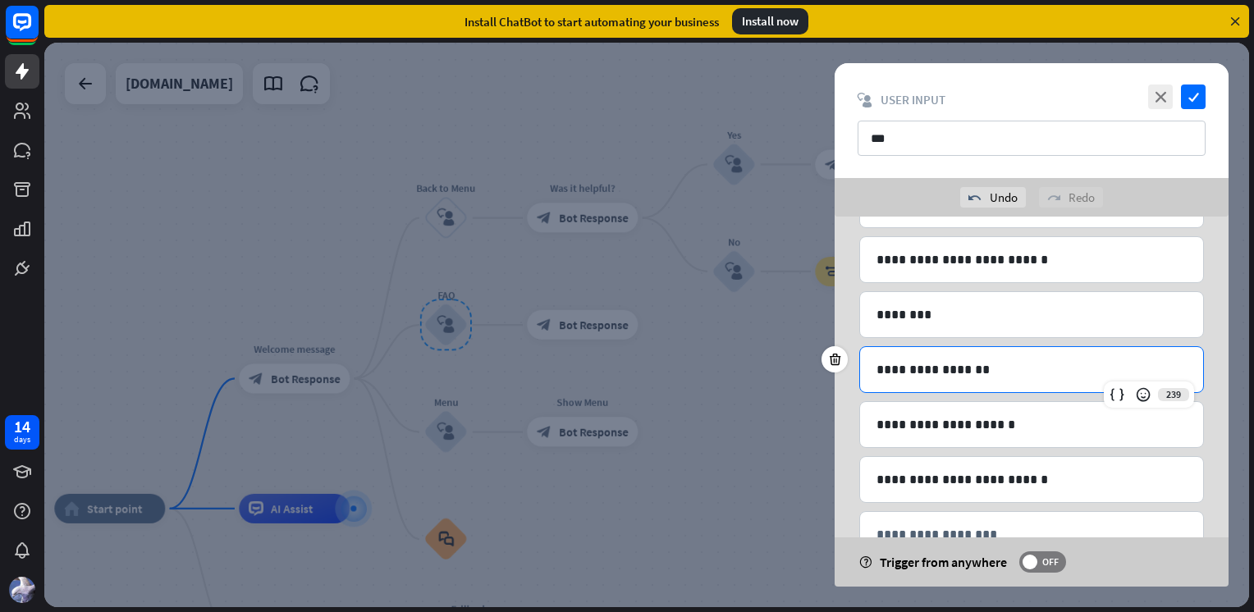
click at [1141, 392] on icon at bounding box center [1143, 394] width 16 height 16
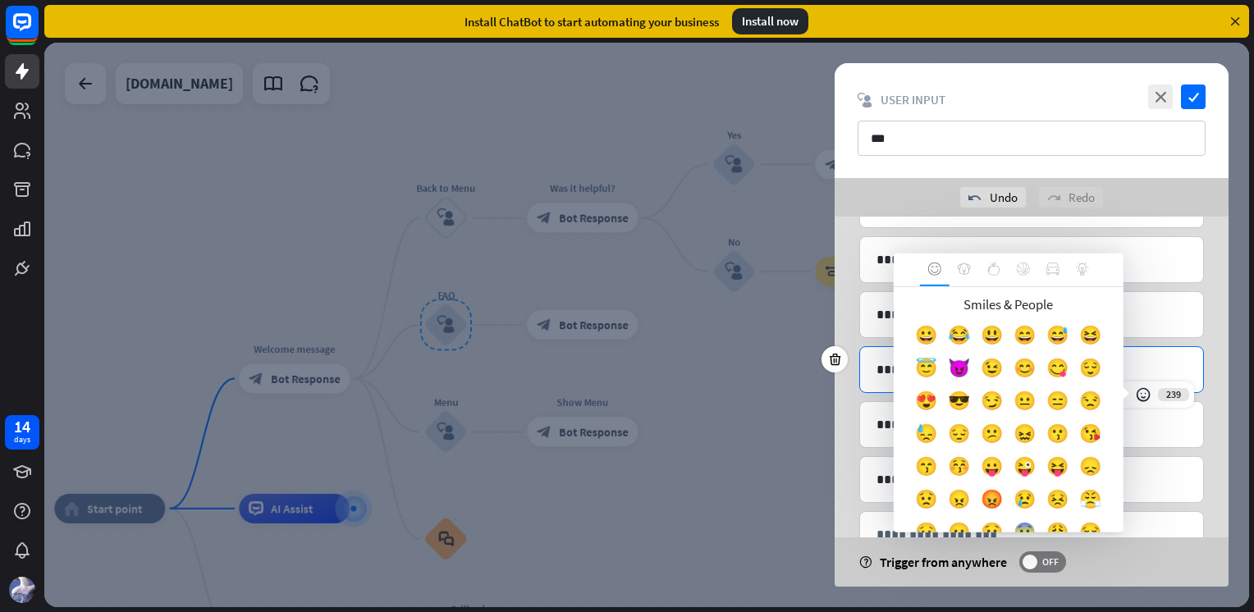
click at [1137, 343] on div "**********" at bounding box center [1031, 373] width 345 height 385
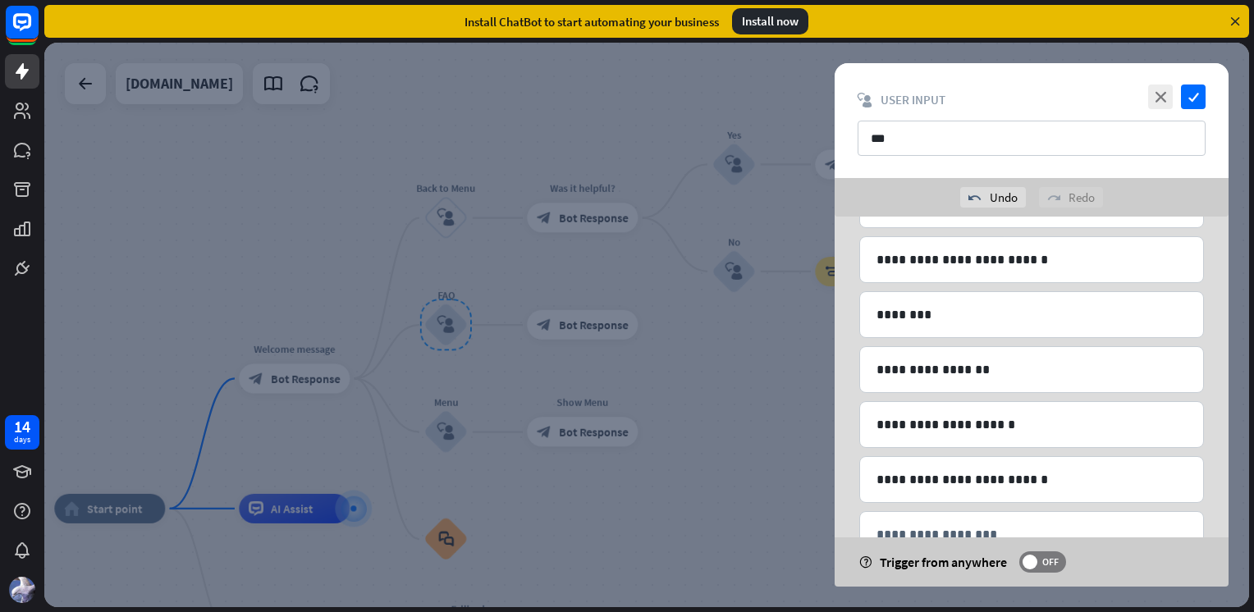
scroll to position [0, 0]
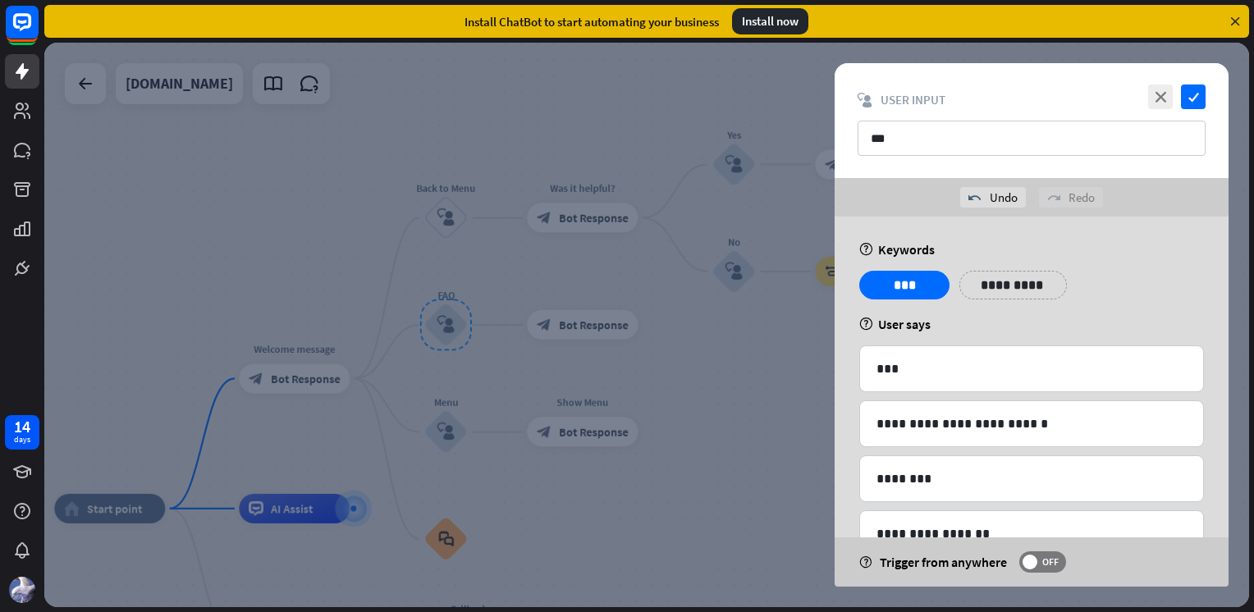
click at [1007, 286] on p "**********" at bounding box center [1012, 285] width 83 height 21
click at [935, 331] on div "help User says" at bounding box center [1031, 324] width 345 height 16
click at [922, 375] on p "***" at bounding box center [1031, 369] width 310 height 21
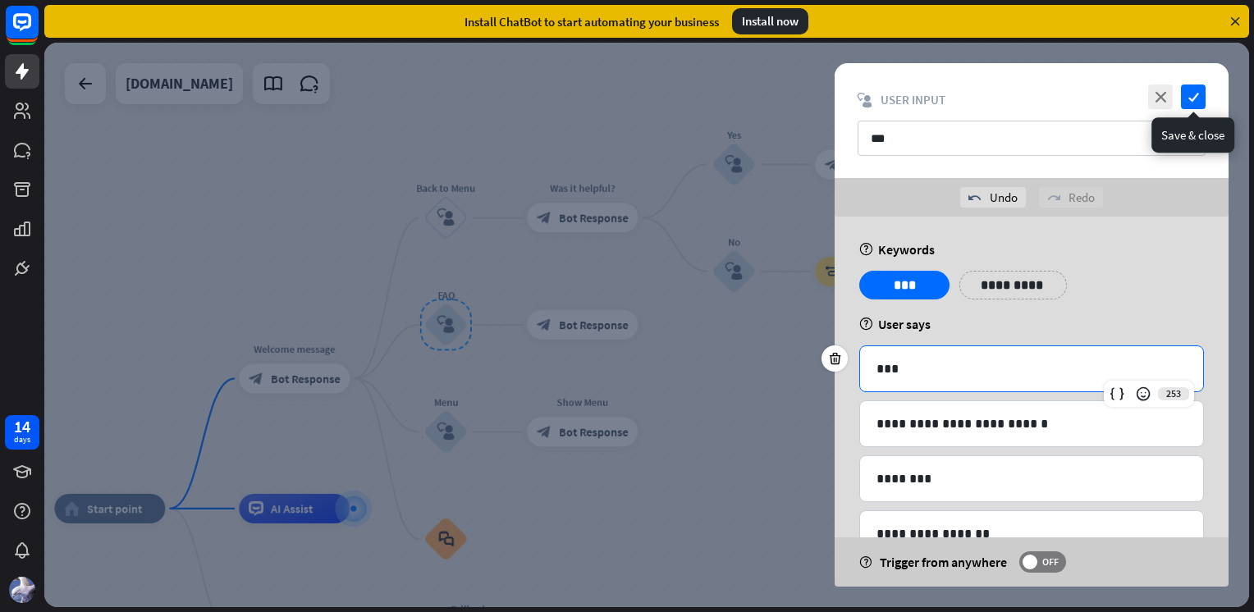
click at [1191, 101] on icon "check" at bounding box center [1193, 97] width 25 height 25
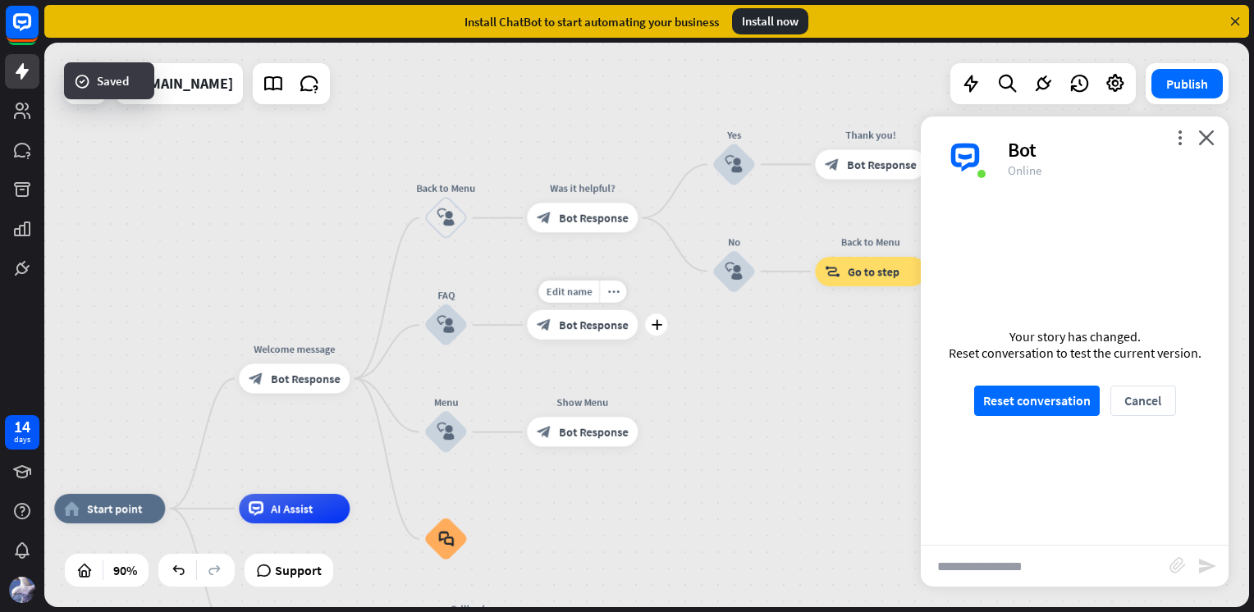
click at [584, 328] on span "Bot Response" at bounding box center [594, 325] width 70 height 15
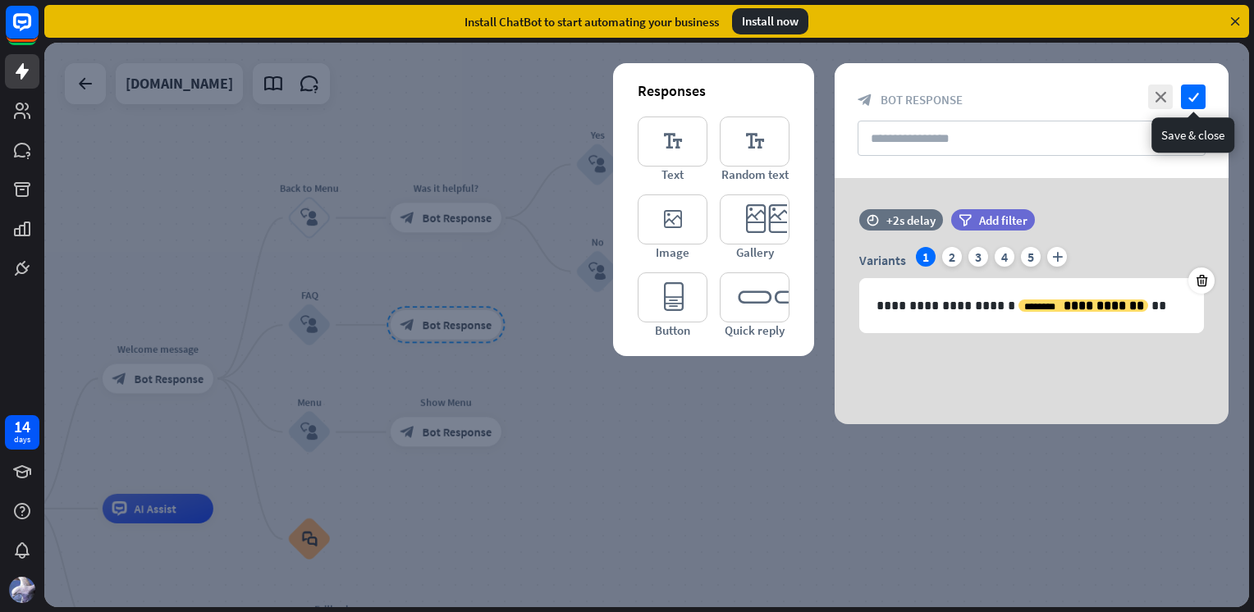
click at [1193, 101] on icon "check" at bounding box center [1193, 97] width 25 height 25
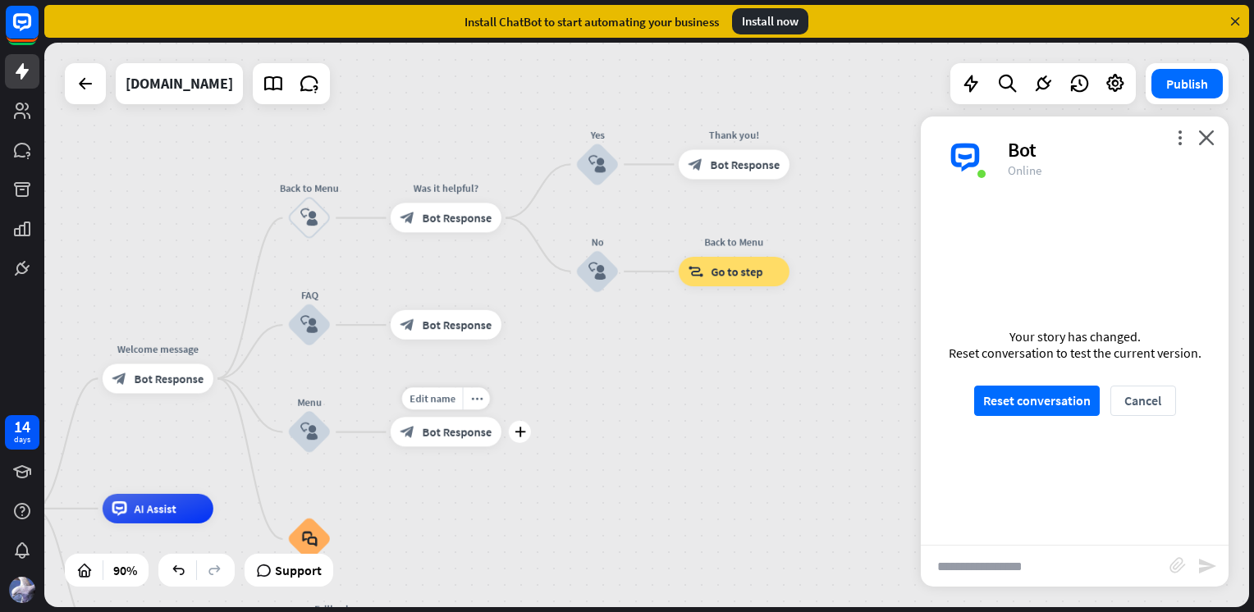
click at [461, 441] on div "block_bot_response Bot Response" at bounding box center [446, 433] width 111 height 30
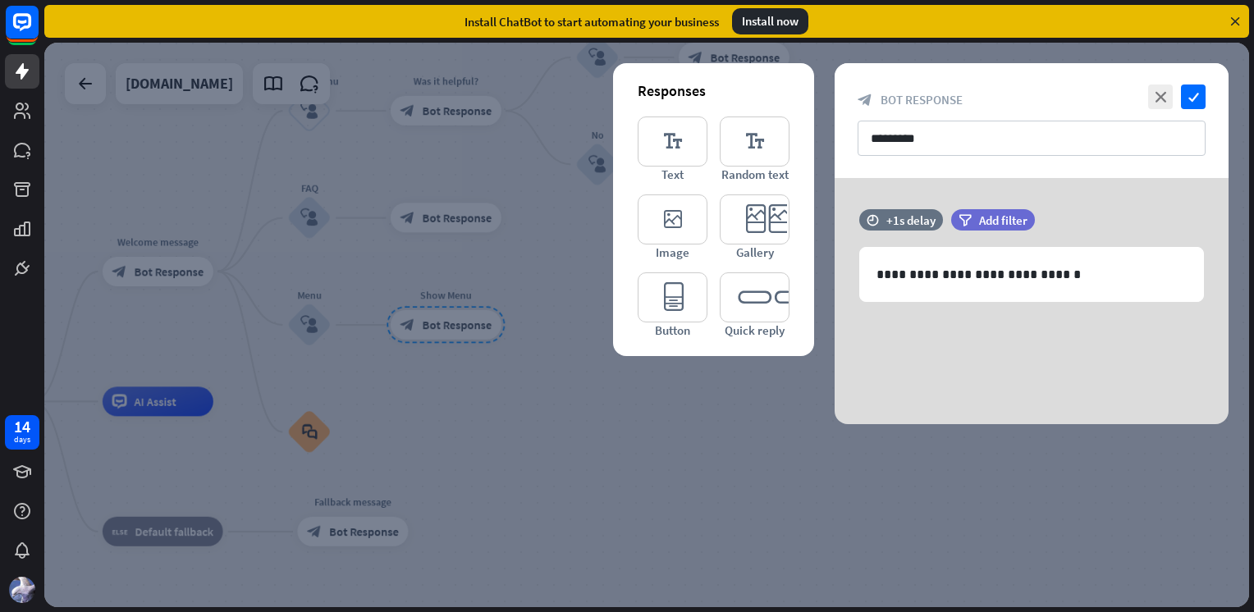
click at [1189, 93] on icon "check" at bounding box center [1193, 97] width 25 height 25
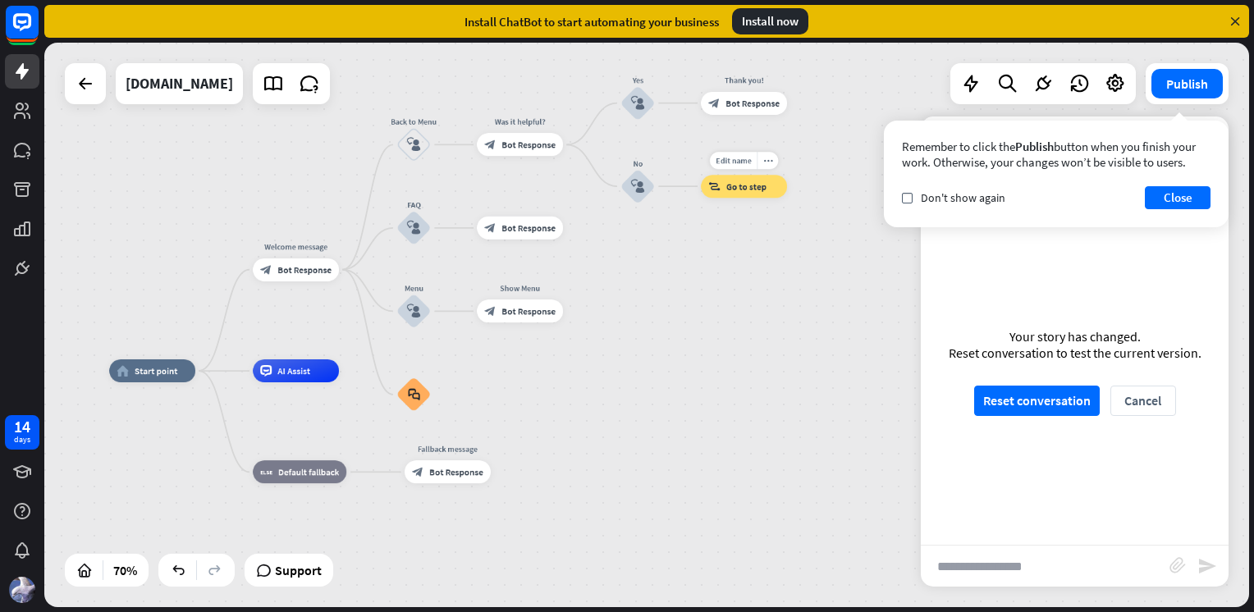
click at [747, 192] on div "block_goto Go to step" at bounding box center [744, 186] width 86 height 23
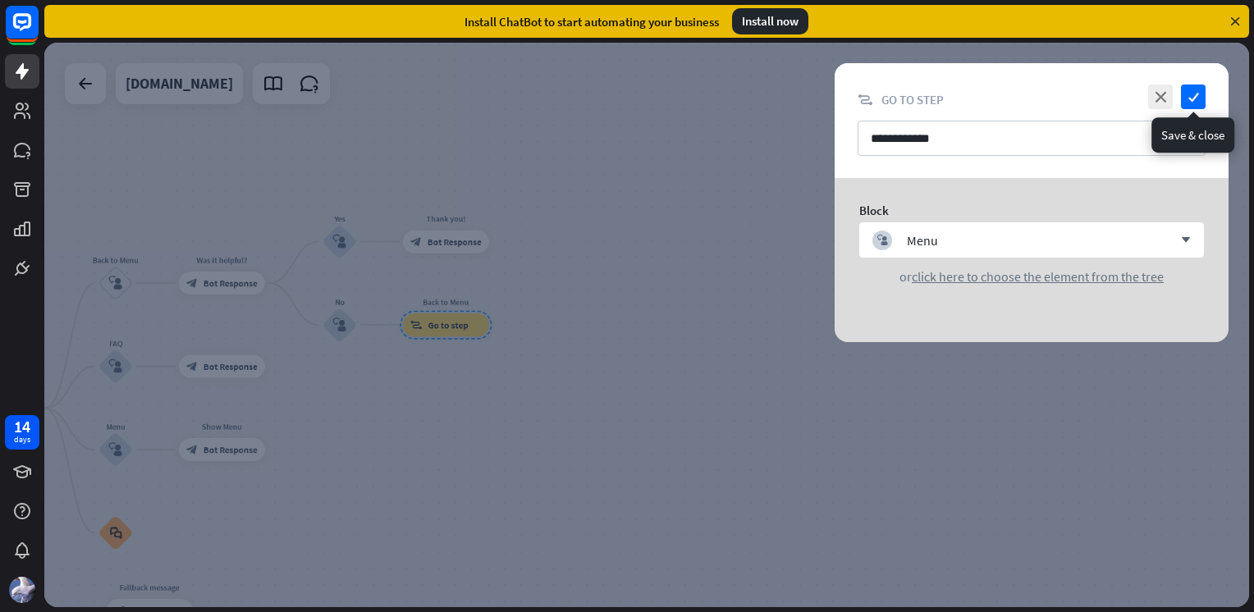
drag, startPoint x: 1192, startPoint y: 94, endPoint x: 926, endPoint y: 153, distance: 272.3
click at [1188, 96] on icon "check" at bounding box center [1193, 97] width 25 height 25
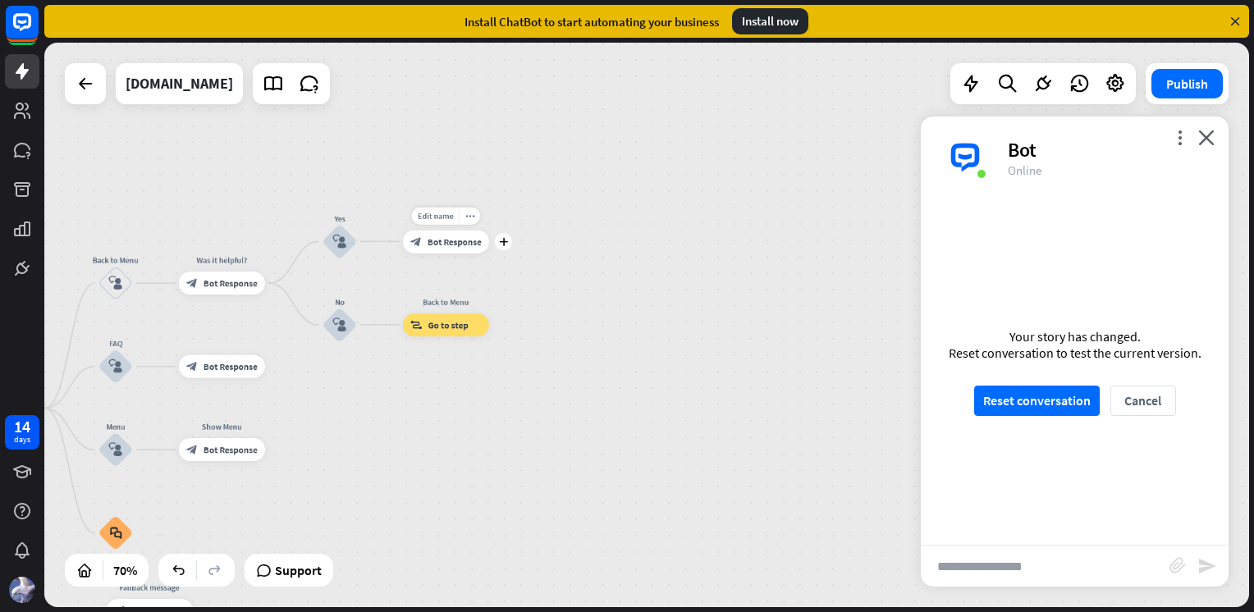
click at [455, 245] on span "Bot Response" at bounding box center [454, 240] width 54 height 11
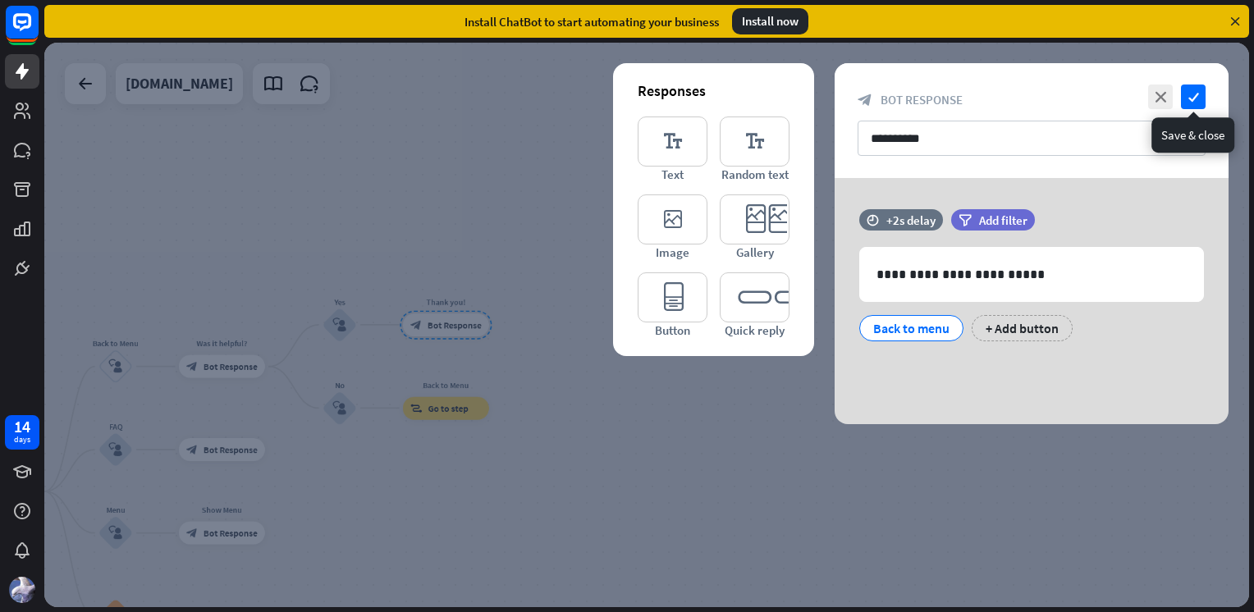
drag, startPoint x: 1186, startPoint y: 98, endPoint x: 1165, endPoint y: 113, distance: 25.3
click at [1185, 98] on icon "check" at bounding box center [1193, 97] width 25 height 25
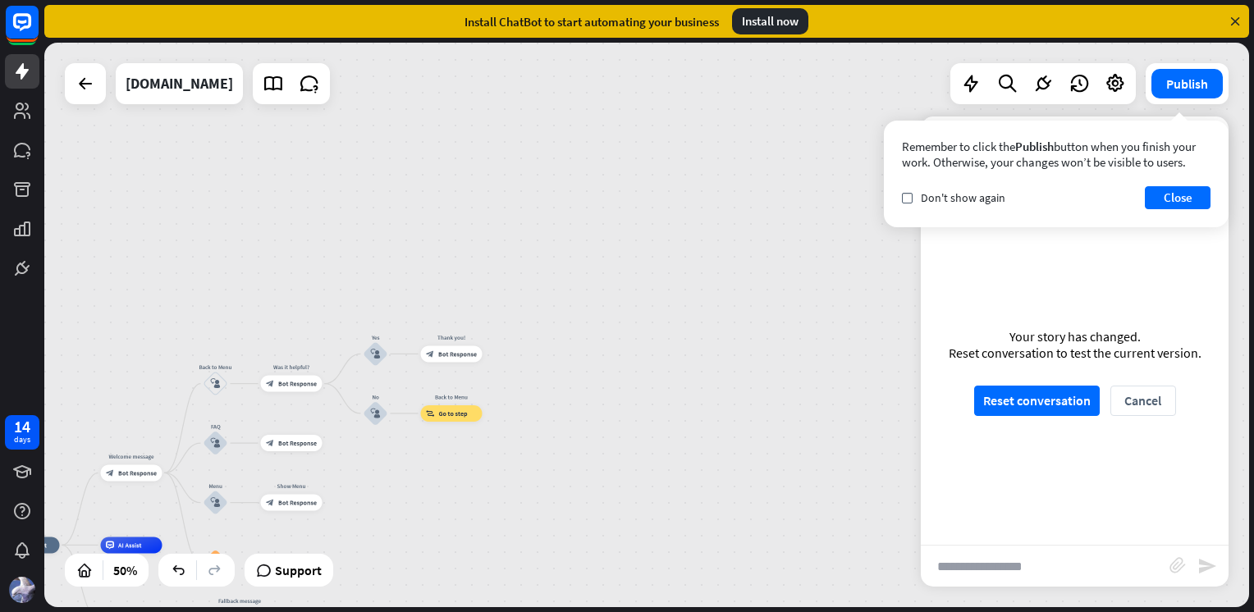
click at [1085, 390] on button "Reset conversation" at bounding box center [1037, 401] width 126 height 30
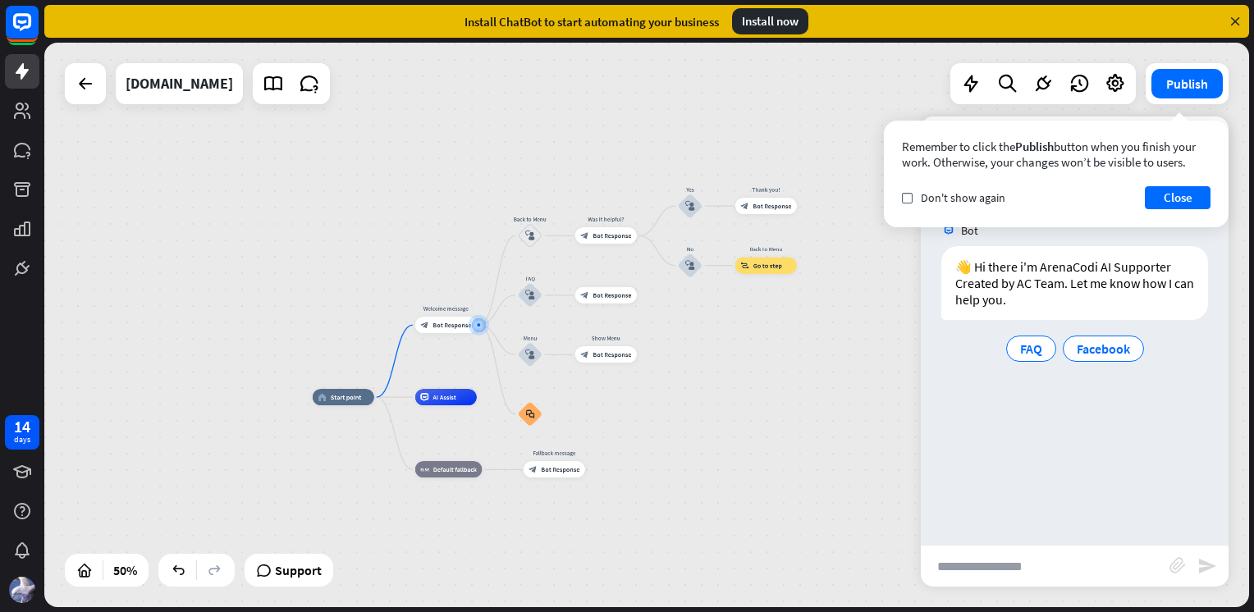
click at [1177, 199] on button "Close" at bounding box center [1178, 197] width 66 height 23
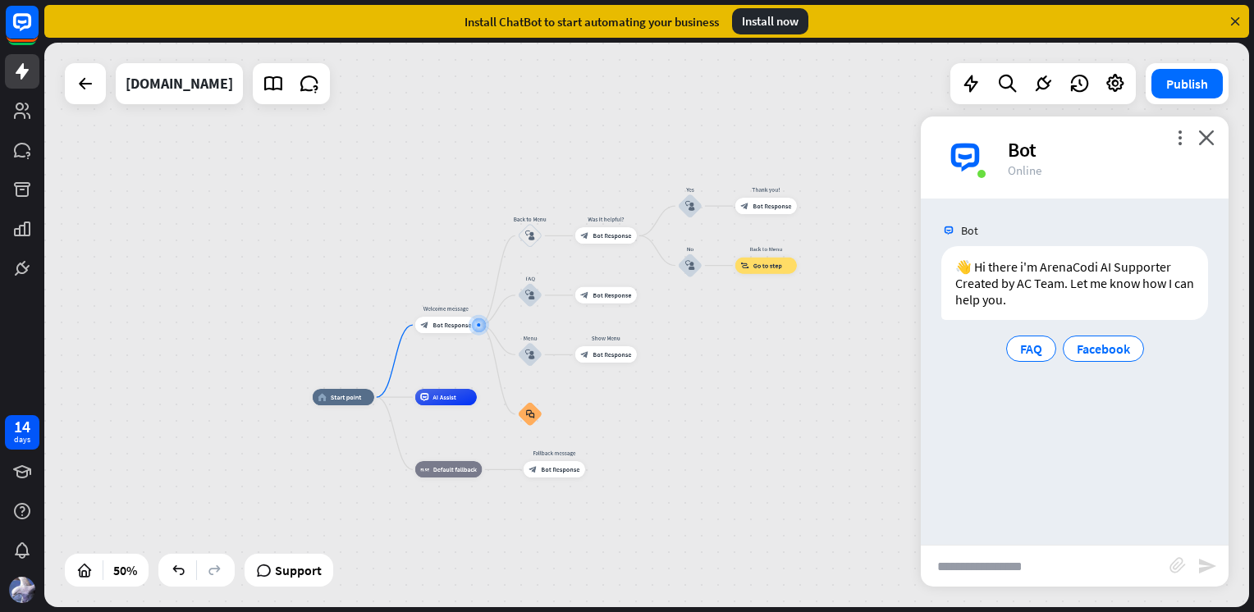
click at [1036, 342] on span "FAQ" at bounding box center [1031, 349] width 22 height 16
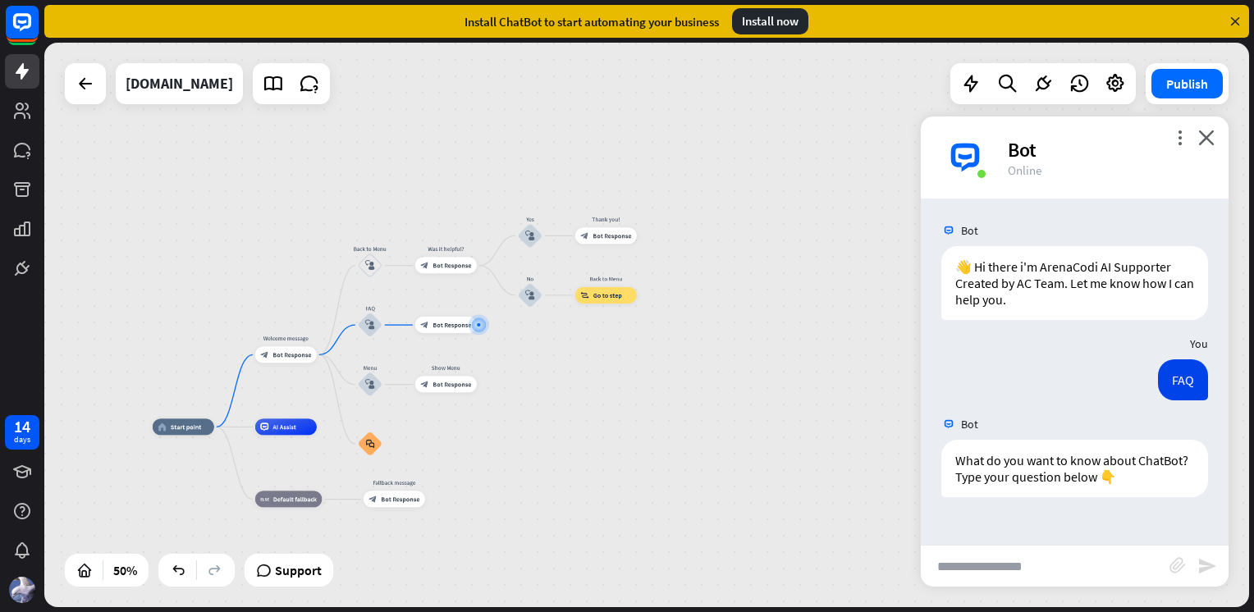
click at [1028, 567] on input "text" at bounding box center [1045, 566] width 249 height 41
type input "*"
type input "**********"
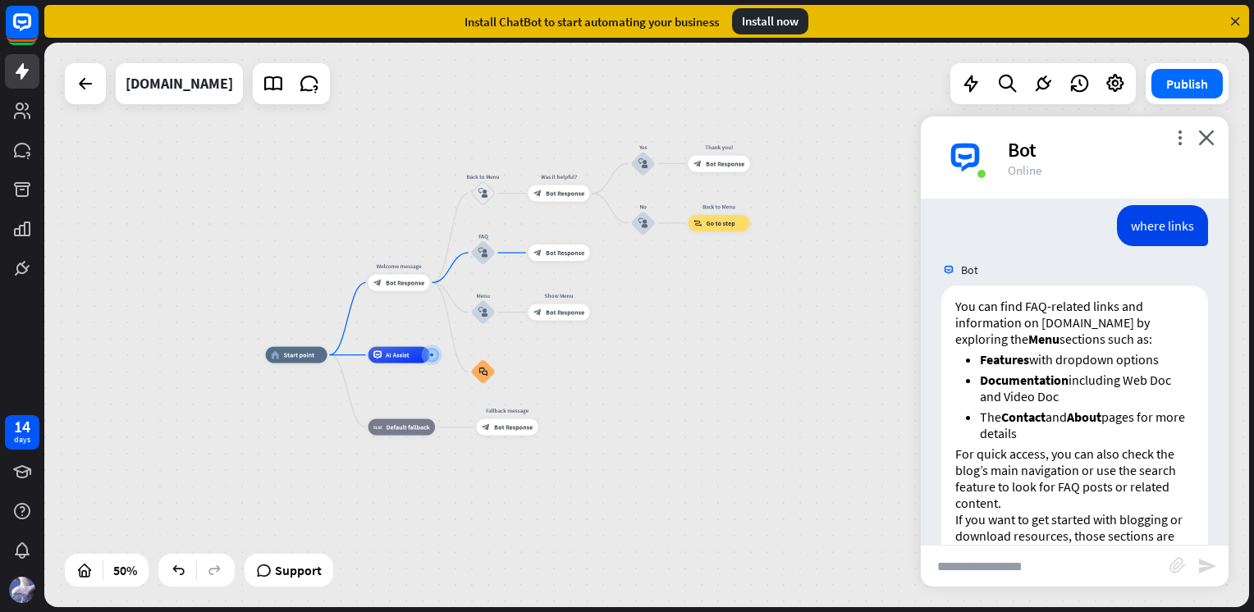
scroll to position [416, 0]
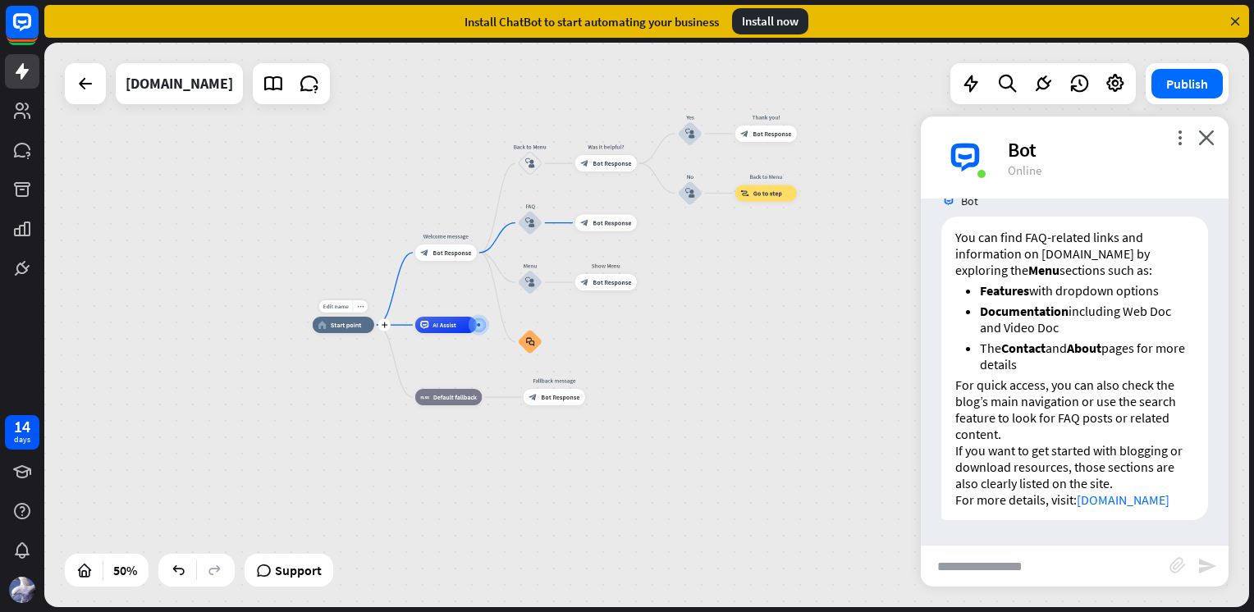
click at [343, 330] on div "home_2 Start point" at bounding box center [344, 325] width 62 height 16
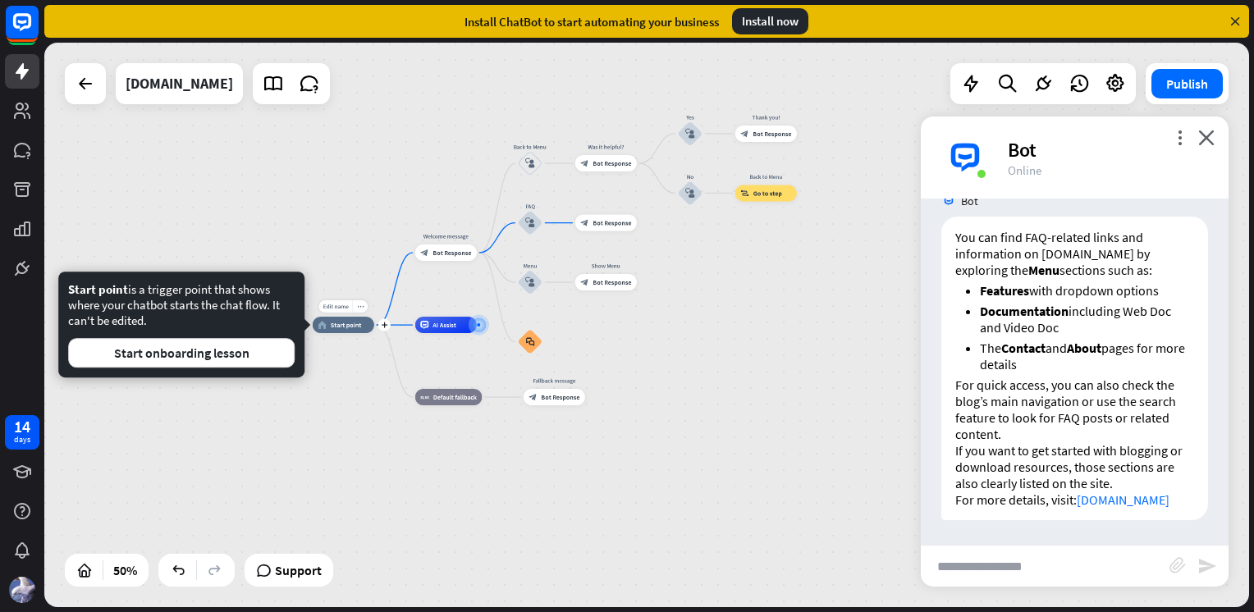
click at [338, 309] on span "Edit name" at bounding box center [335, 306] width 25 height 7
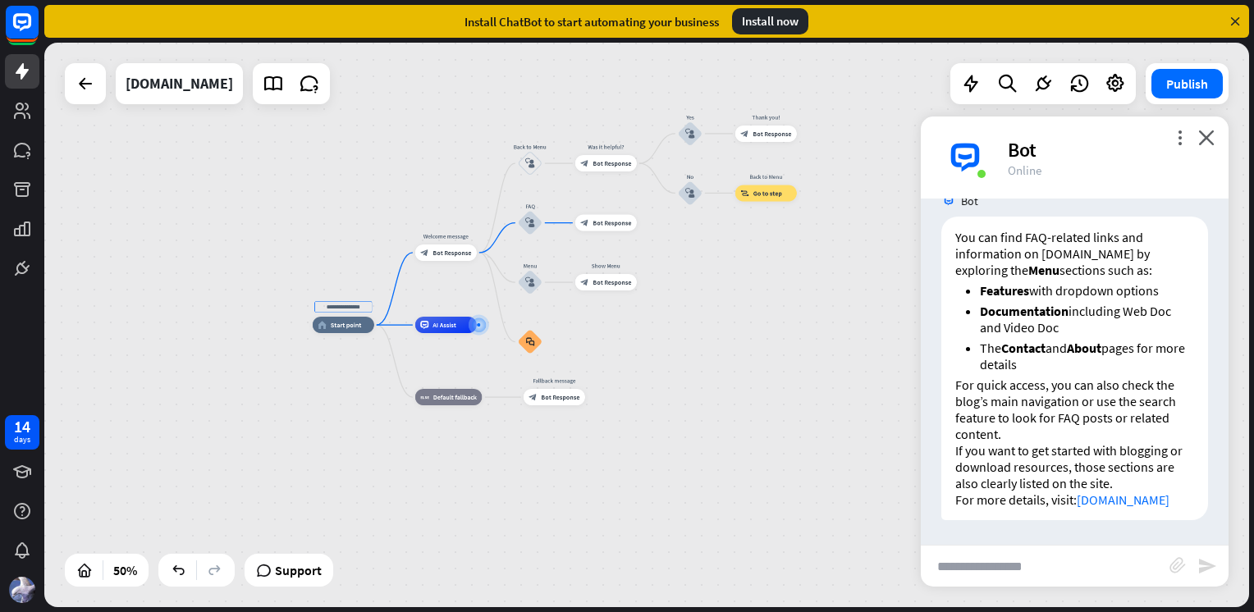
type input "*"
type input "**********"
click at [1198, 143] on div "Bot" at bounding box center [1108, 149] width 201 height 25
click at [1208, 140] on icon "close" at bounding box center [1206, 138] width 16 height 16
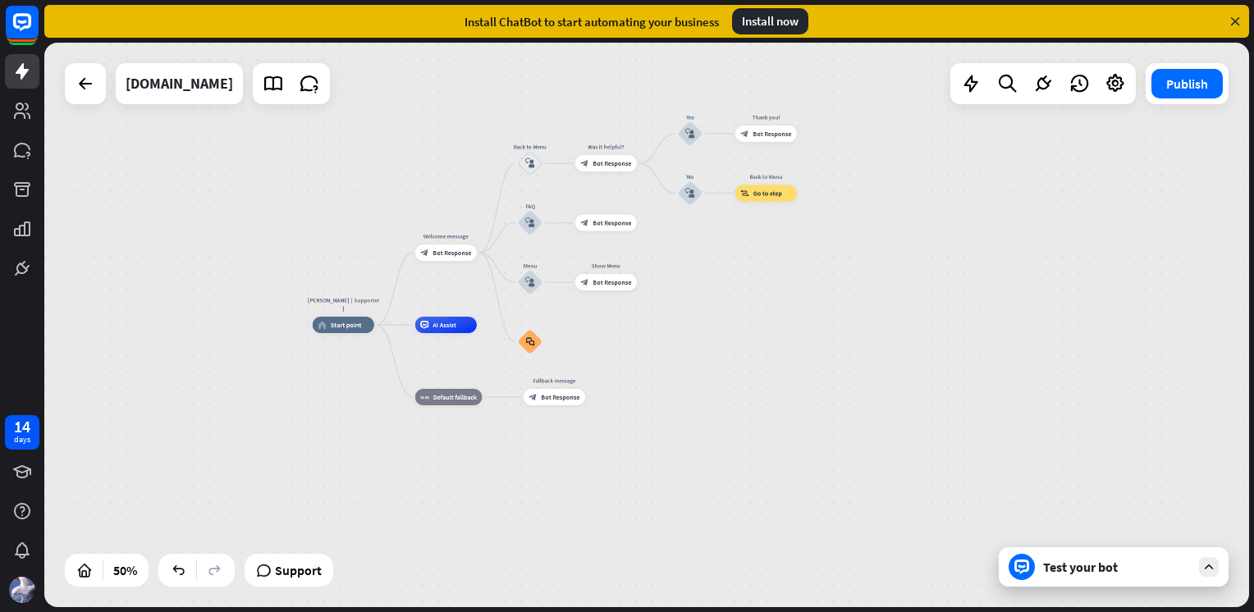
click at [1115, 566] on div "Test your bot" at bounding box center [1117, 567] width 148 height 16
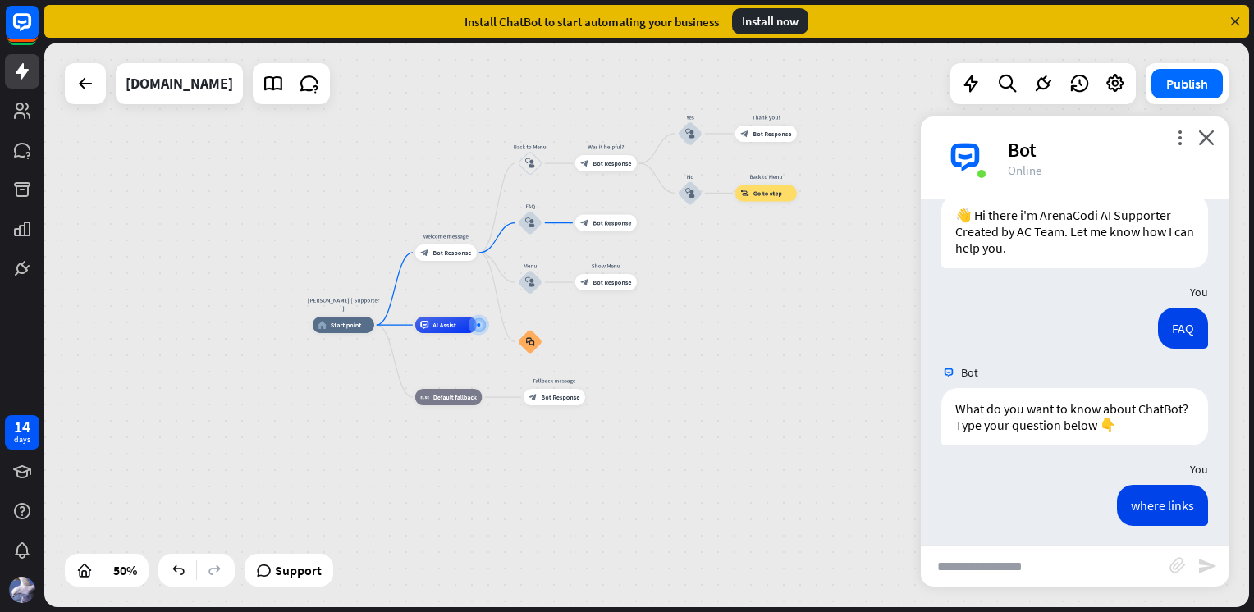
scroll to position [0, 0]
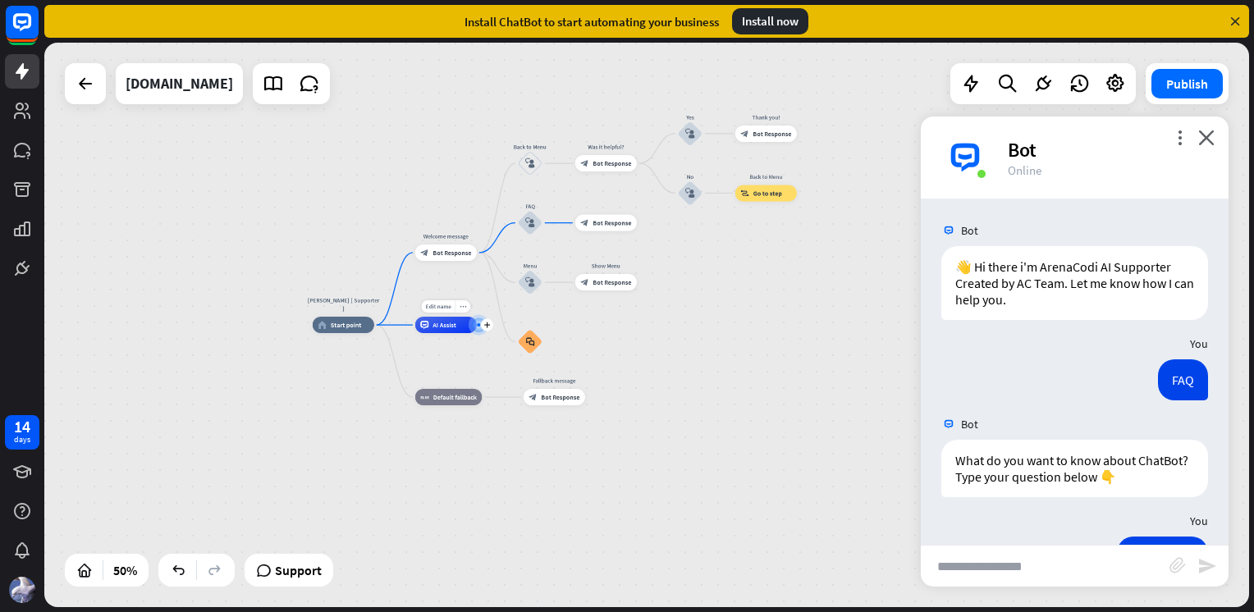
click at [443, 327] on span "AI Assist" at bounding box center [444, 325] width 24 height 8
click at [444, 304] on span "Edit name" at bounding box center [438, 306] width 25 height 7
click at [444, 304] on input "text" at bounding box center [445, 306] width 57 height 11
type input "****"
click at [1204, 140] on icon "close" at bounding box center [1206, 138] width 16 height 16
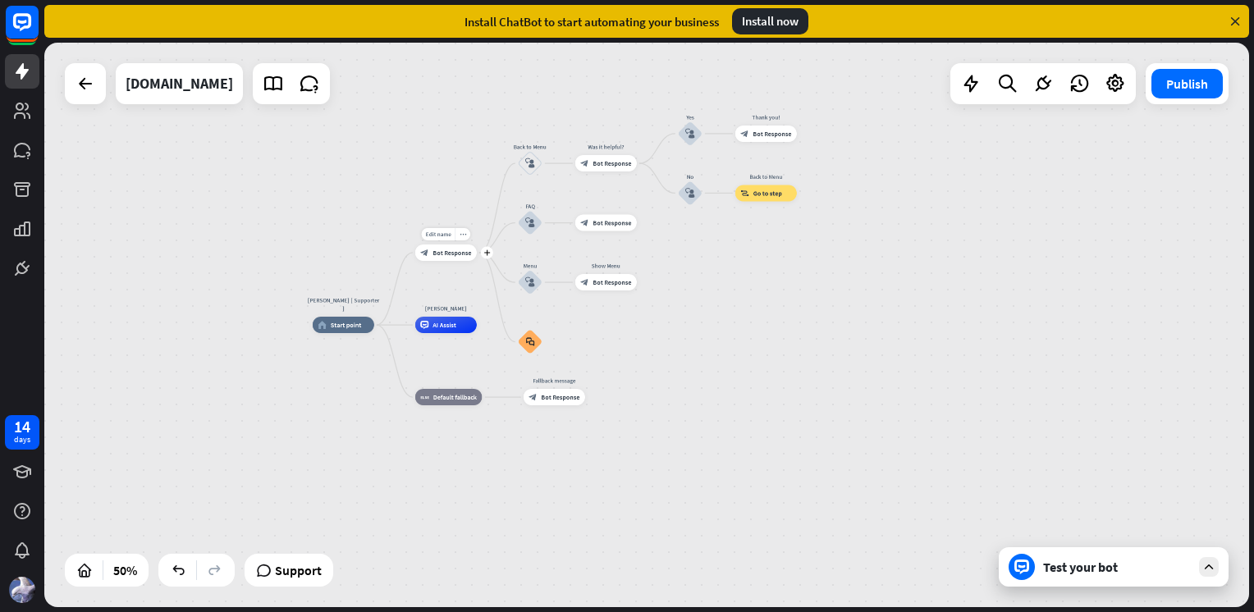
click at [443, 258] on div "block_bot_response Bot Response" at bounding box center [446, 253] width 62 height 16
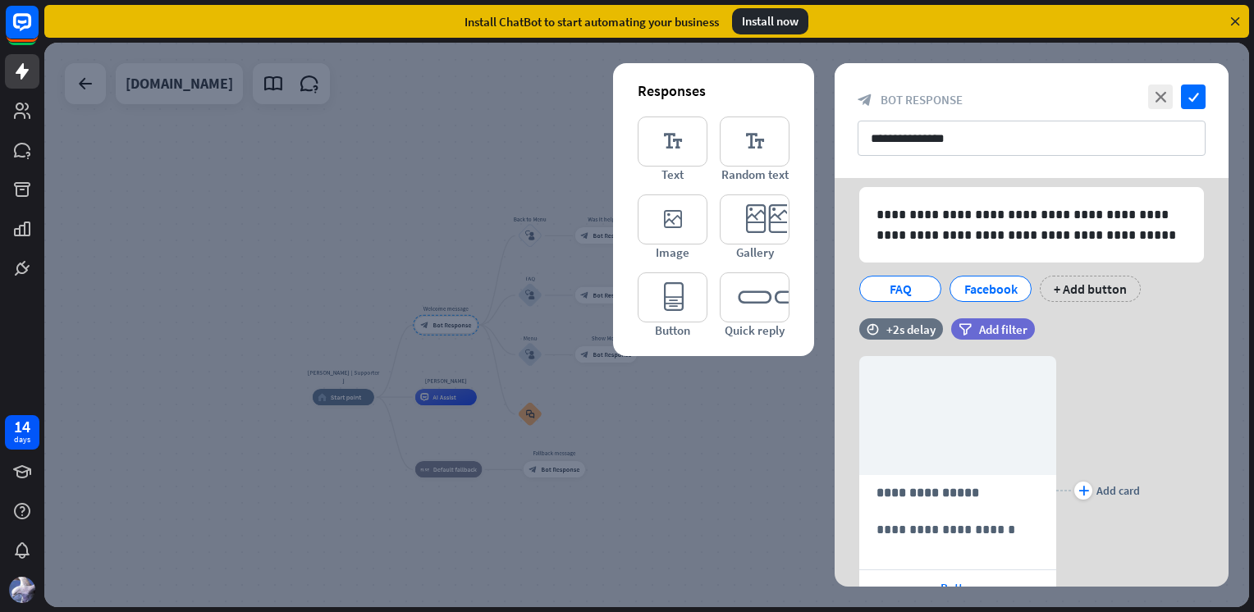
scroll to position [82, 0]
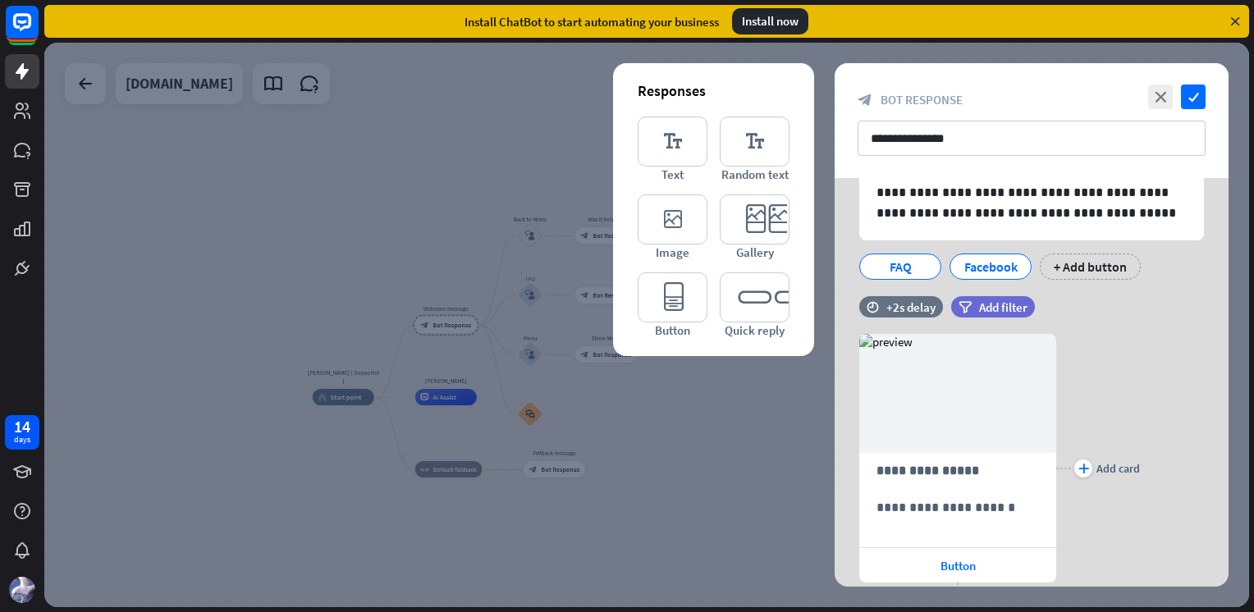
click at [0, 0] on icon "camera" at bounding box center [0, 0] width 0 height 0
click at [0, 0] on button "remove" at bounding box center [0, 0] width 0 height 0
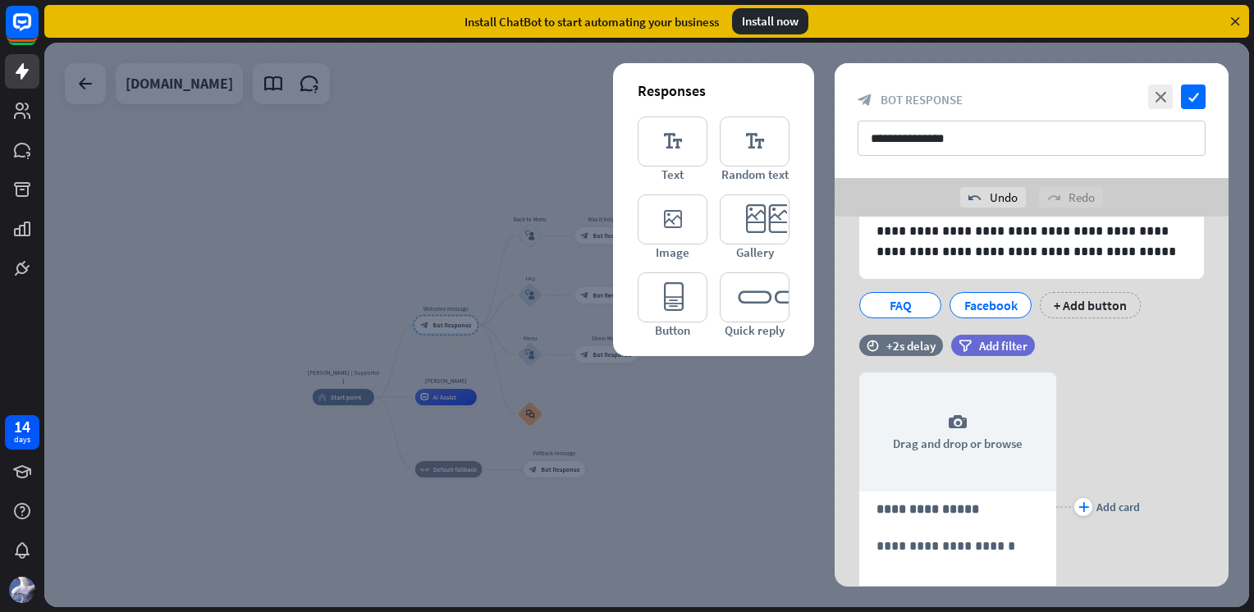
click at [903, 304] on div at bounding box center [911, 295] width 26 height 26
click at [888, 313] on div "FAQ" at bounding box center [900, 305] width 54 height 25
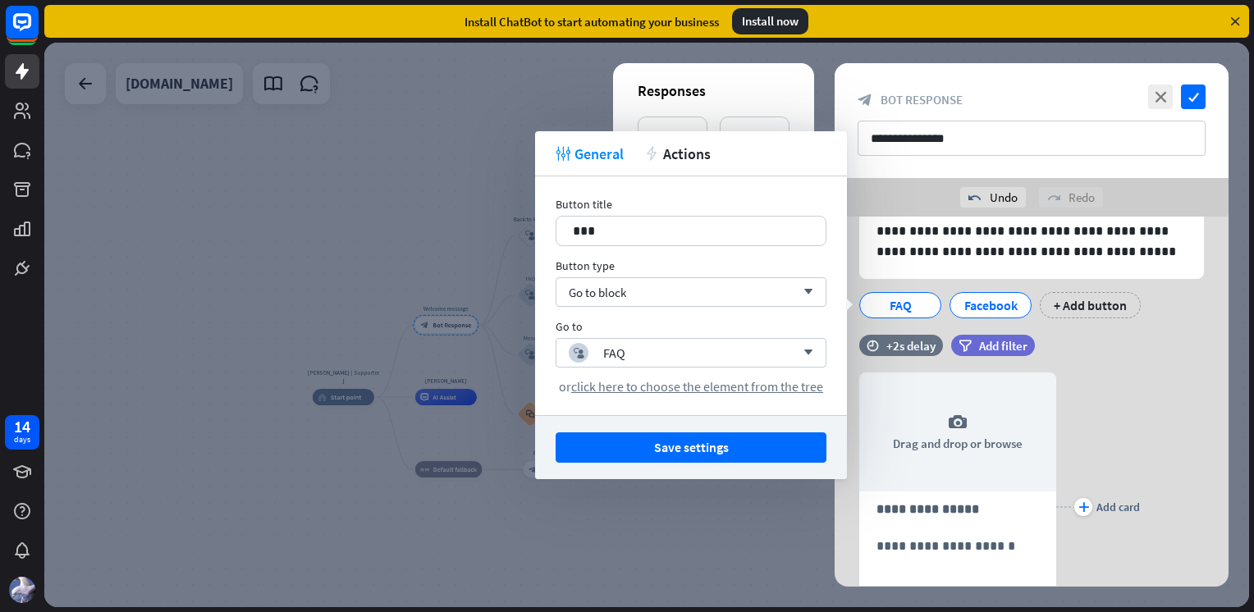
click at [636, 293] on div "Go to block arrow_down" at bounding box center [690, 292] width 271 height 30
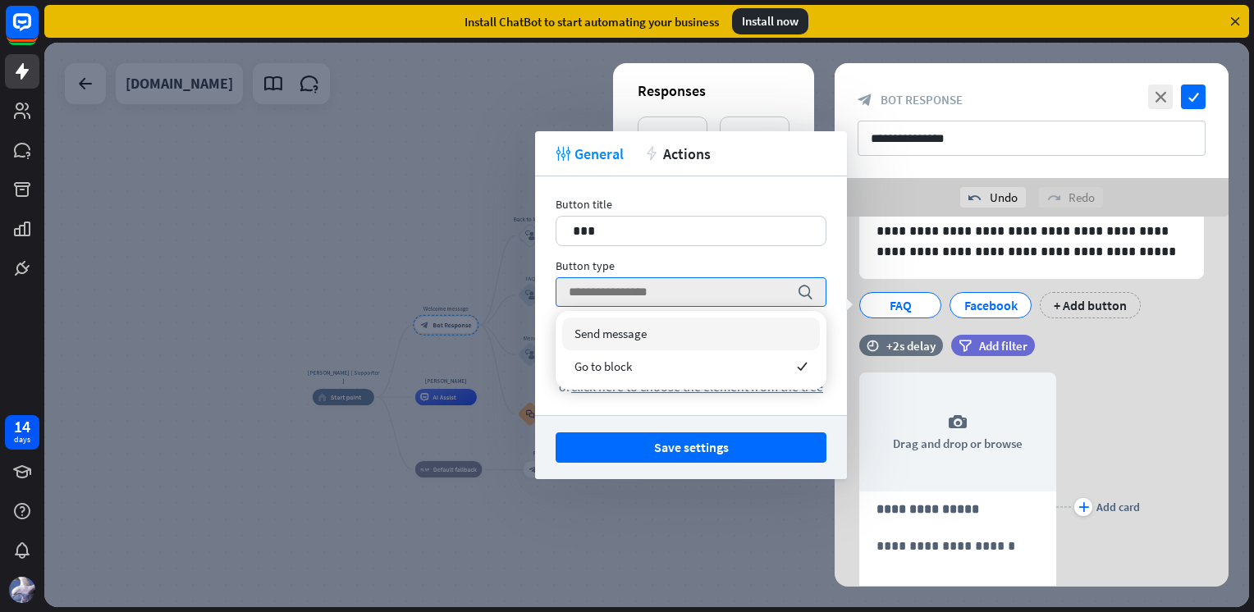
click at [636, 293] on input "search" at bounding box center [679, 292] width 220 height 28
click at [1106, 365] on div "plus Add card" at bounding box center [1098, 507] width 84 height 318
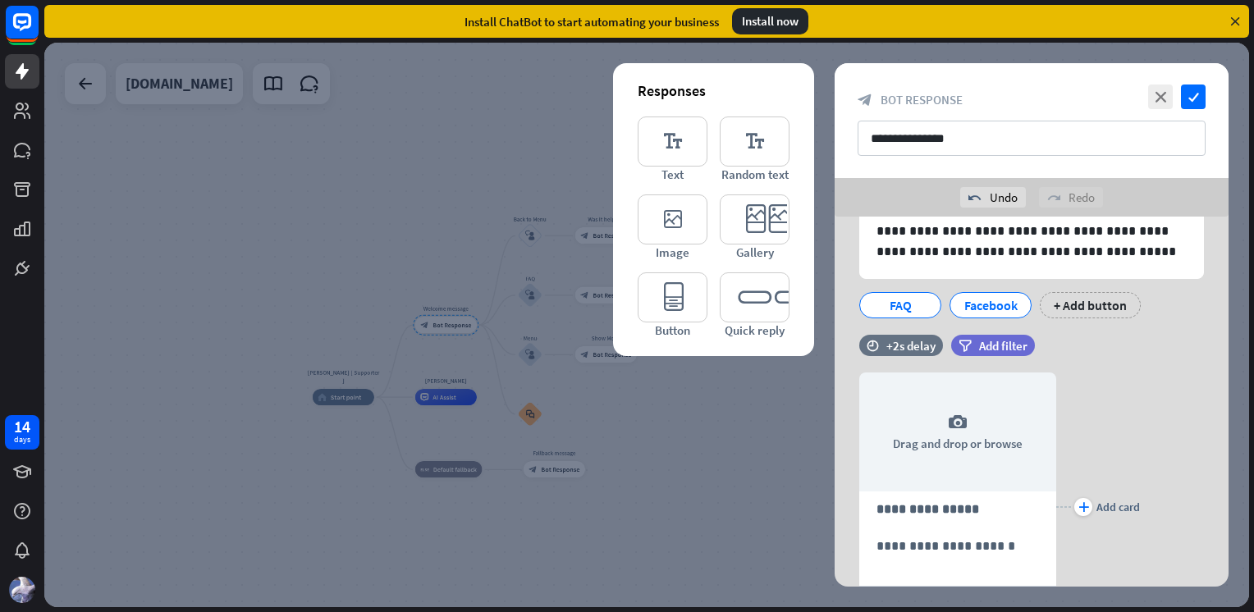
click at [1004, 312] on div "Facebook" at bounding box center [990, 305] width 54 height 25
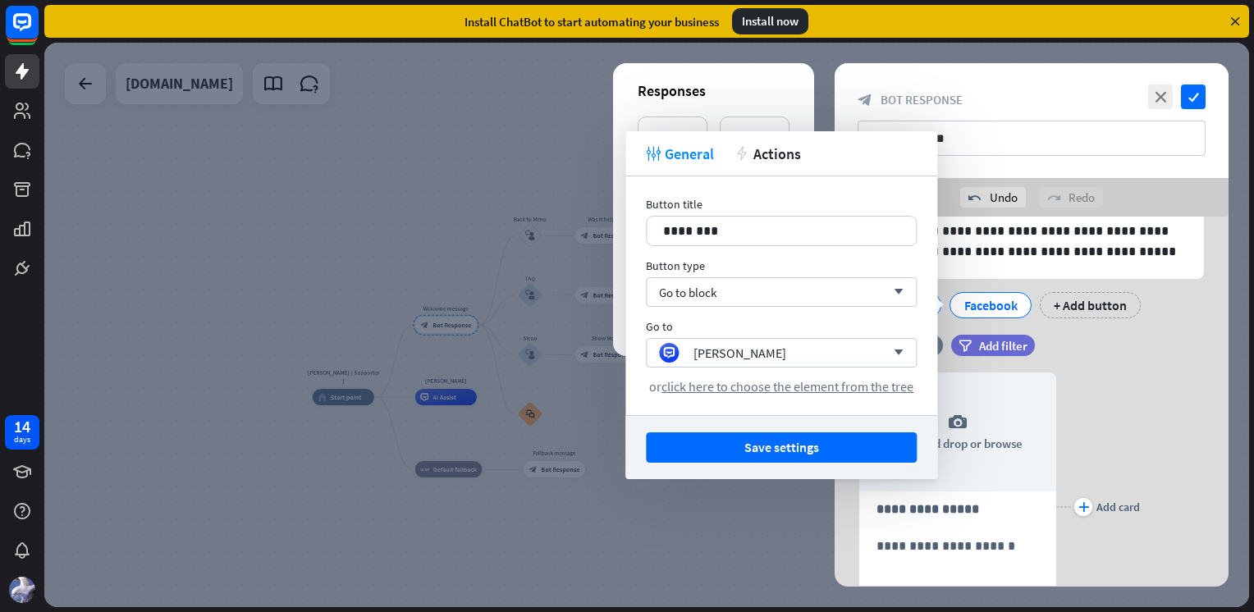
click at [719, 286] on div "Go to block arrow_down" at bounding box center [781, 292] width 271 height 30
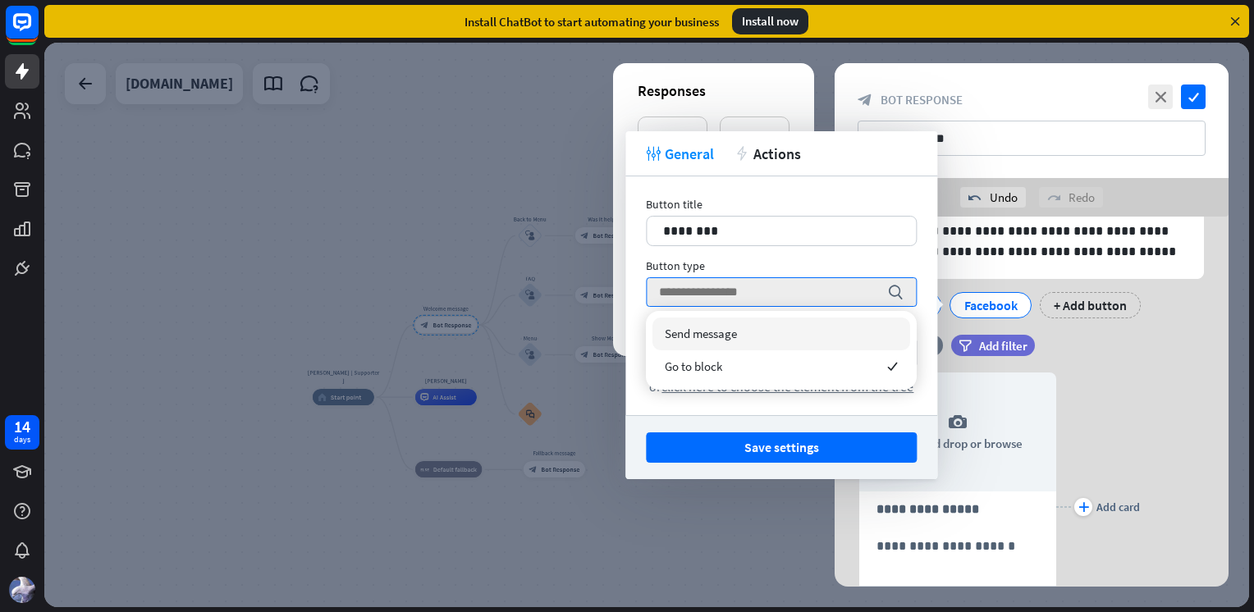
click at [719, 286] on input "search" at bounding box center [769, 292] width 220 height 28
click at [771, 258] on div "Button type" at bounding box center [781, 265] width 271 height 15
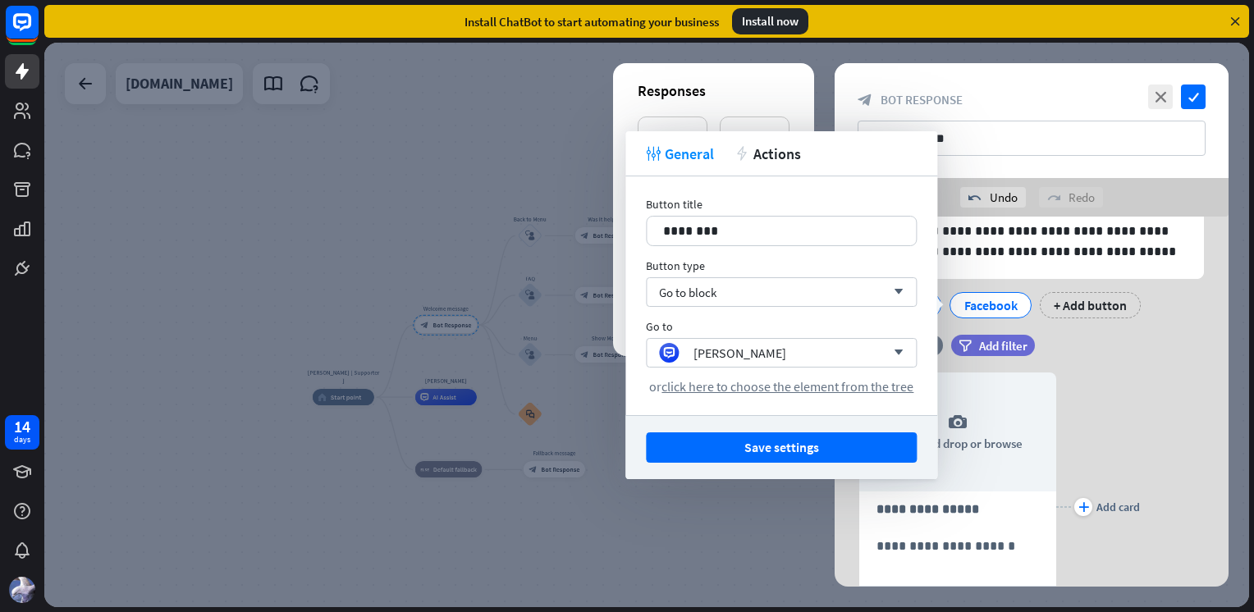
click at [745, 351] on div "[PERSON_NAME]" at bounding box center [772, 353] width 226 height 20
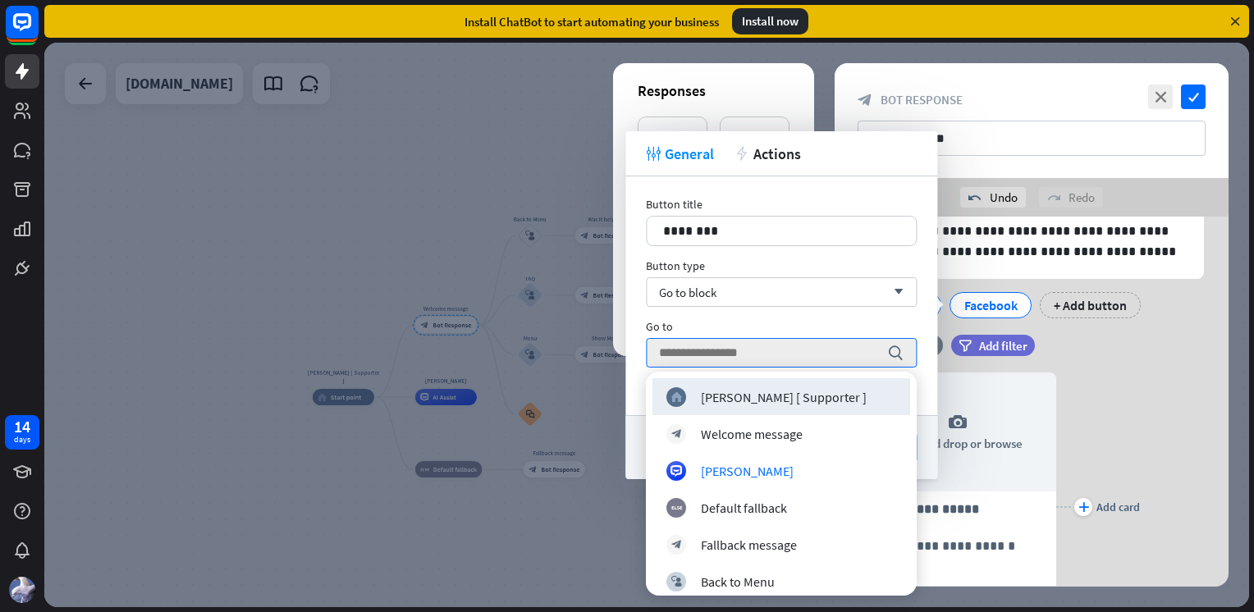
click at [752, 307] on div "Button title 12 ******** Button type Go to block arrow_down Go to search or cli…" at bounding box center [781, 295] width 312 height 239
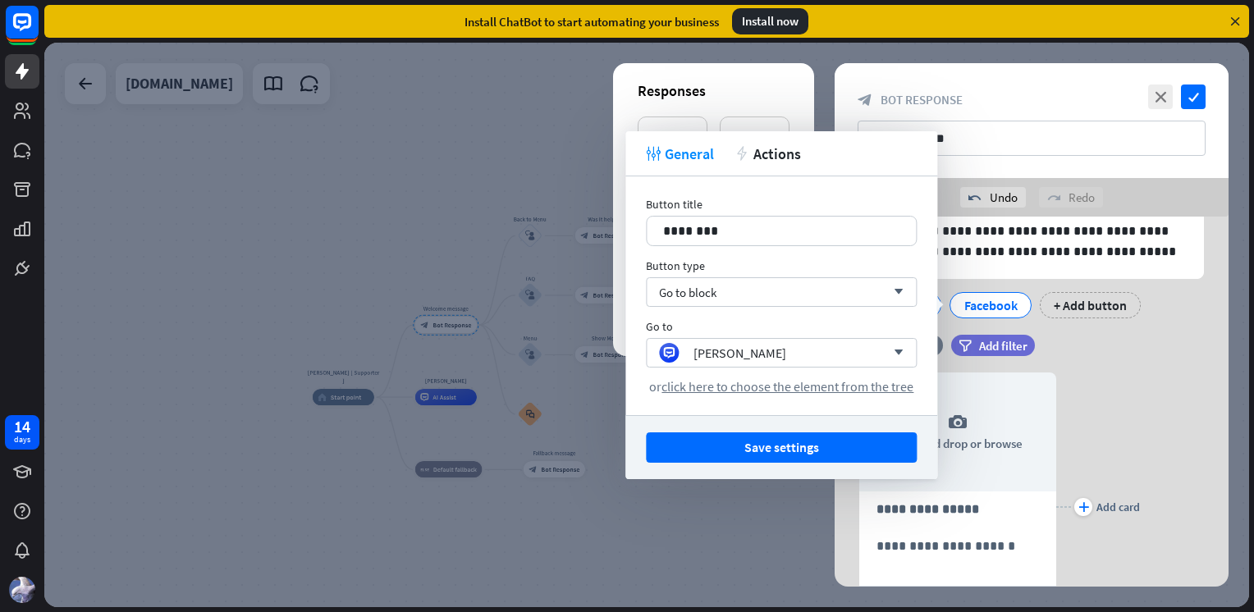
click at [817, 443] on button "Save settings" at bounding box center [781, 447] width 271 height 30
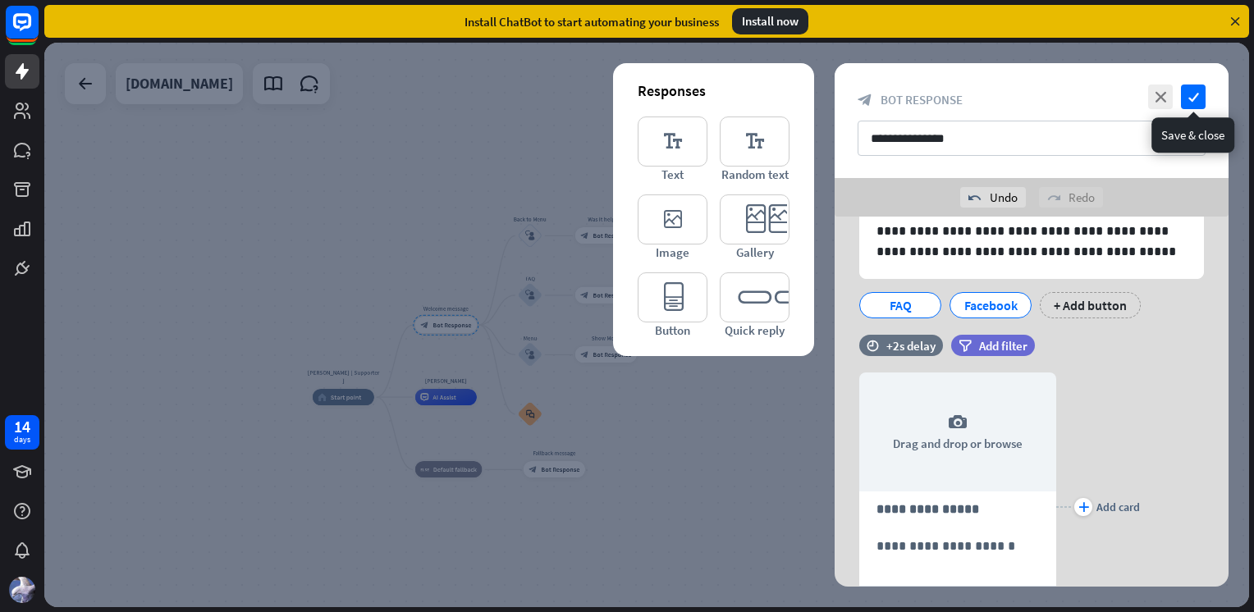
click at [1194, 97] on icon "check" at bounding box center [1193, 97] width 25 height 25
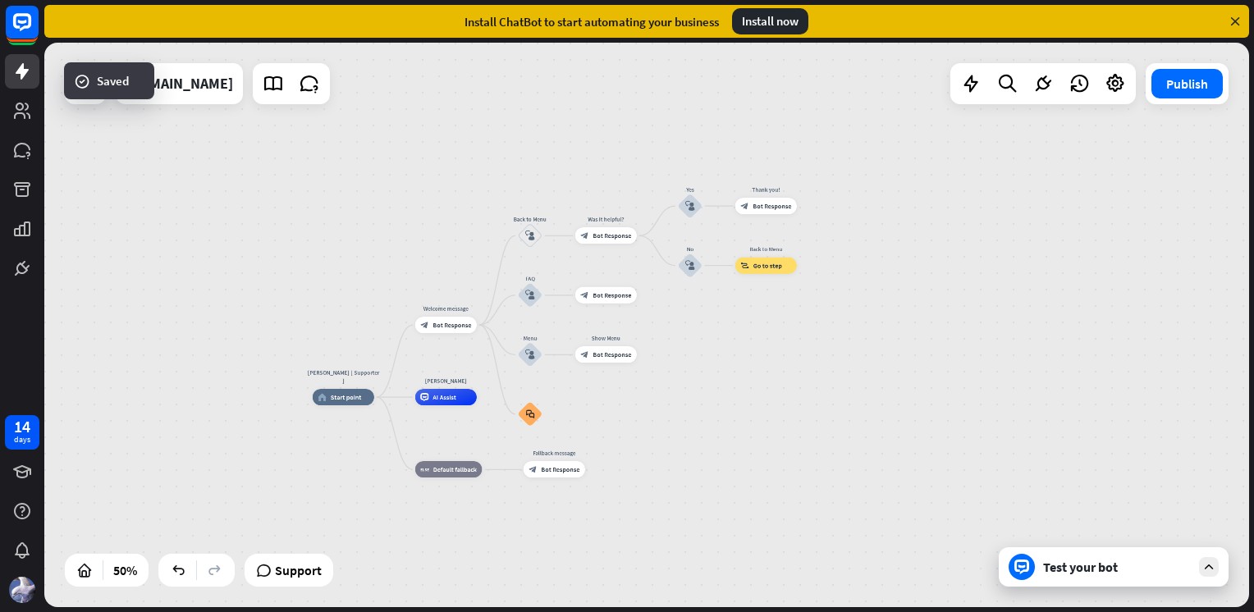
click at [1108, 583] on div "Test your bot" at bounding box center [1114, 566] width 230 height 39
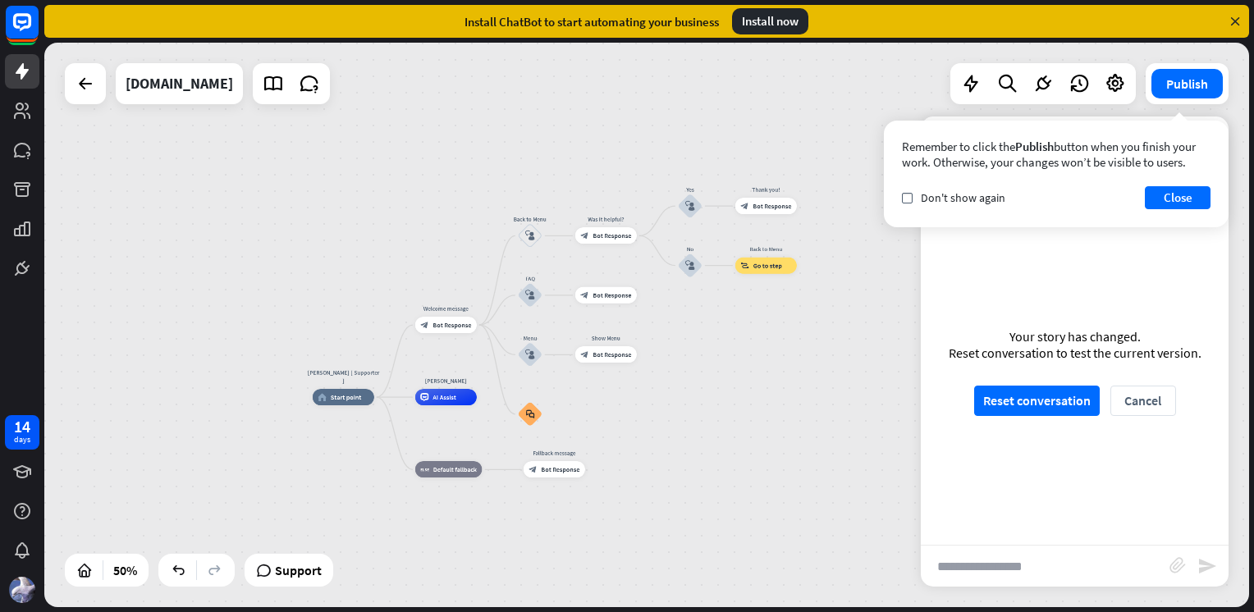
click at [1033, 398] on button "Reset conversation" at bounding box center [1037, 401] width 126 height 30
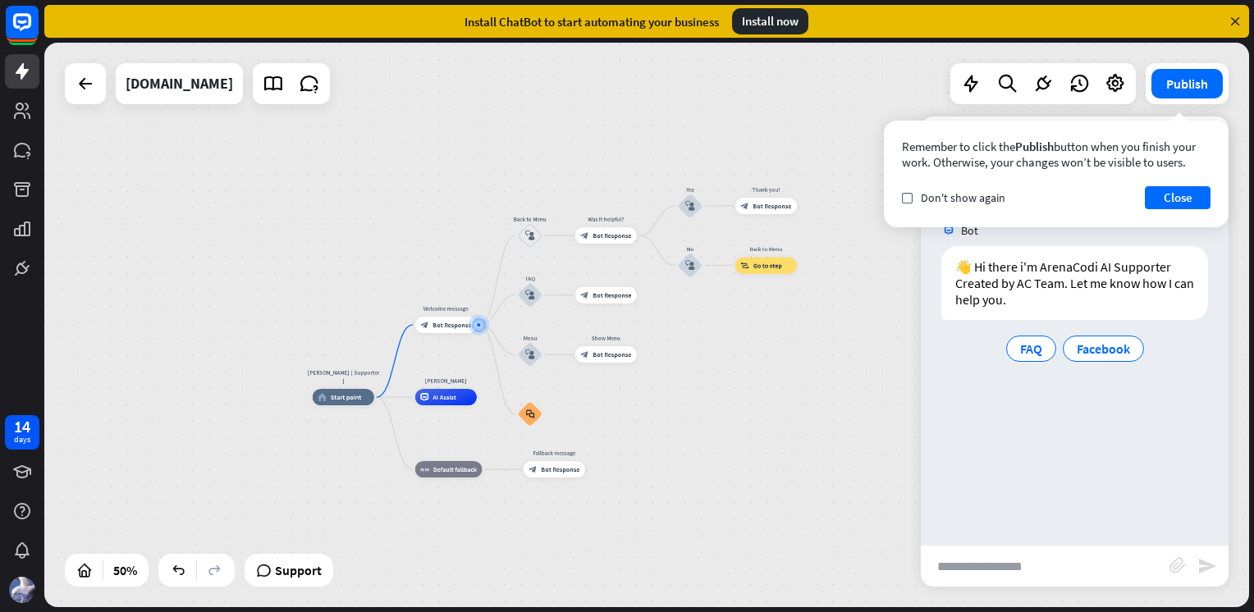
click at [1185, 199] on button "Close" at bounding box center [1178, 197] width 66 height 23
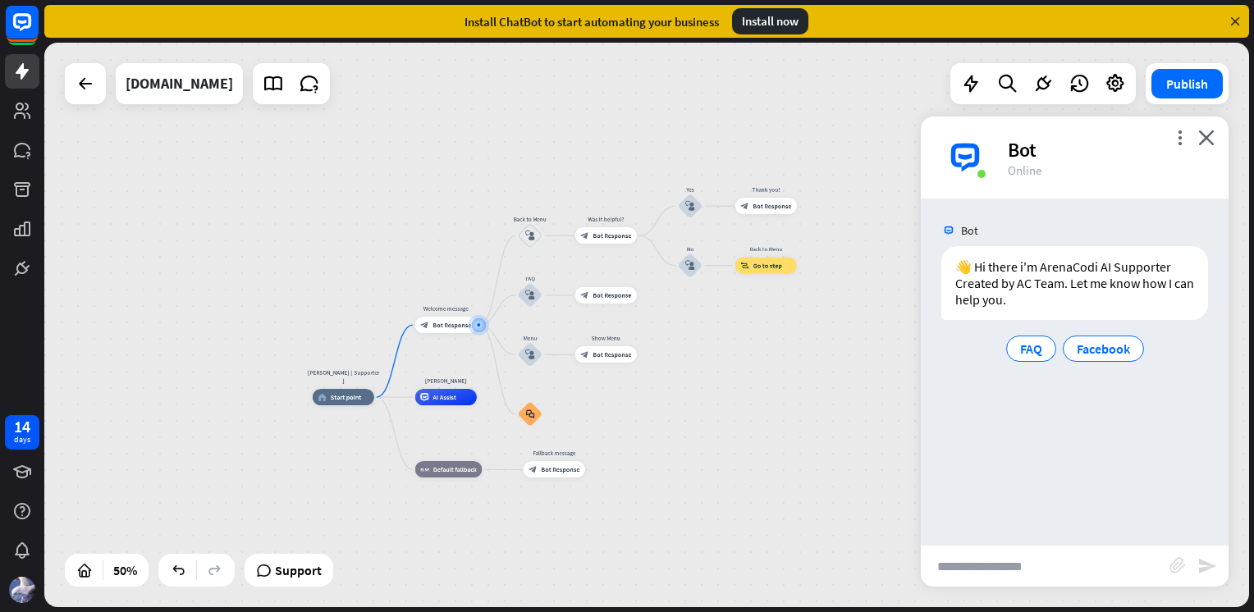
click at [1109, 350] on span "Facebook" at bounding box center [1102, 349] width 53 height 16
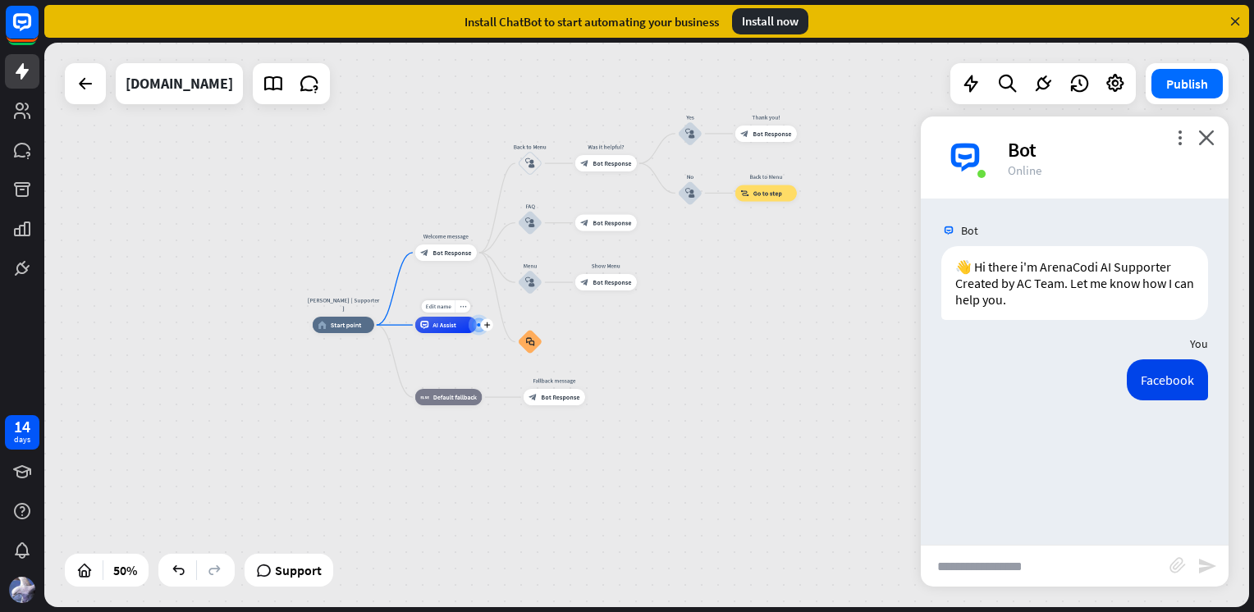
click at [447, 330] on div "AI Assist" at bounding box center [446, 325] width 62 height 16
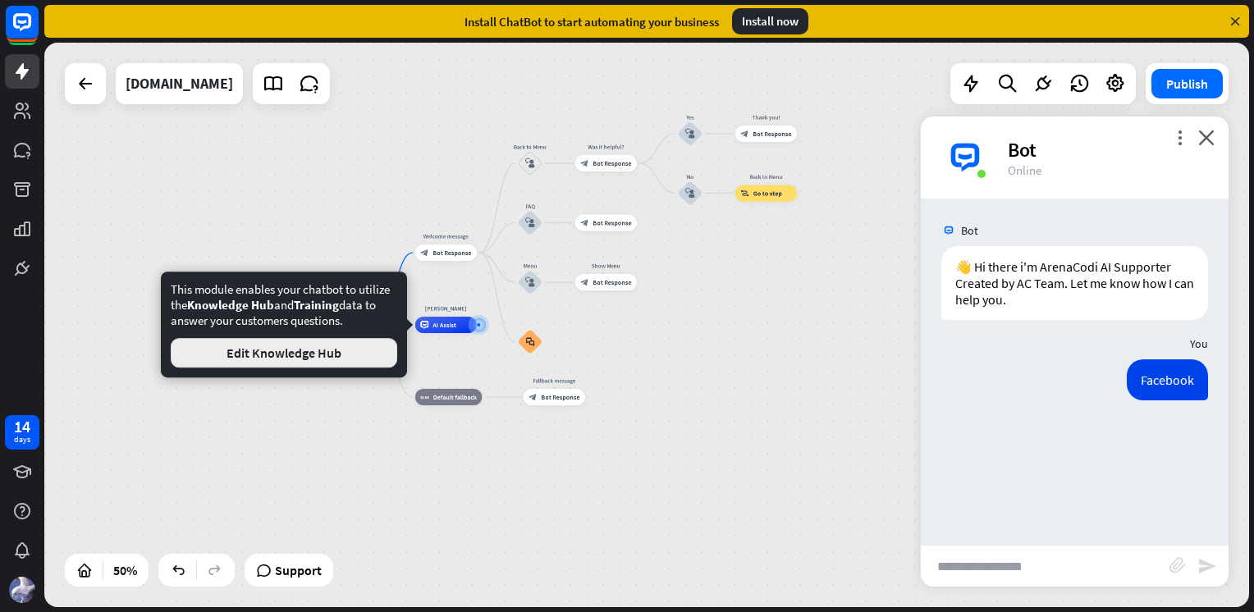
click at [322, 355] on button "Edit Knowledge Hub" at bounding box center [284, 353] width 226 height 30
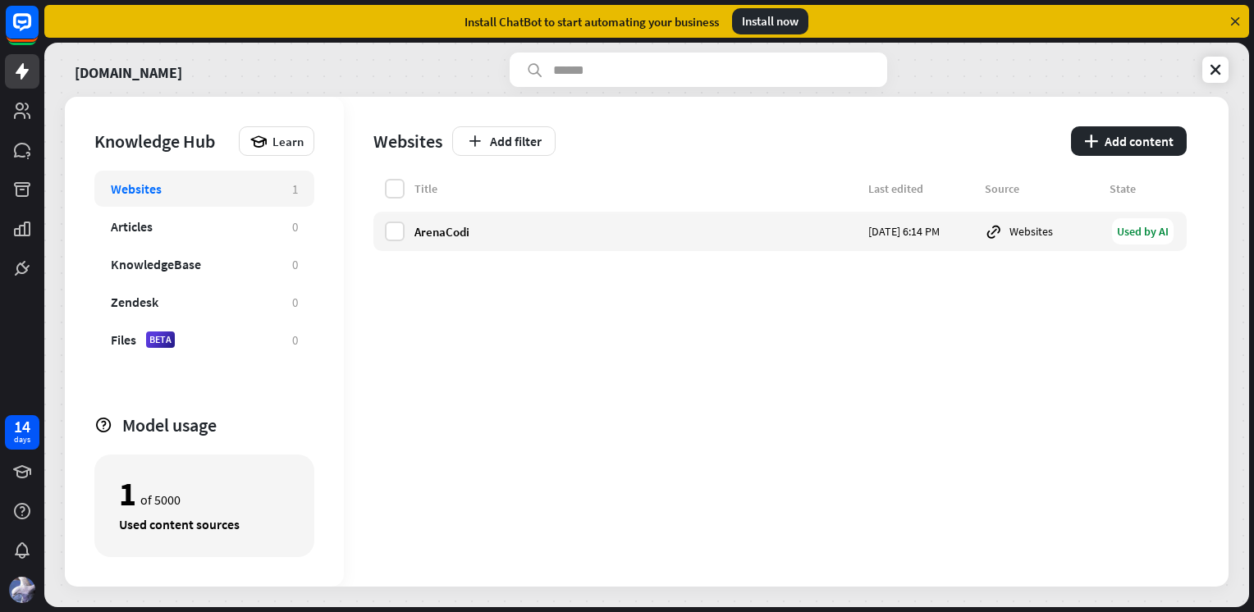
click at [1211, 67] on icon at bounding box center [1215, 70] width 16 height 16
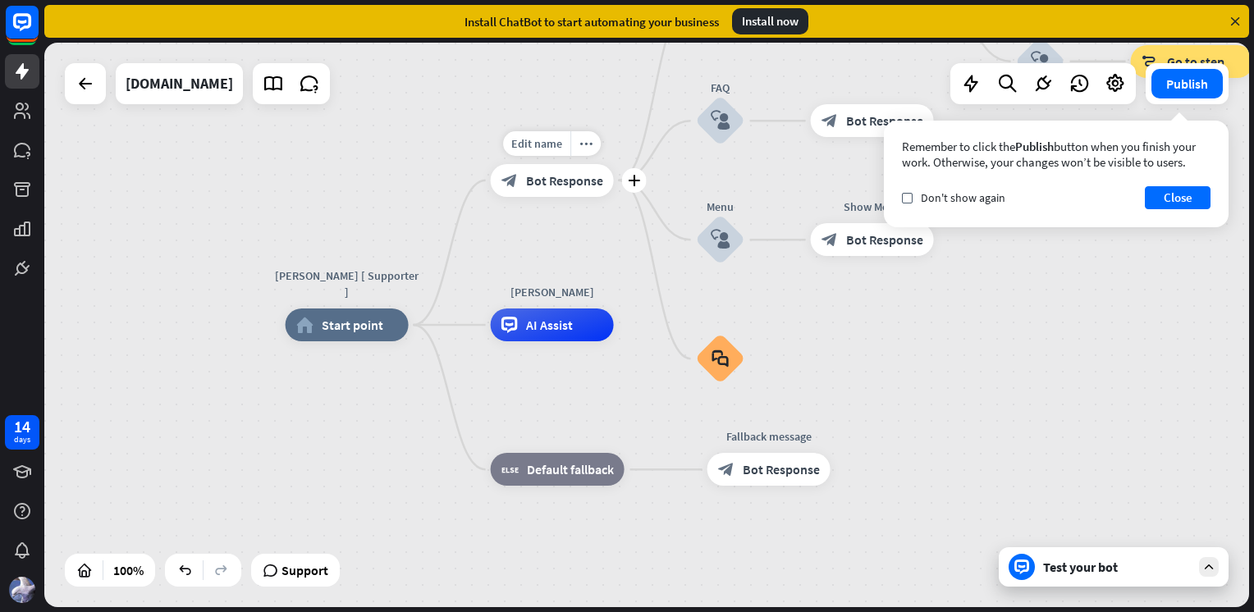
click at [540, 175] on span "Bot Response" at bounding box center [564, 180] width 77 height 16
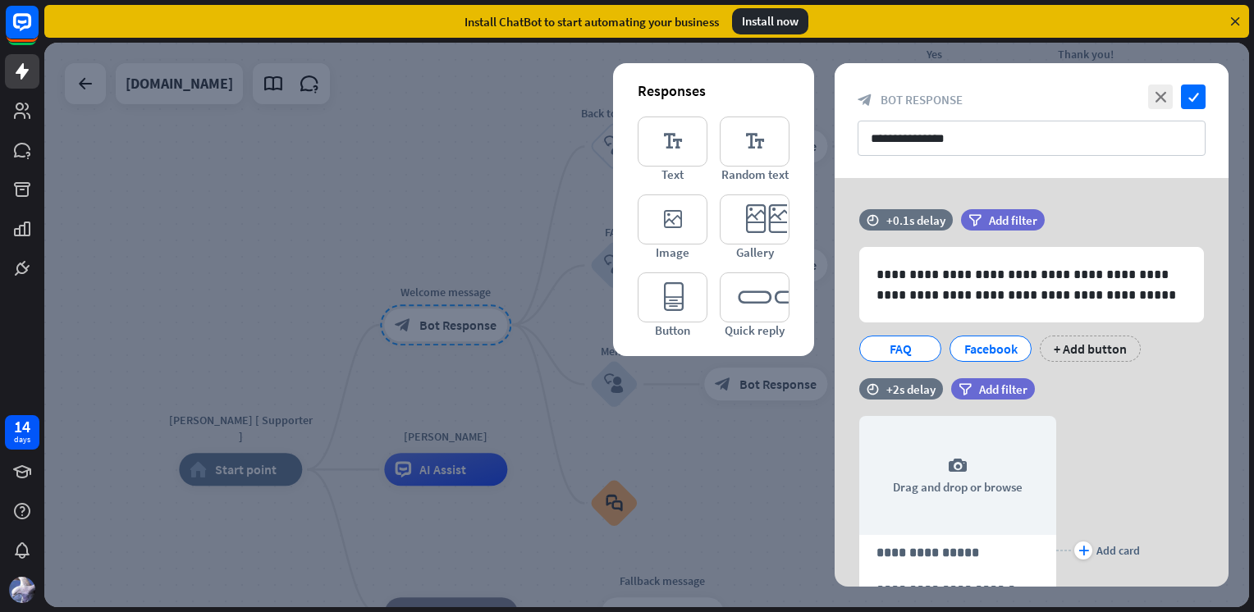
click at [991, 350] on div at bounding box center [1015, 339] width 53 height 26
click at [967, 353] on div "Facebook" at bounding box center [990, 348] width 54 height 25
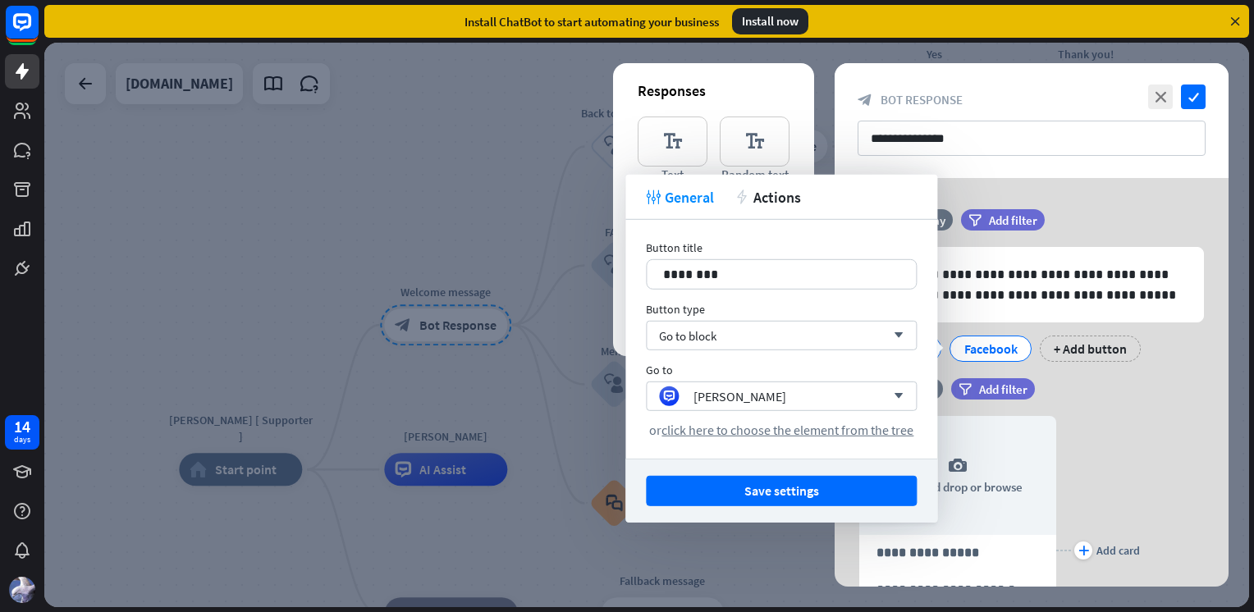
click at [742, 340] on div "Go to block arrow_down" at bounding box center [781, 336] width 271 height 30
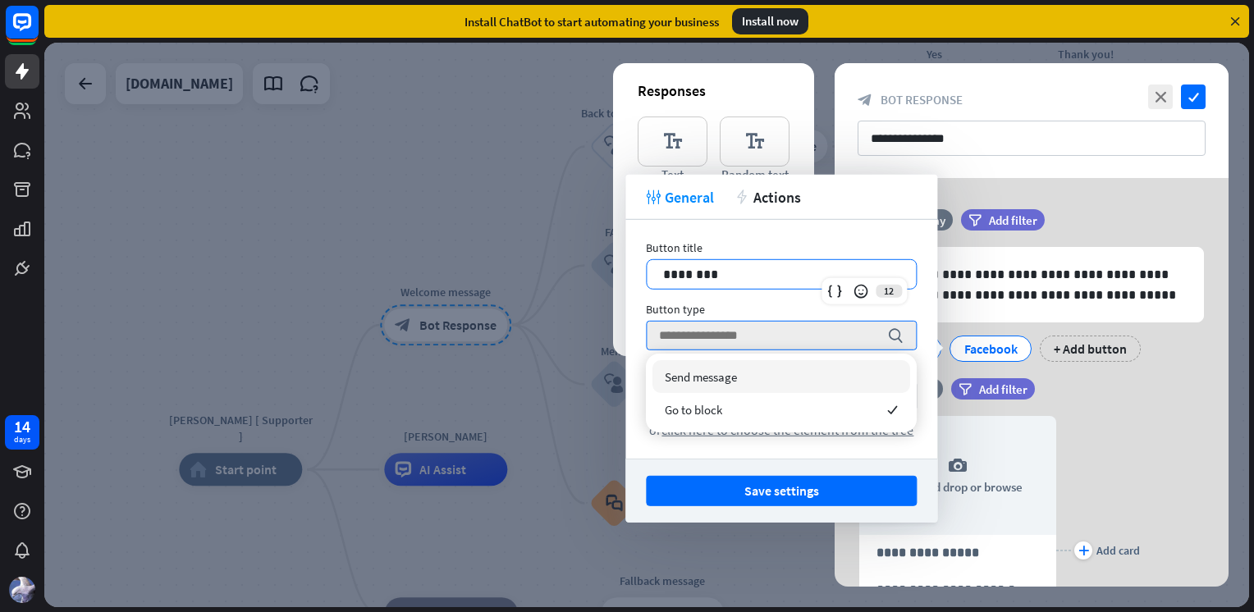
click at [752, 268] on p "********" at bounding box center [781, 274] width 236 height 21
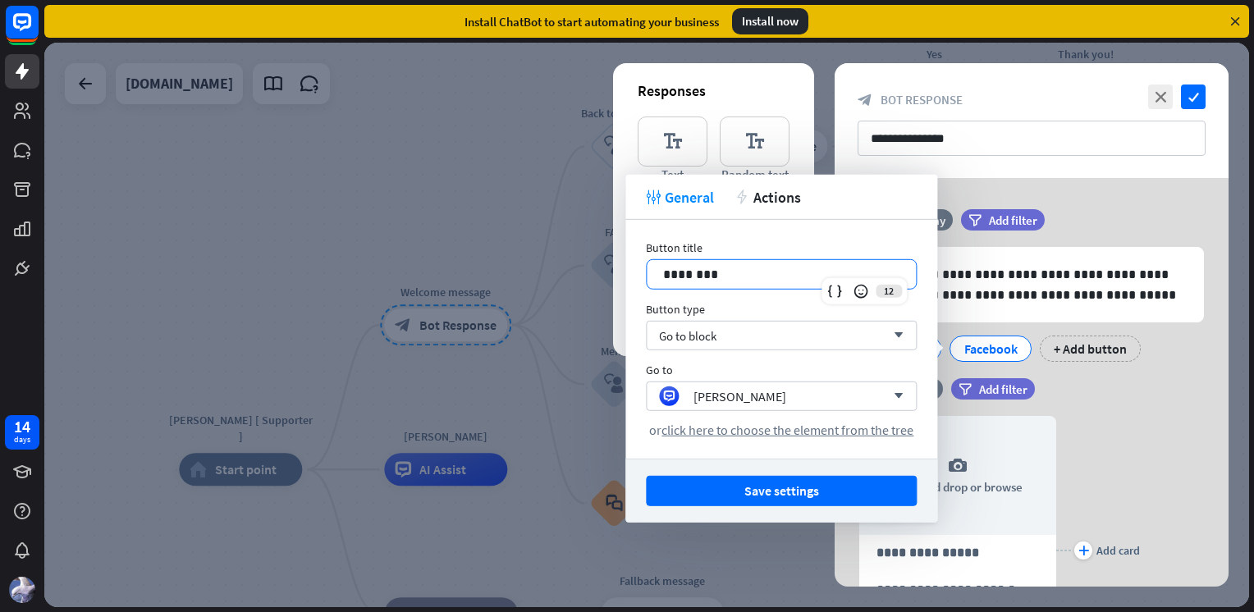
click at [759, 239] on div "Button title 12 ******** Button type Go to block arrow_down Go to [PERSON_NAME]…" at bounding box center [781, 339] width 312 height 239
click at [770, 203] on span "Actions" at bounding box center [777, 196] width 48 height 19
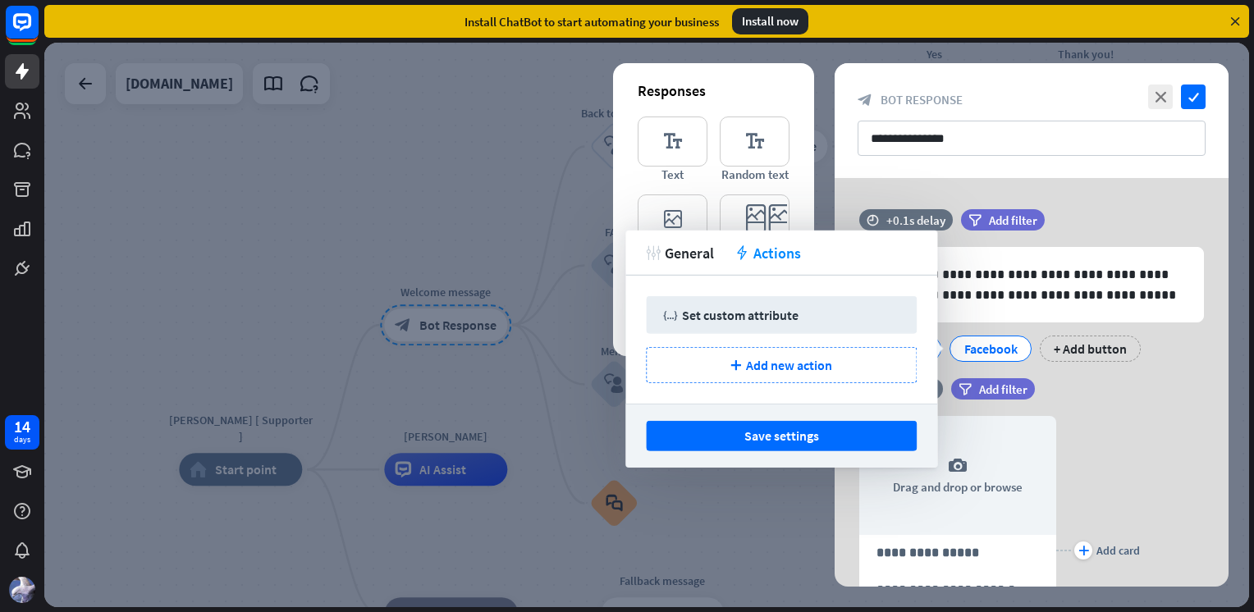
click at [752, 319] on div "Set custom attribute" at bounding box center [740, 315] width 117 height 16
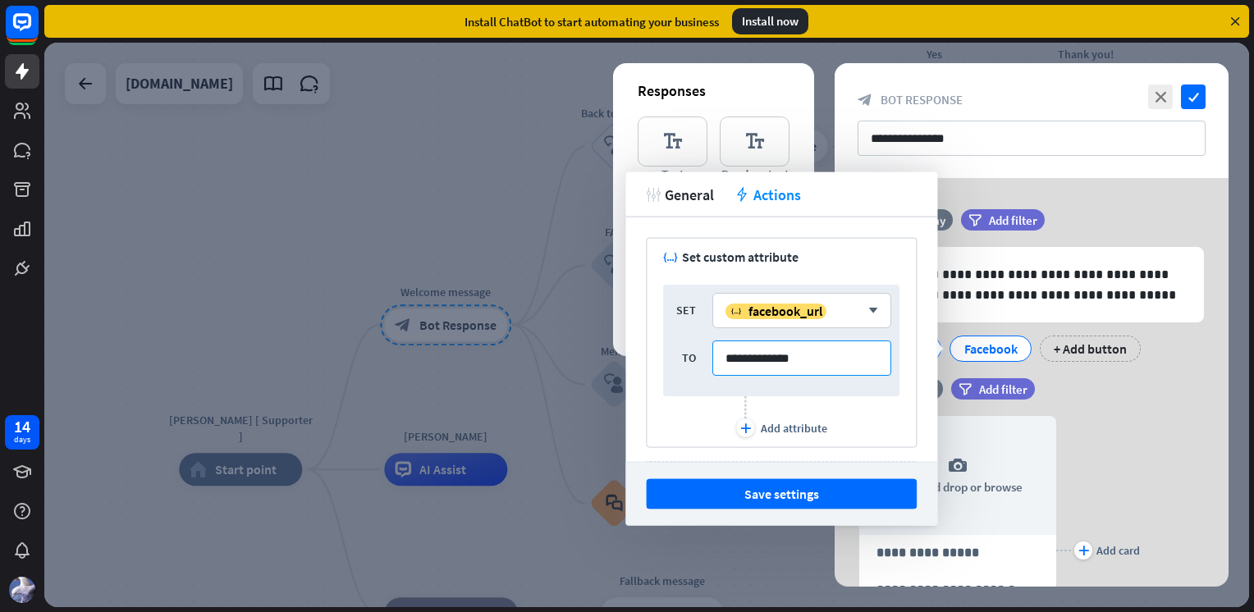
drag, startPoint x: 807, startPoint y: 359, endPoint x: 687, endPoint y: 362, distance: 120.7
click at [687, 362] on div "**********" at bounding box center [781, 358] width 220 height 35
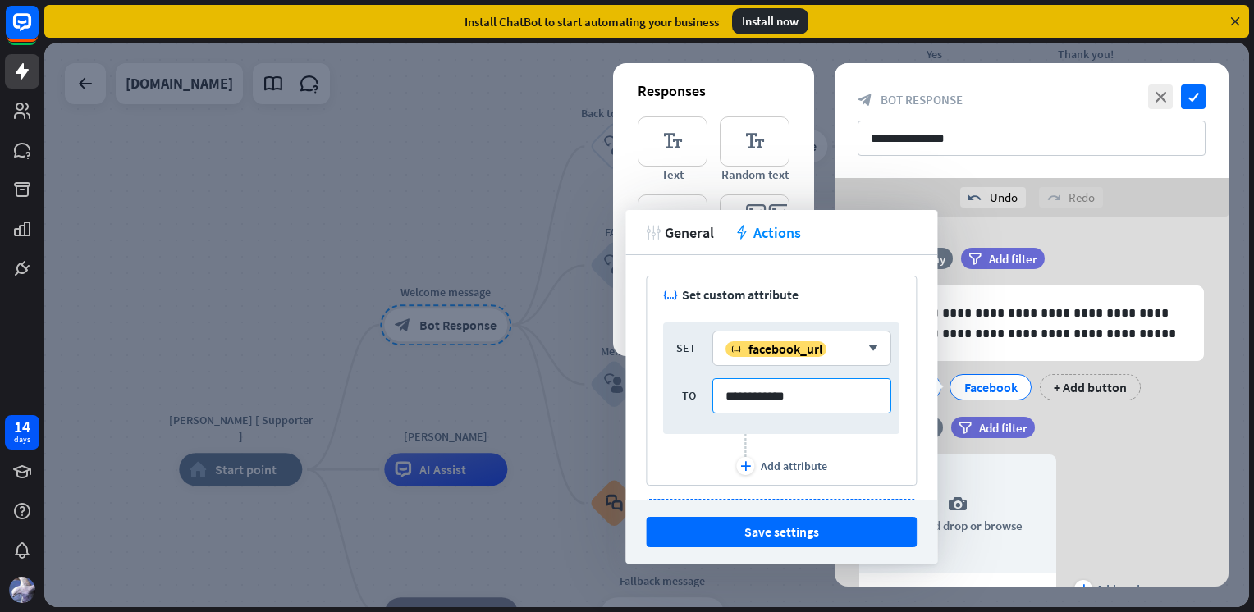
type input "**********"
click at [803, 530] on button "Save settings" at bounding box center [781, 532] width 271 height 30
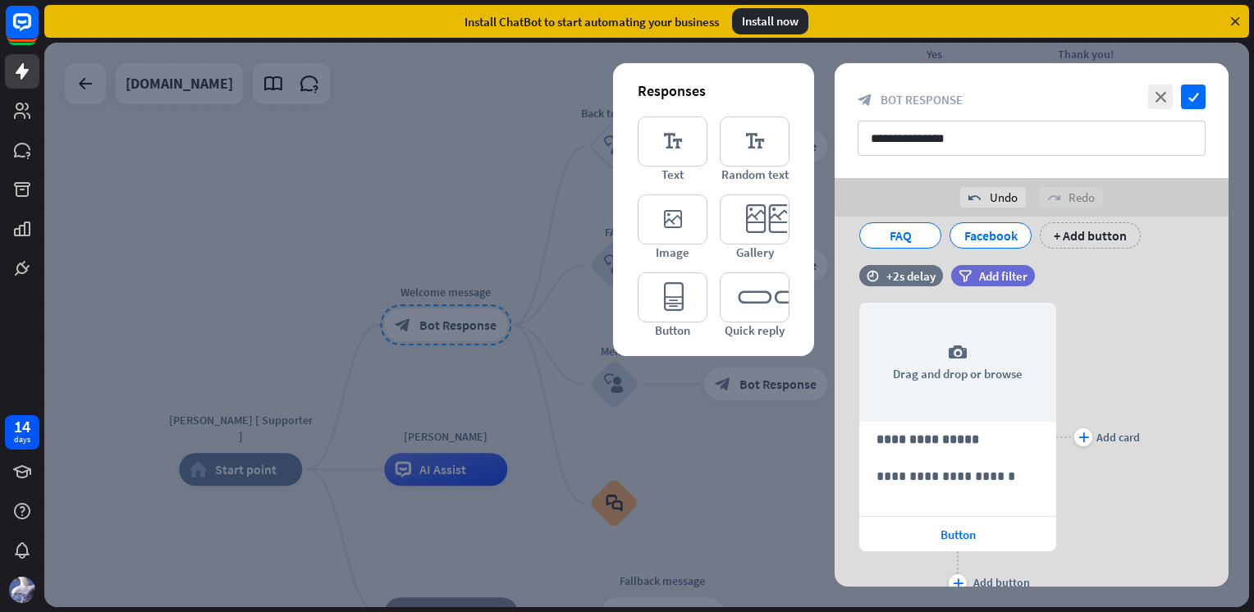
scroll to position [53, 0]
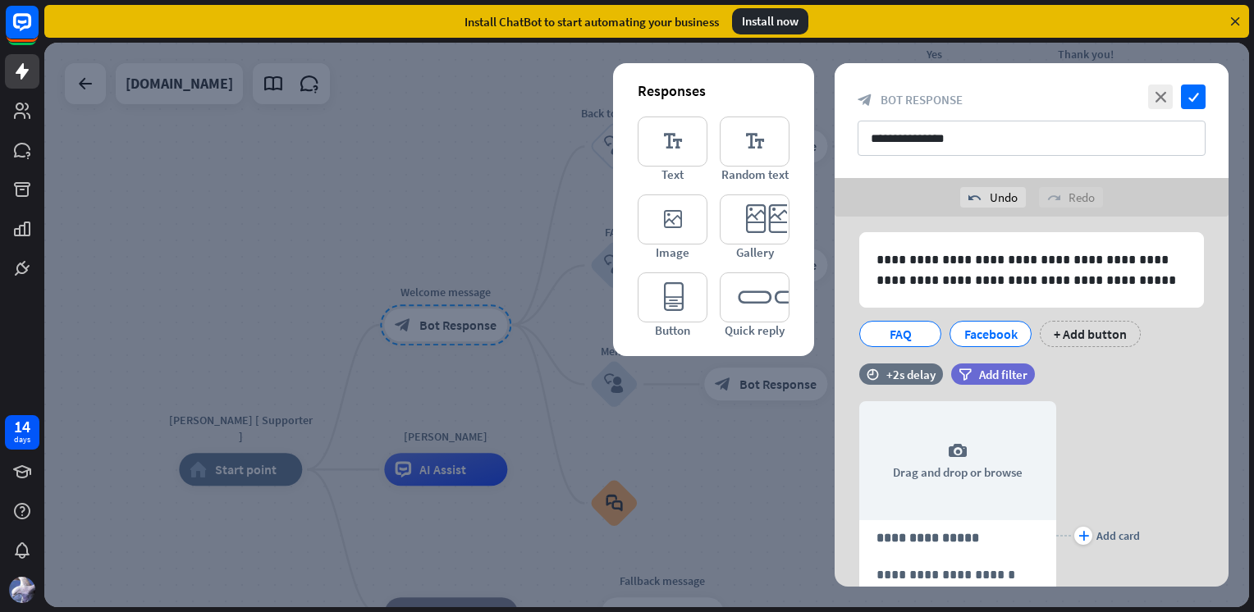
click at [1098, 337] on div "+ Add button" at bounding box center [1090, 334] width 101 height 26
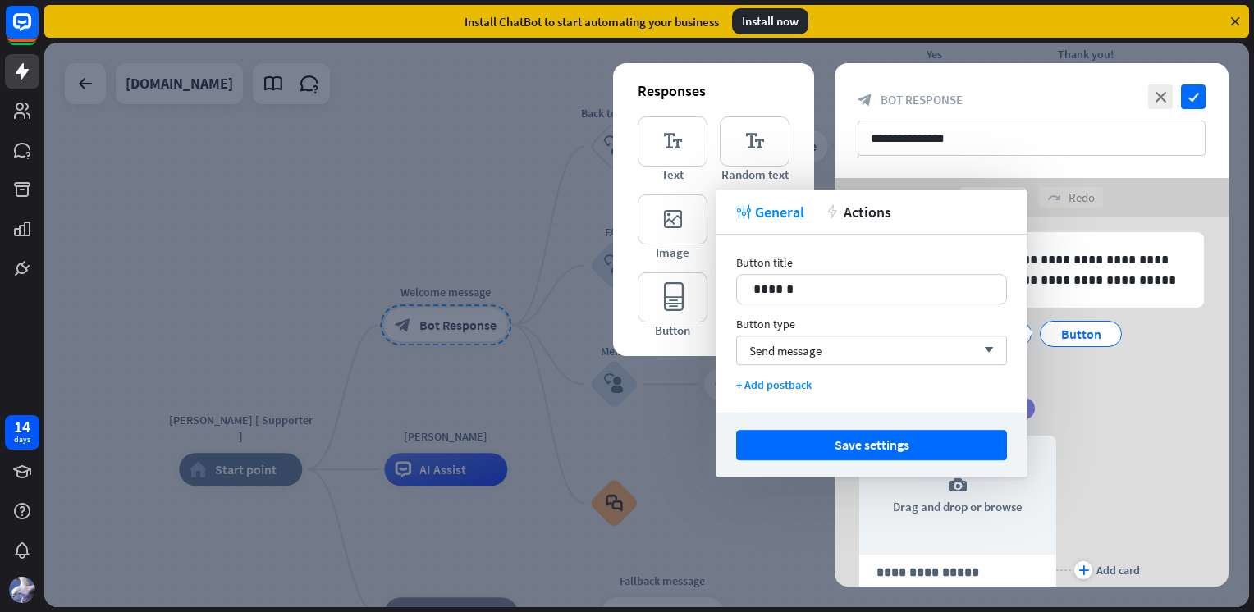
click at [806, 293] on p "******" at bounding box center [871, 289] width 236 height 21
click at [805, 293] on p "******" at bounding box center [871, 289] width 236 height 21
click at [820, 356] on span "Send message" at bounding box center [785, 351] width 72 height 16
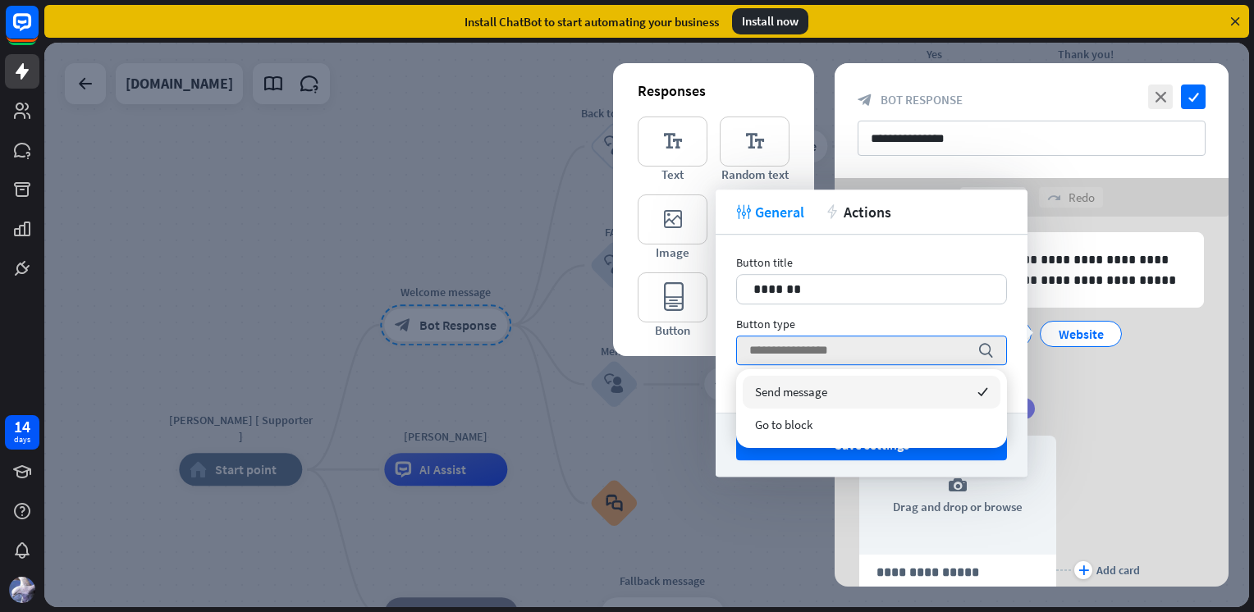
click at [818, 350] on input "search" at bounding box center [859, 350] width 220 height 28
click at [849, 315] on div "Button title 13 ******* Button type search + Add postback" at bounding box center [871, 324] width 312 height 178
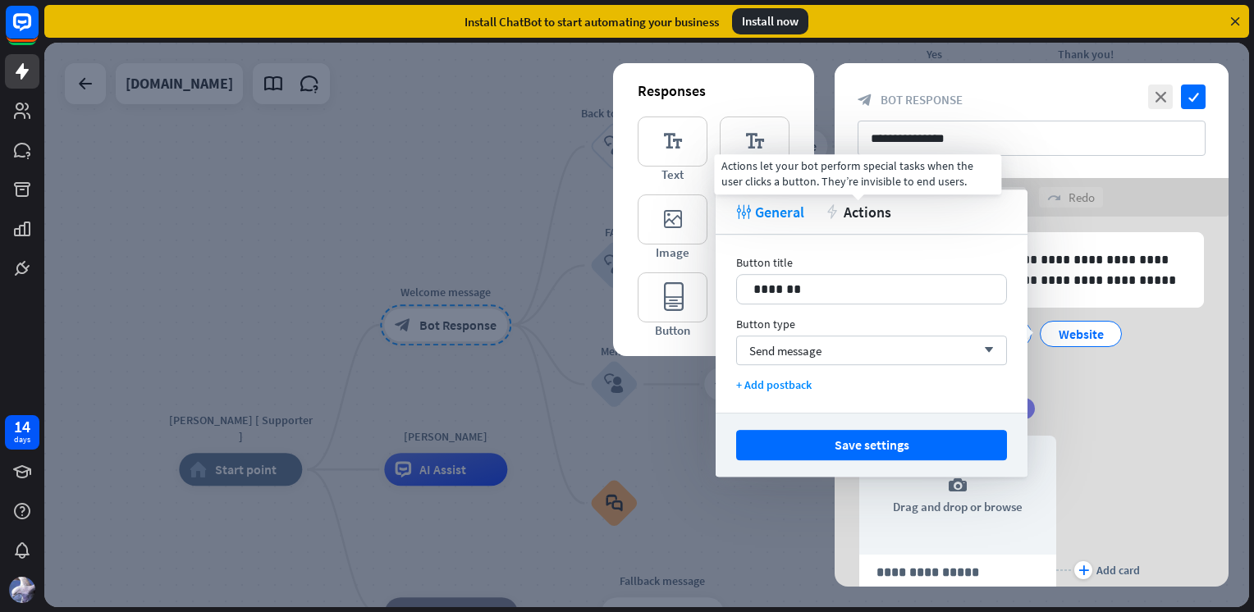
click at [868, 219] on span "Actions" at bounding box center [867, 212] width 48 height 19
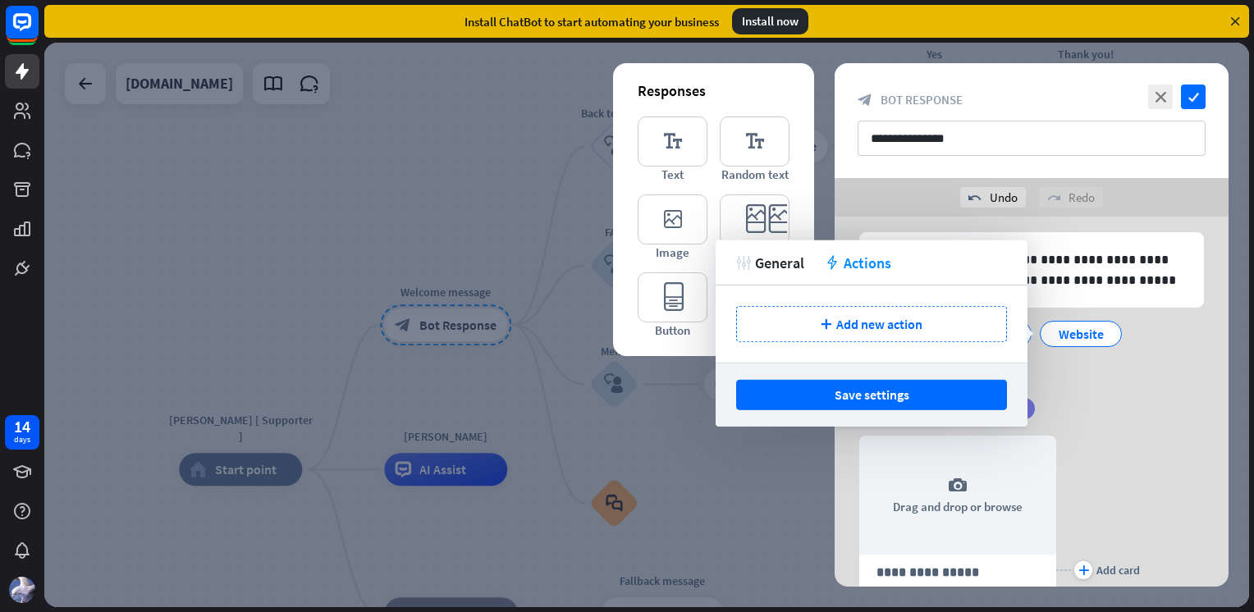
click at [854, 321] on span "Add new action" at bounding box center [879, 324] width 86 height 16
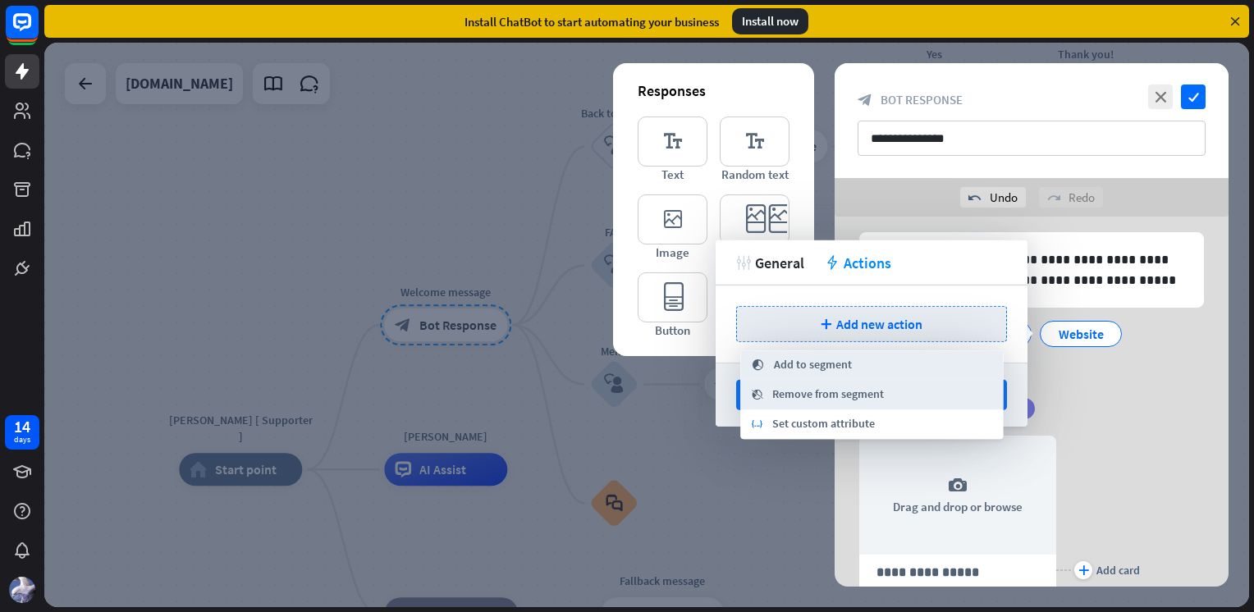
click at [834, 428] on span "Set custom attribute" at bounding box center [823, 424] width 103 height 16
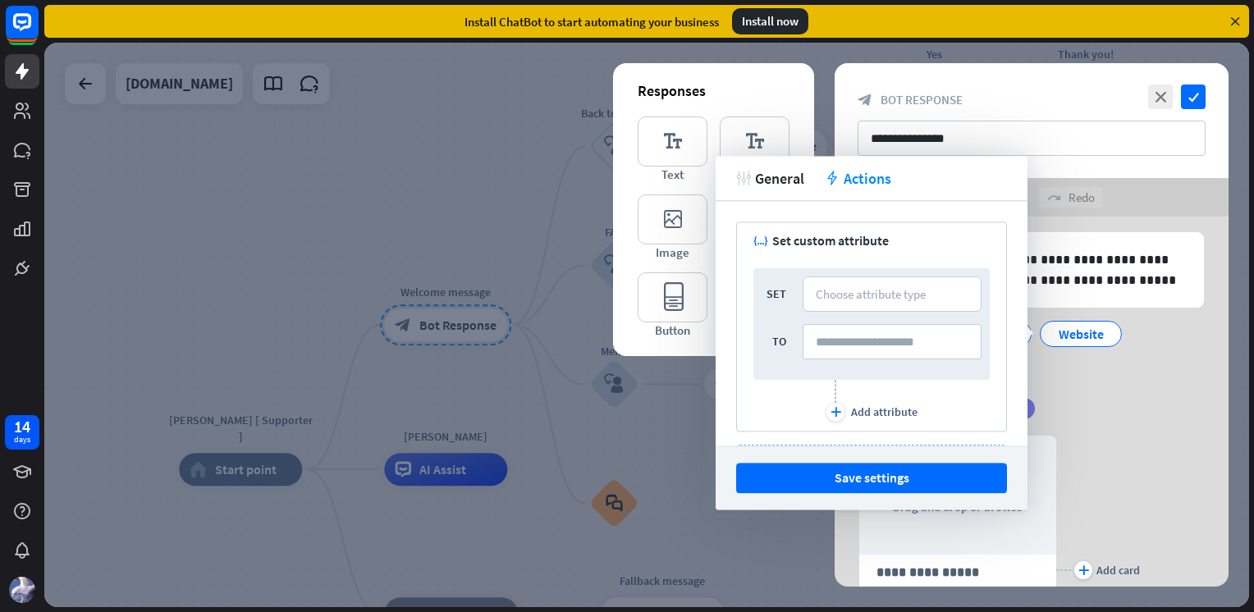
click at [863, 299] on div "Choose attribute type" at bounding box center [871, 294] width 110 height 16
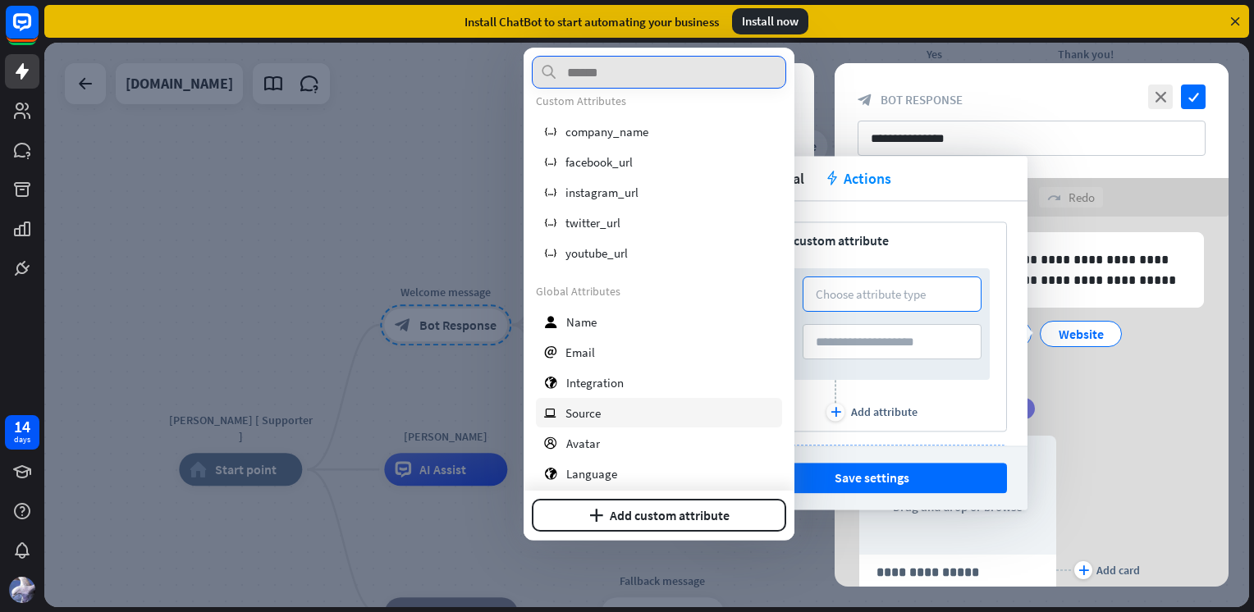
scroll to position [0, 0]
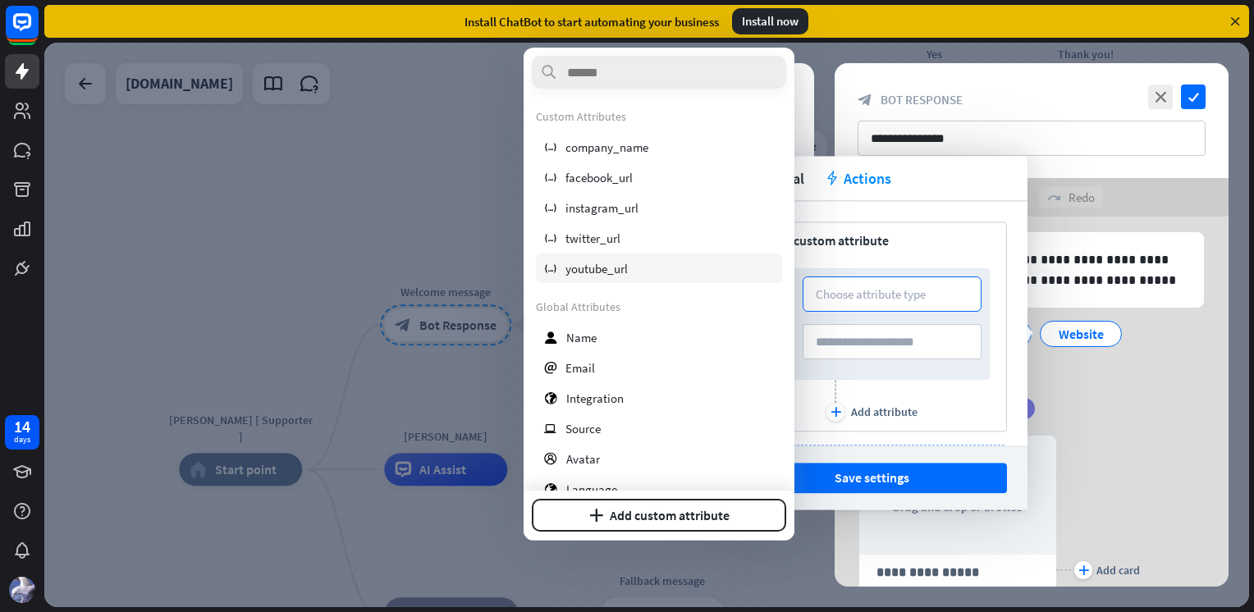
click at [621, 276] on span "youtube_url" at bounding box center [596, 269] width 62 height 16
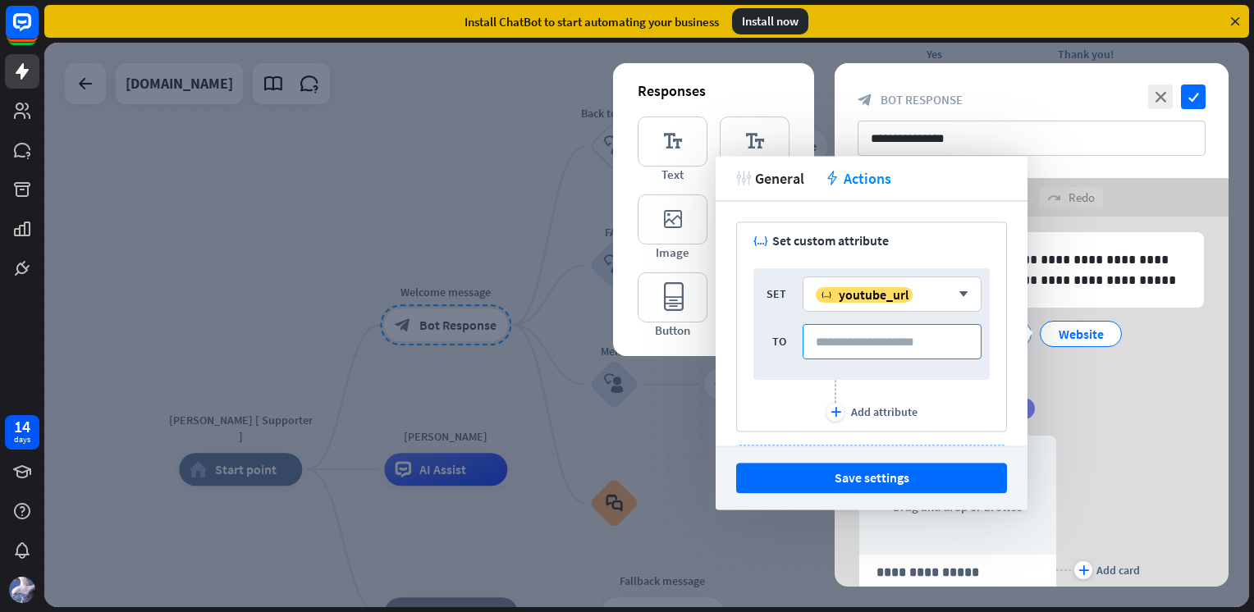
click at [852, 352] on input at bounding box center [891, 341] width 179 height 35
type input "**********"
click at [894, 474] on button "Save settings" at bounding box center [871, 478] width 271 height 30
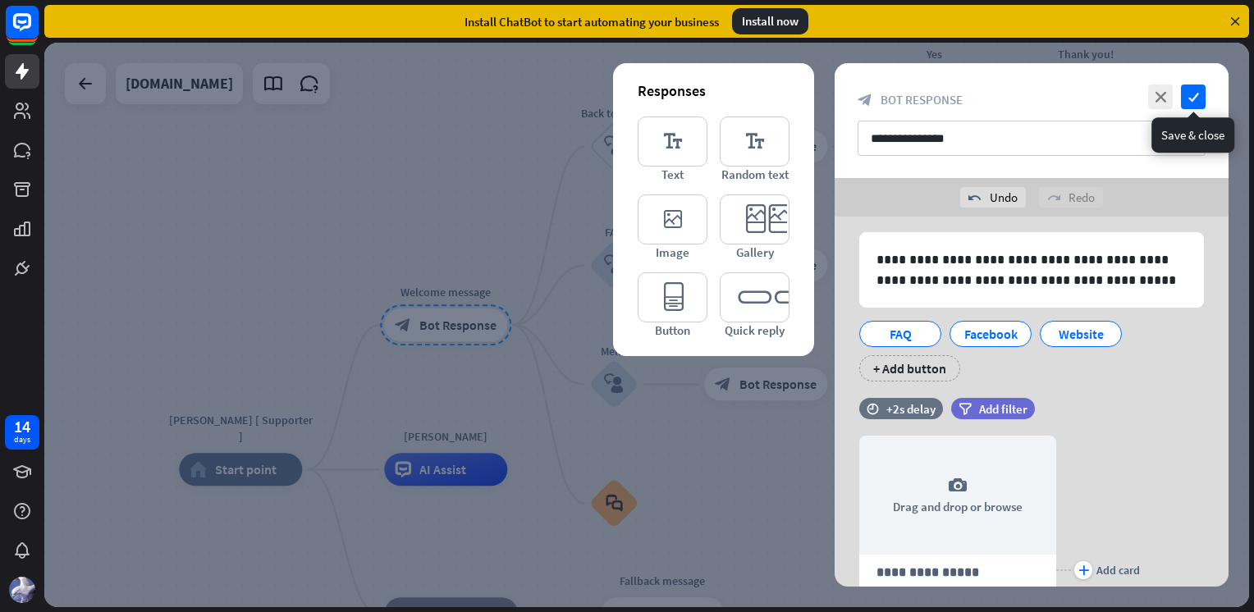
click at [1191, 94] on icon "check" at bounding box center [1193, 97] width 25 height 25
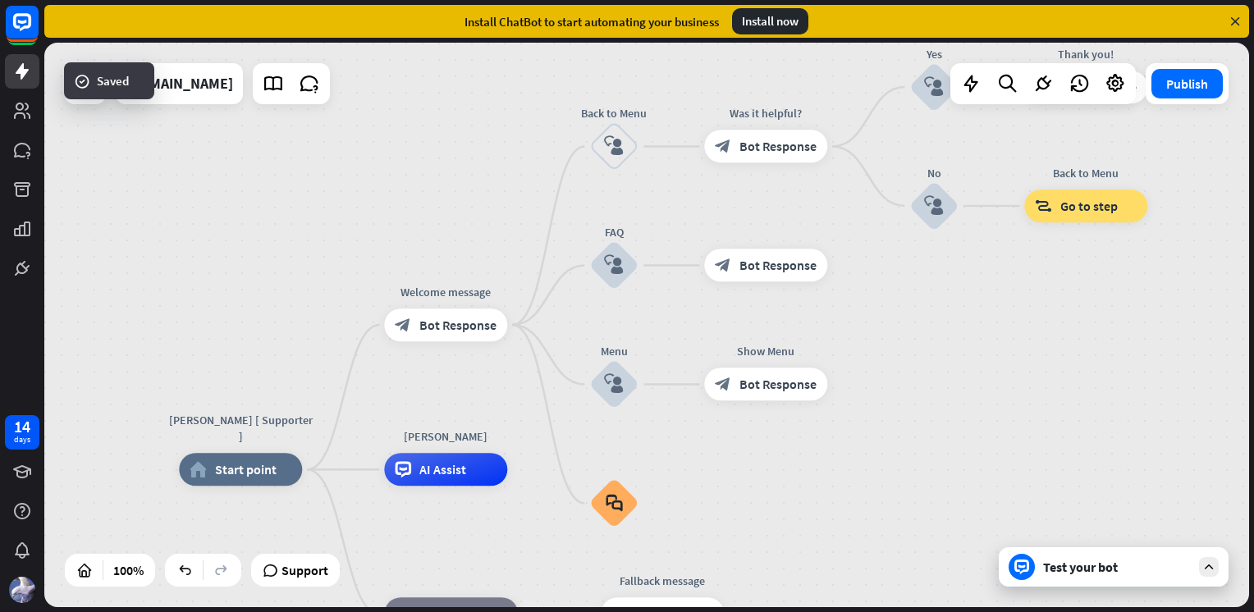
click at [1109, 572] on div "Test your bot" at bounding box center [1117, 567] width 148 height 16
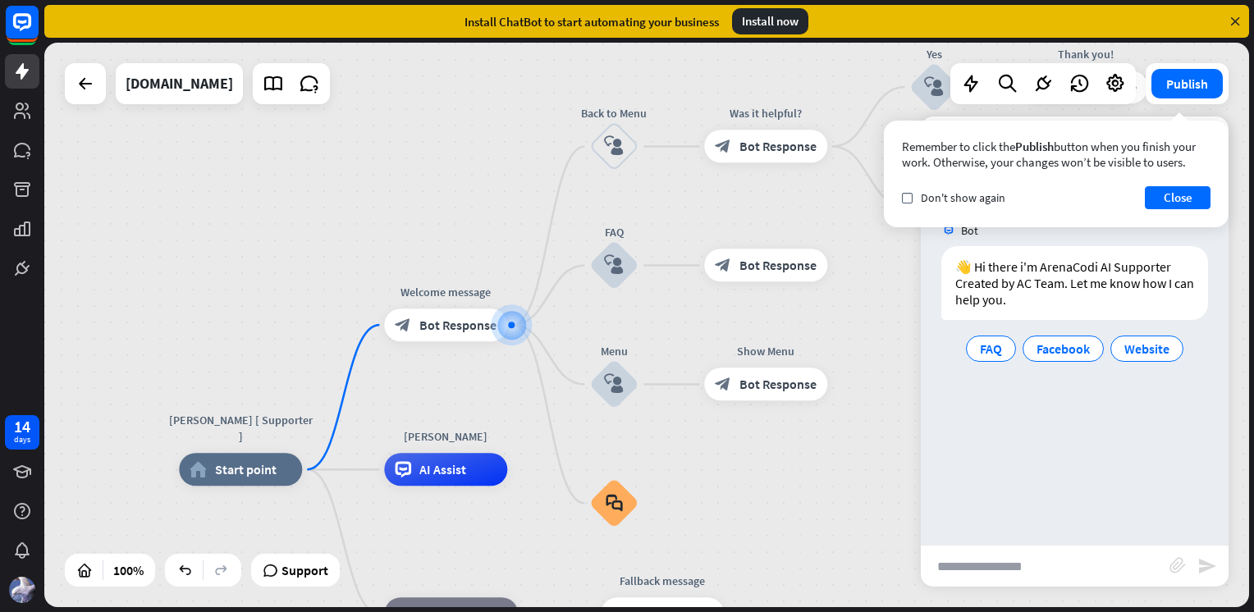
click at [1145, 347] on span "Website" at bounding box center [1146, 349] width 45 height 16
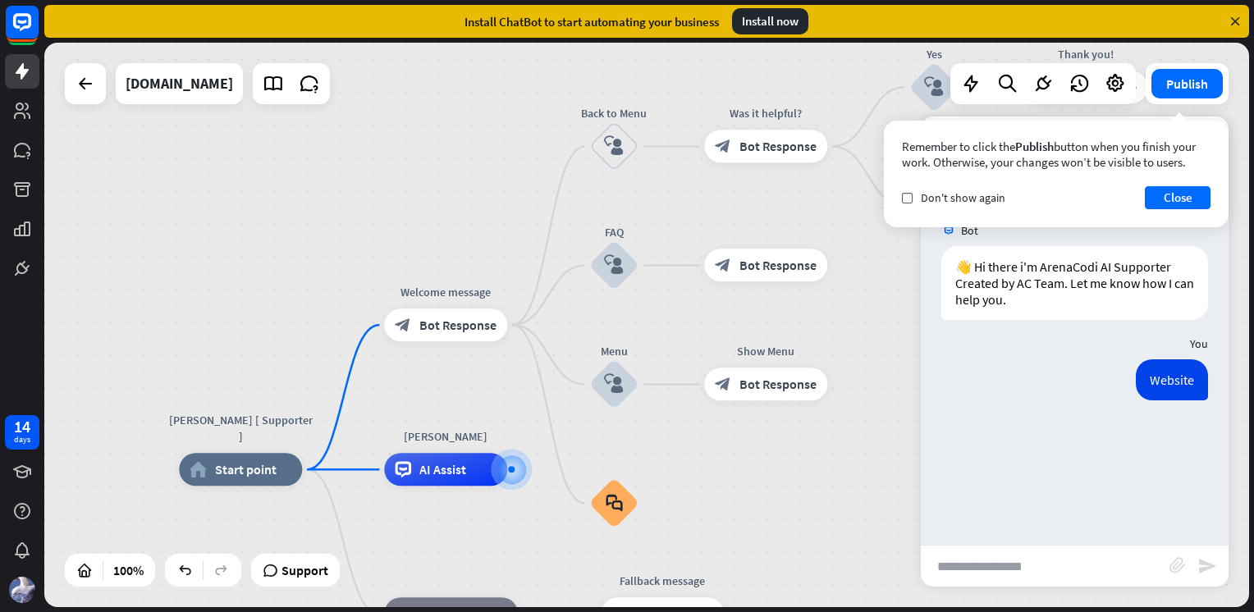
click at [1182, 199] on button "Close" at bounding box center [1178, 197] width 66 height 23
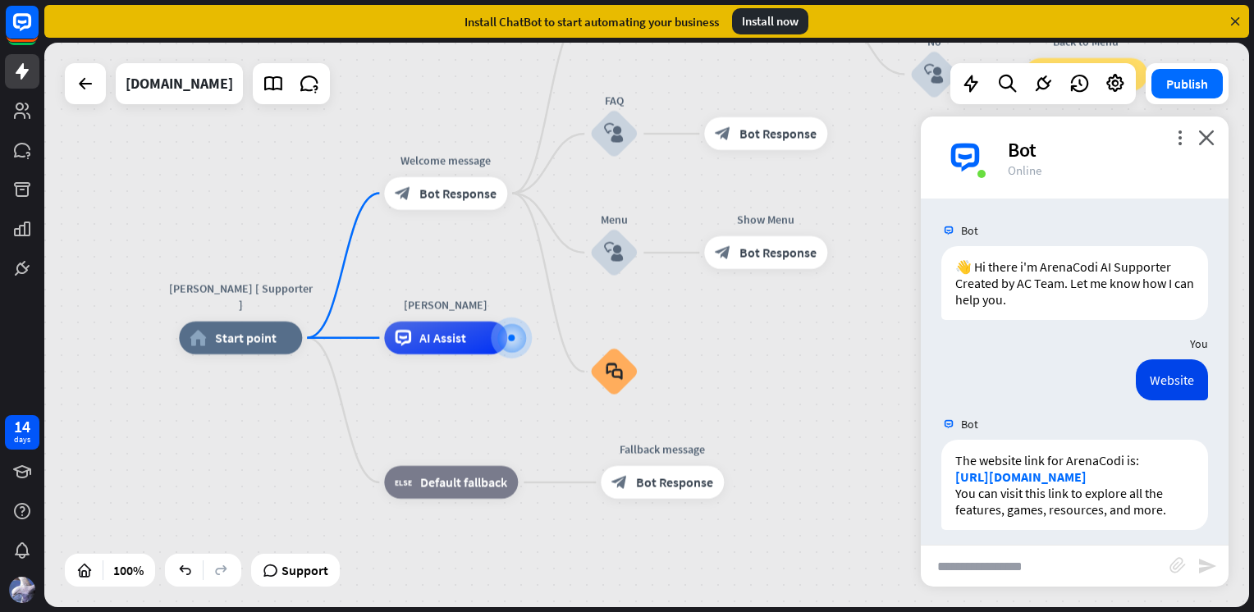
scroll to position [9, 0]
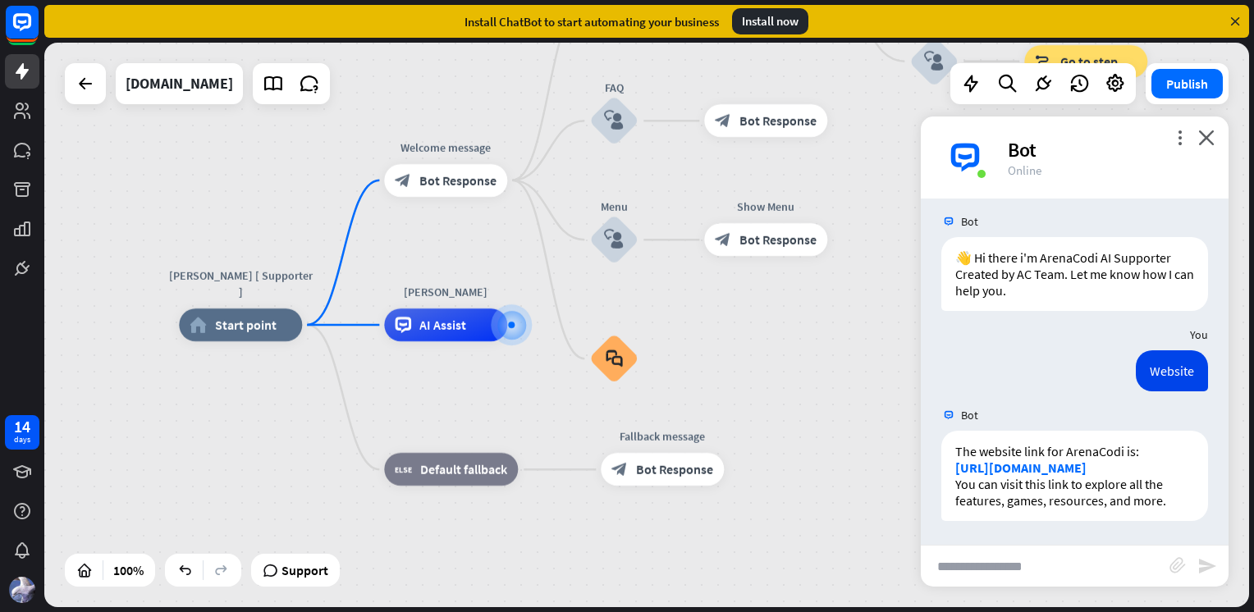
click at [1031, 468] on link "[URL][DOMAIN_NAME]" at bounding box center [1020, 467] width 131 height 16
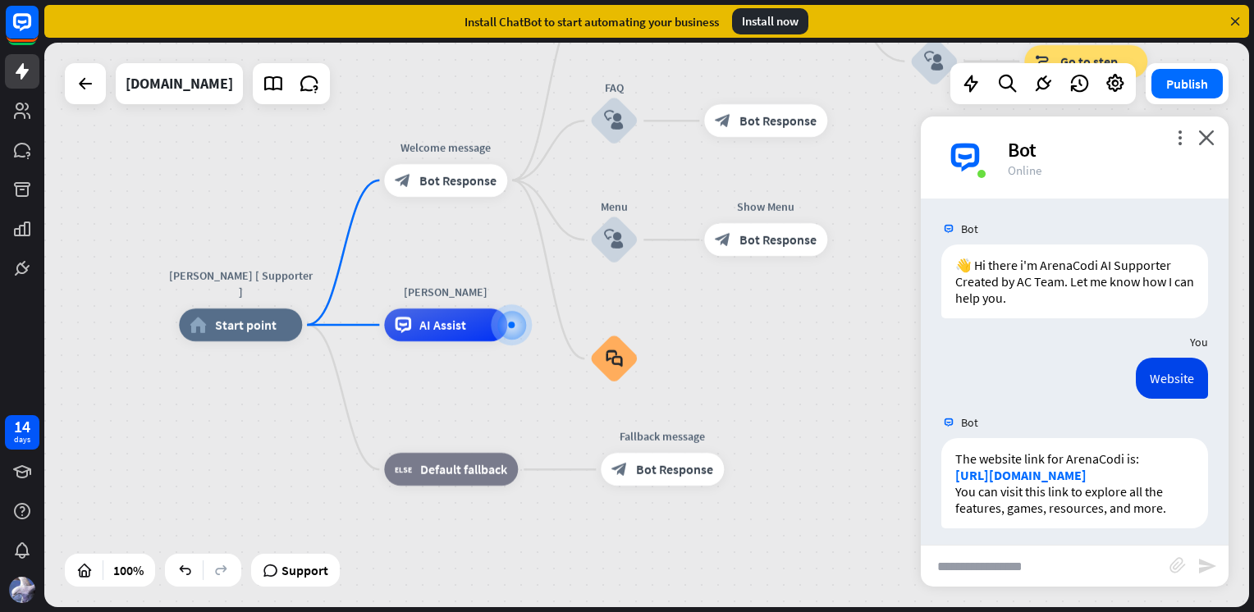
scroll to position [0, 0]
click at [1024, 149] on div "Bot" at bounding box center [1108, 149] width 201 height 25
click at [309, 564] on span "Support" at bounding box center [304, 570] width 47 height 26
drag, startPoint x: 802, startPoint y: 404, endPoint x: 895, endPoint y: 290, distance: 147.5
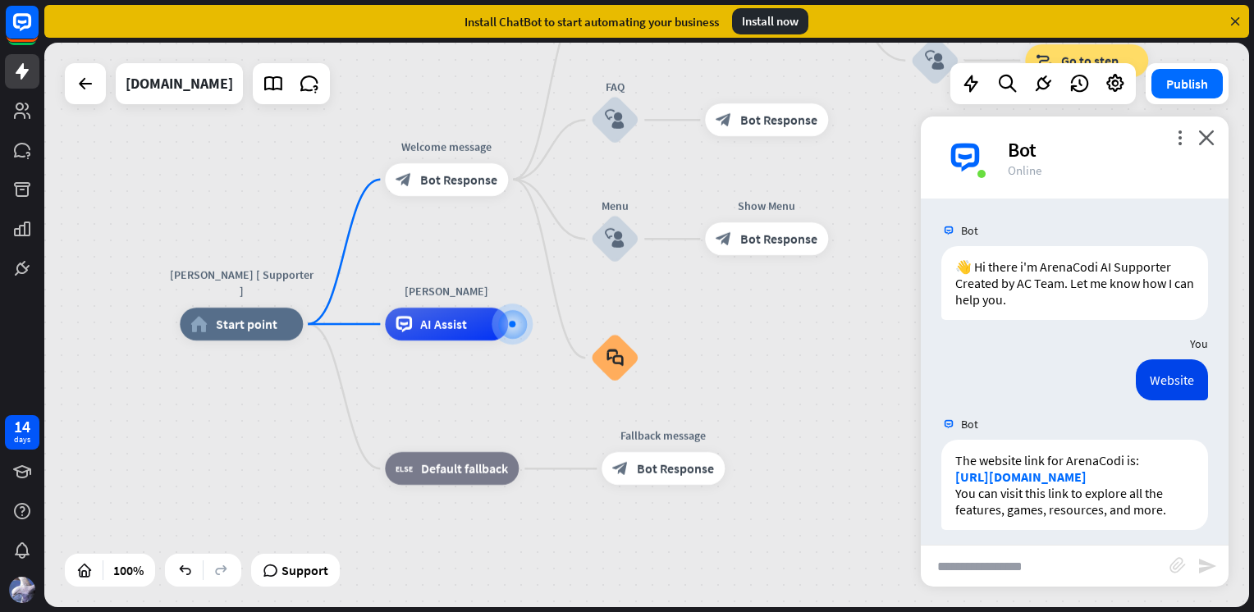
click at [803, 403] on div "[PERSON_NAME] [ Supporter ] home_2 Start point Welcome message block_bot_respon…" at bounding box center [782, 606] width 1204 height 565
click at [1119, 79] on icon at bounding box center [1114, 83] width 21 height 21
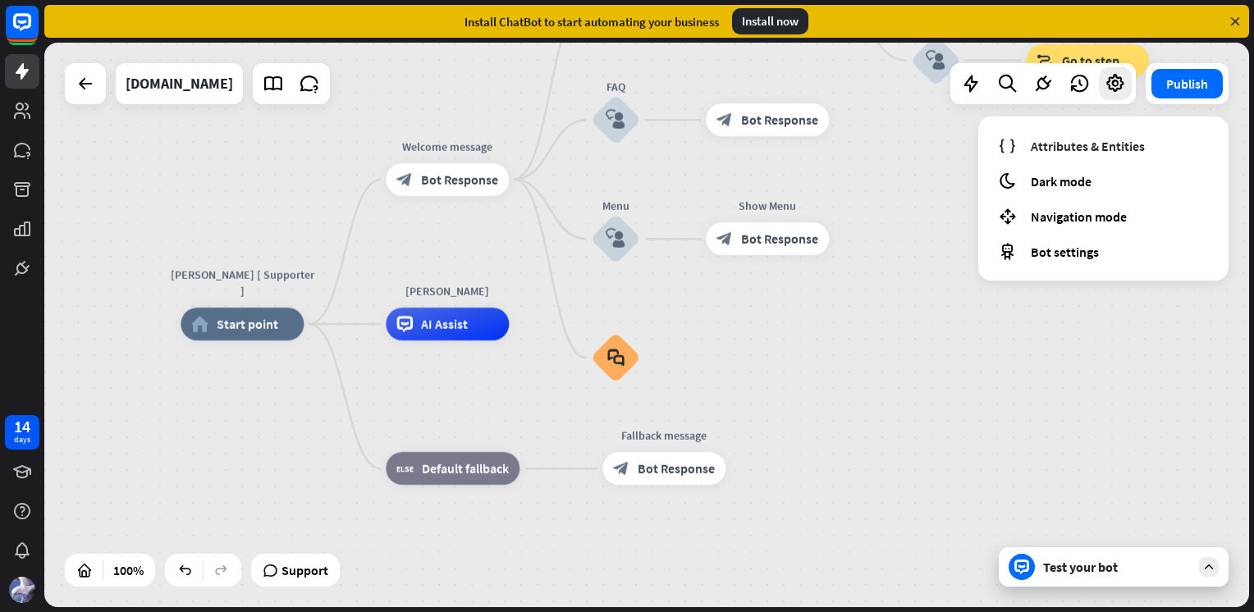
click at [1072, 179] on span "Dark mode" at bounding box center [1061, 181] width 61 height 16
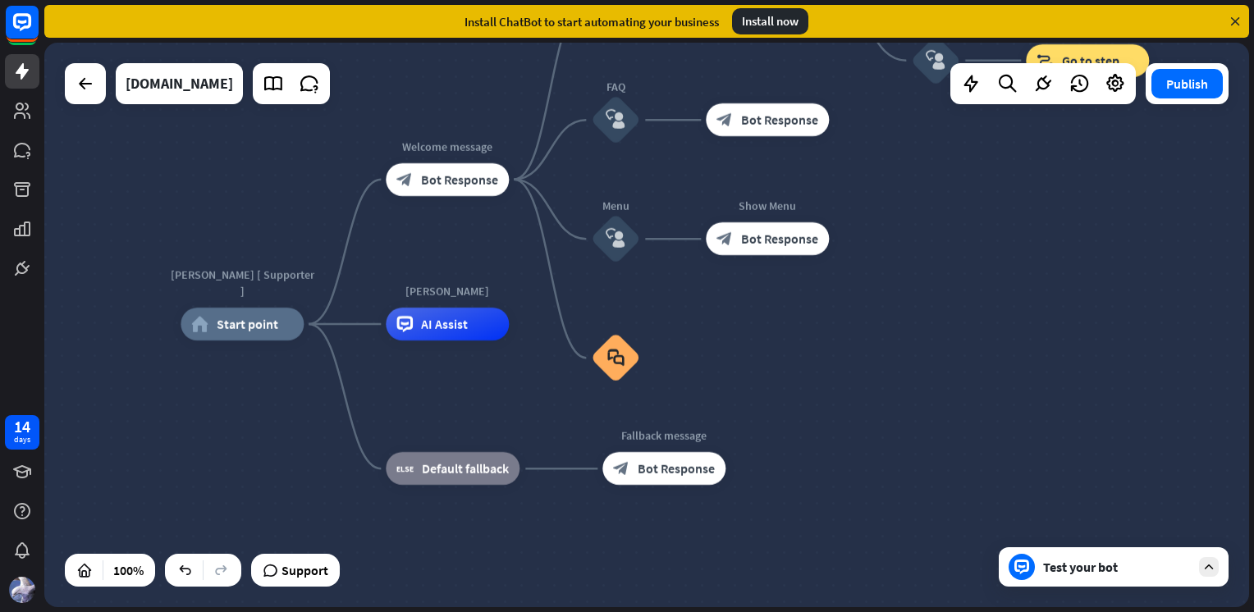
click at [1080, 566] on div "Test your bot" at bounding box center [1117, 567] width 148 height 16
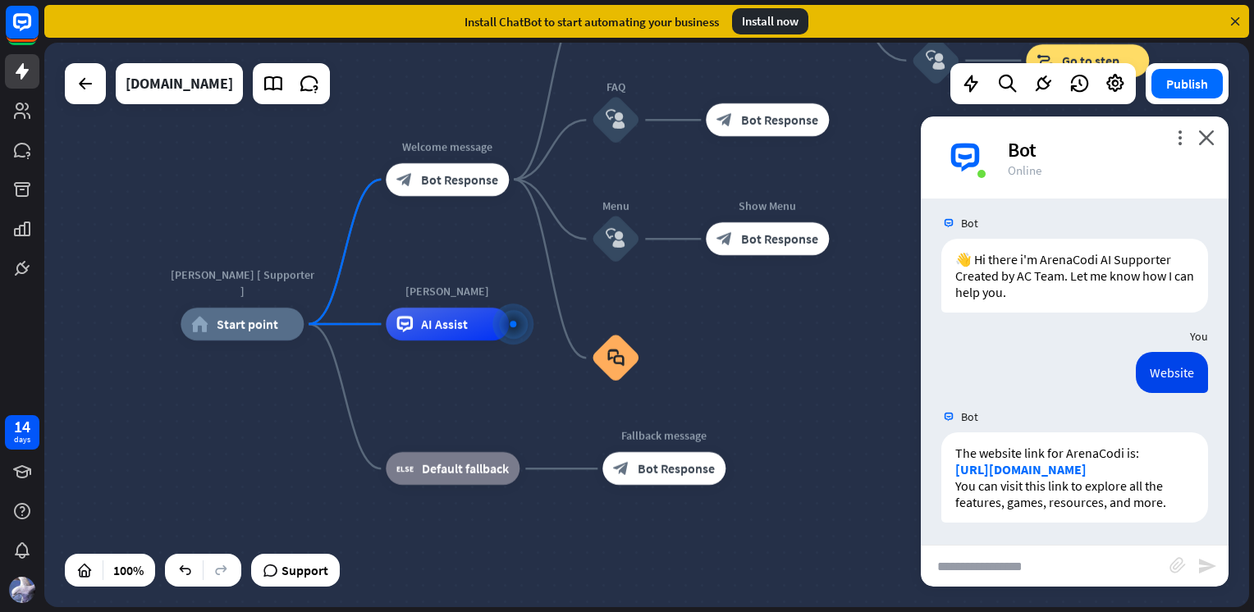
scroll to position [9, 0]
click at [26, 71] on icon at bounding box center [22, 72] width 20 height 20
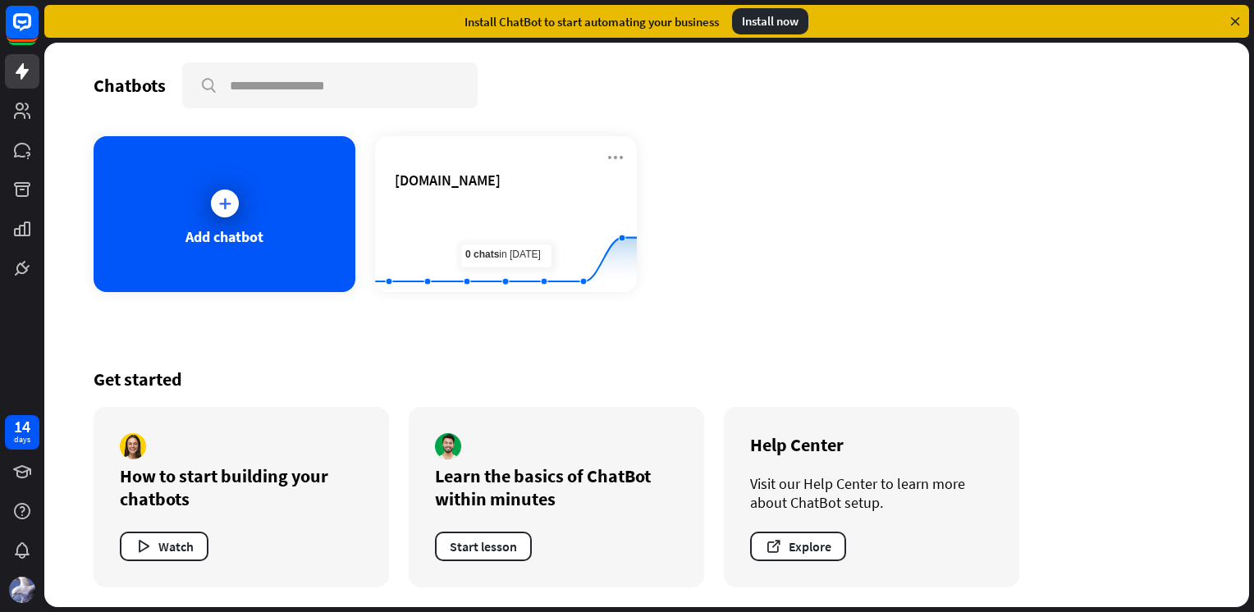
click at [615, 153] on icon at bounding box center [616, 158] width 20 height 20
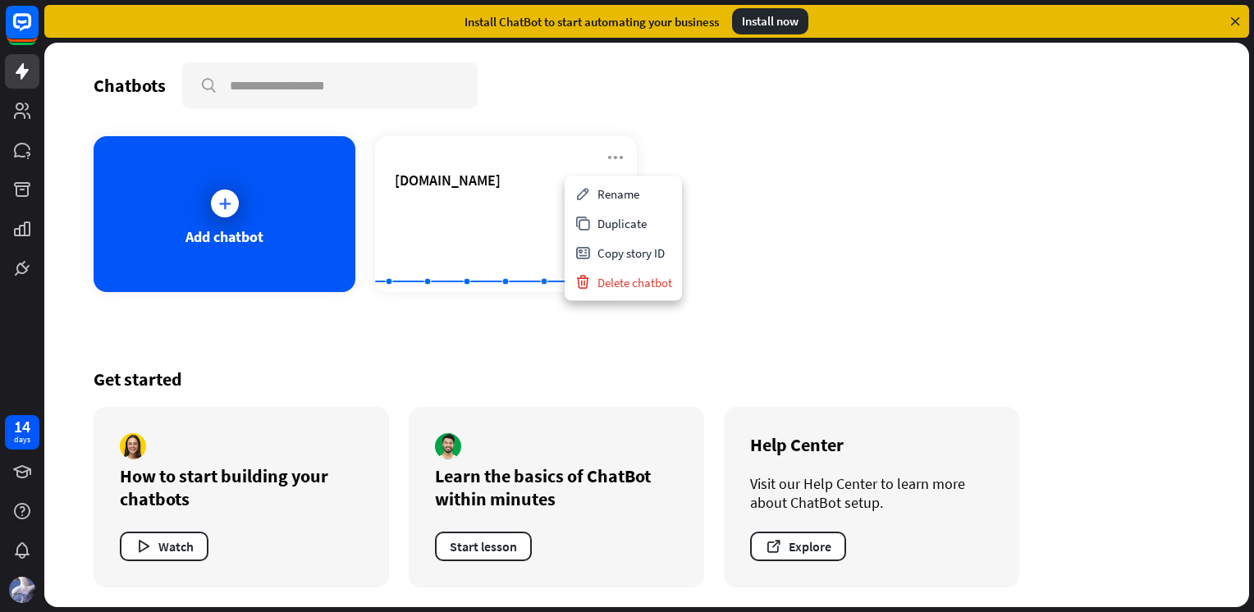
click at [637, 278] on div "Delete chatbot" at bounding box center [623, 282] width 111 height 30
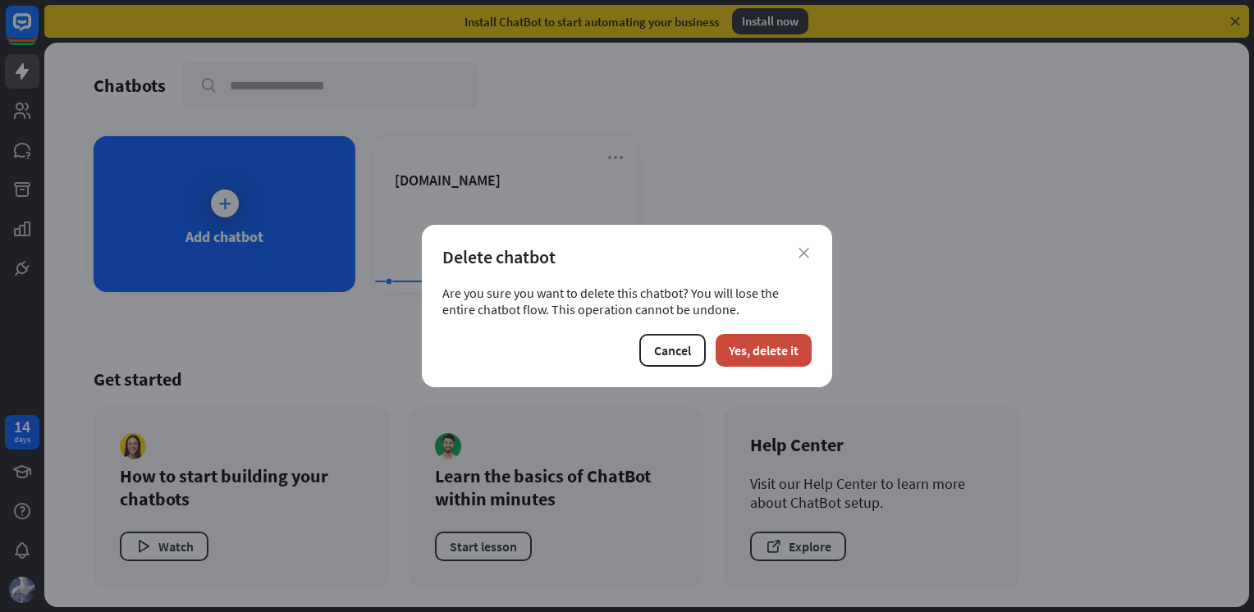
click at [755, 347] on button "Yes, delete it" at bounding box center [763, 350] width 96 height 33
